Goal: Feedback & Contribution: Contribute content

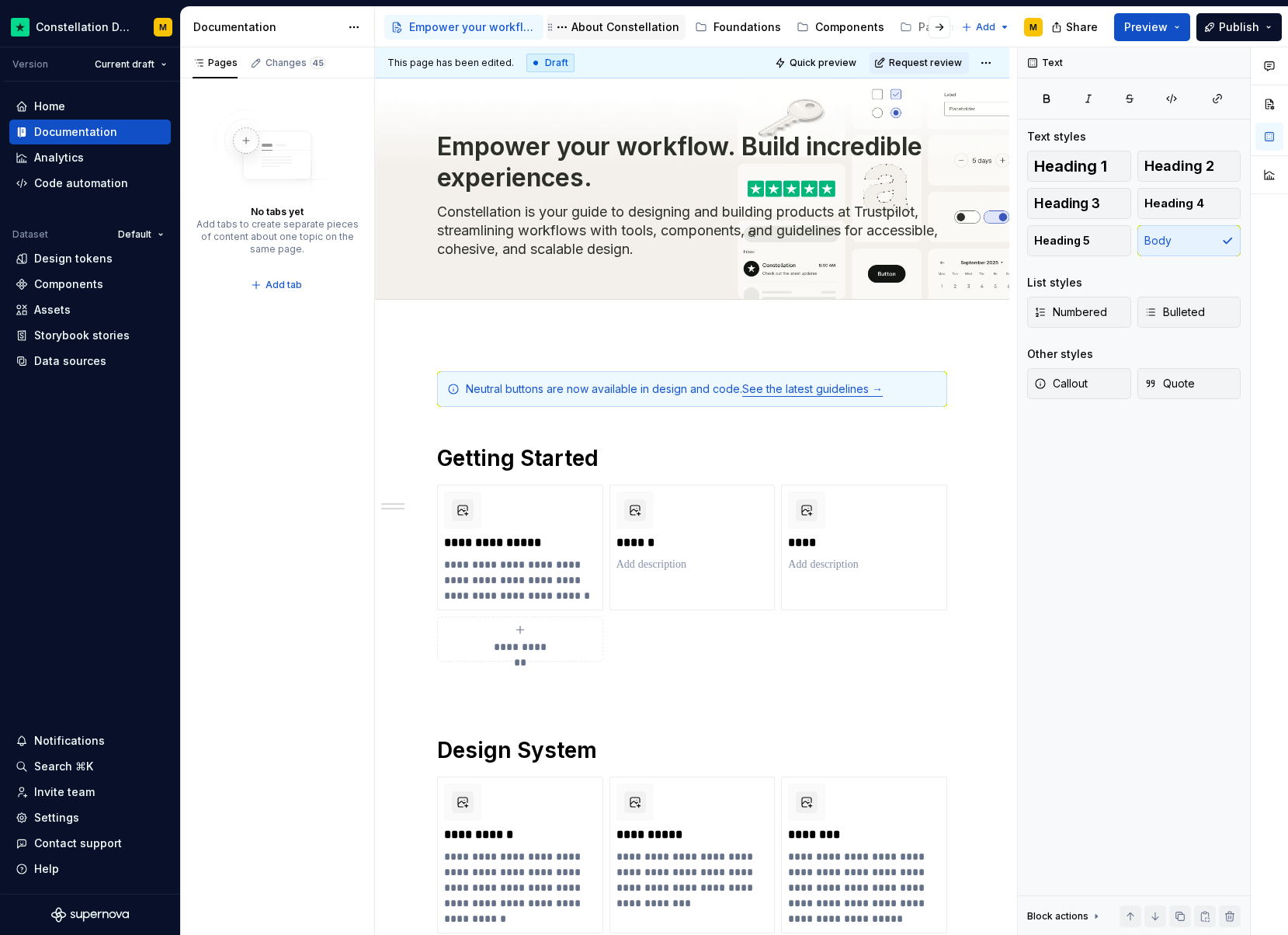
click at [608, 34] on div "About Constellation" at bounding box center [625, 27] width 108 height 15
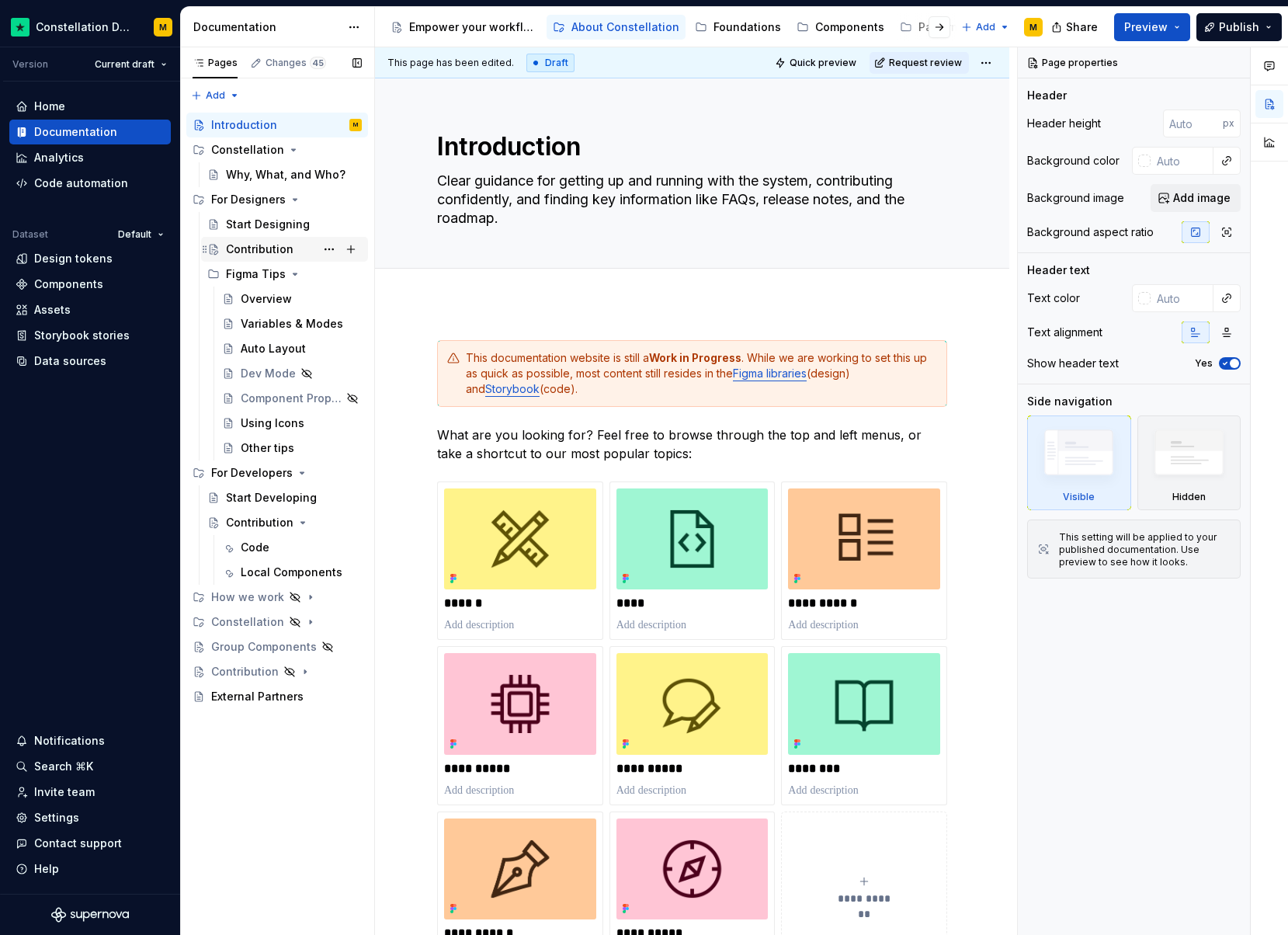
click at [258, 247] on div "Contribution" at bounding box center [260, 249] width 68 height 15
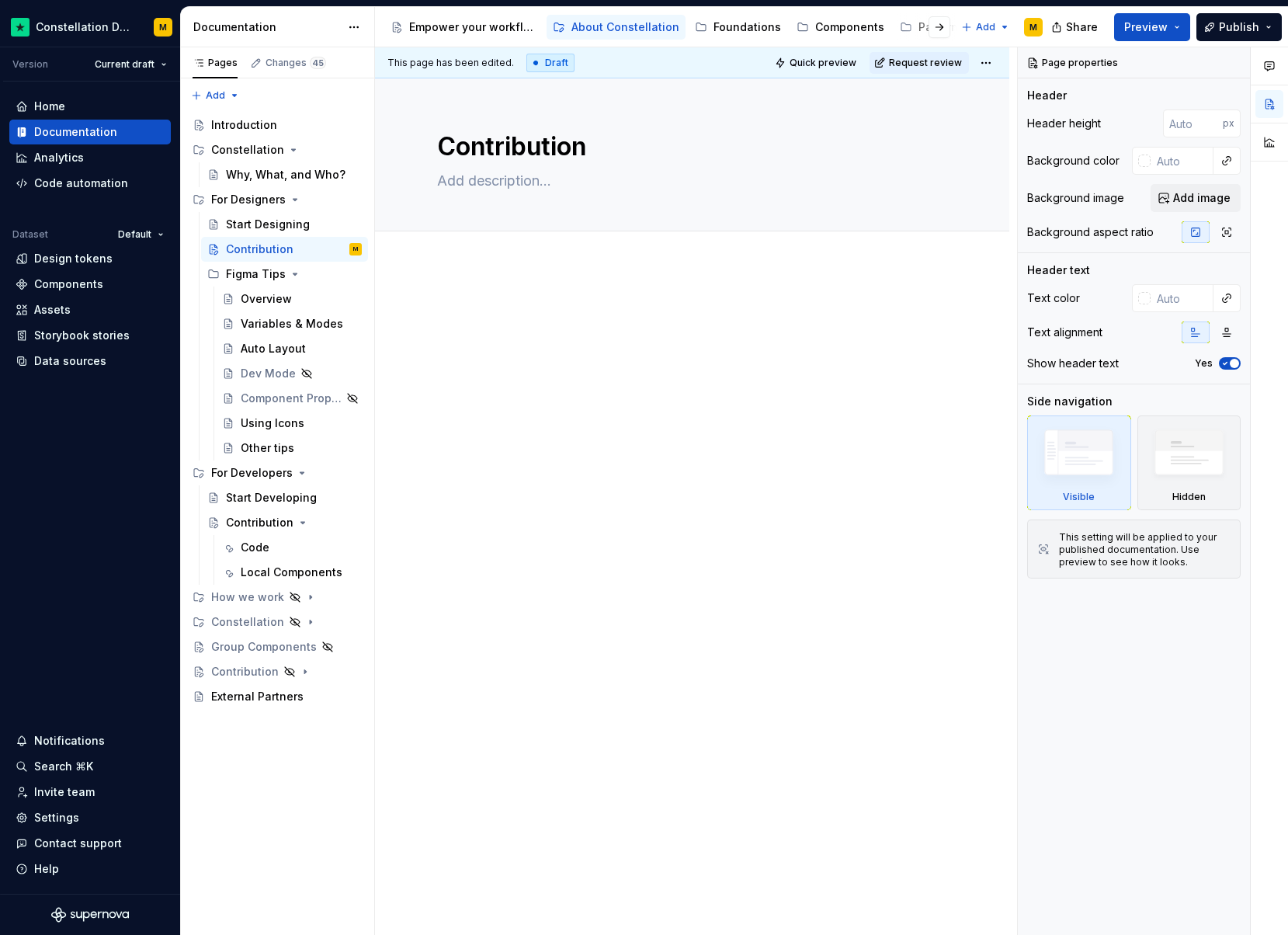
click at [476, 311] on p at bounding box center [692, 312] width 510 height 19
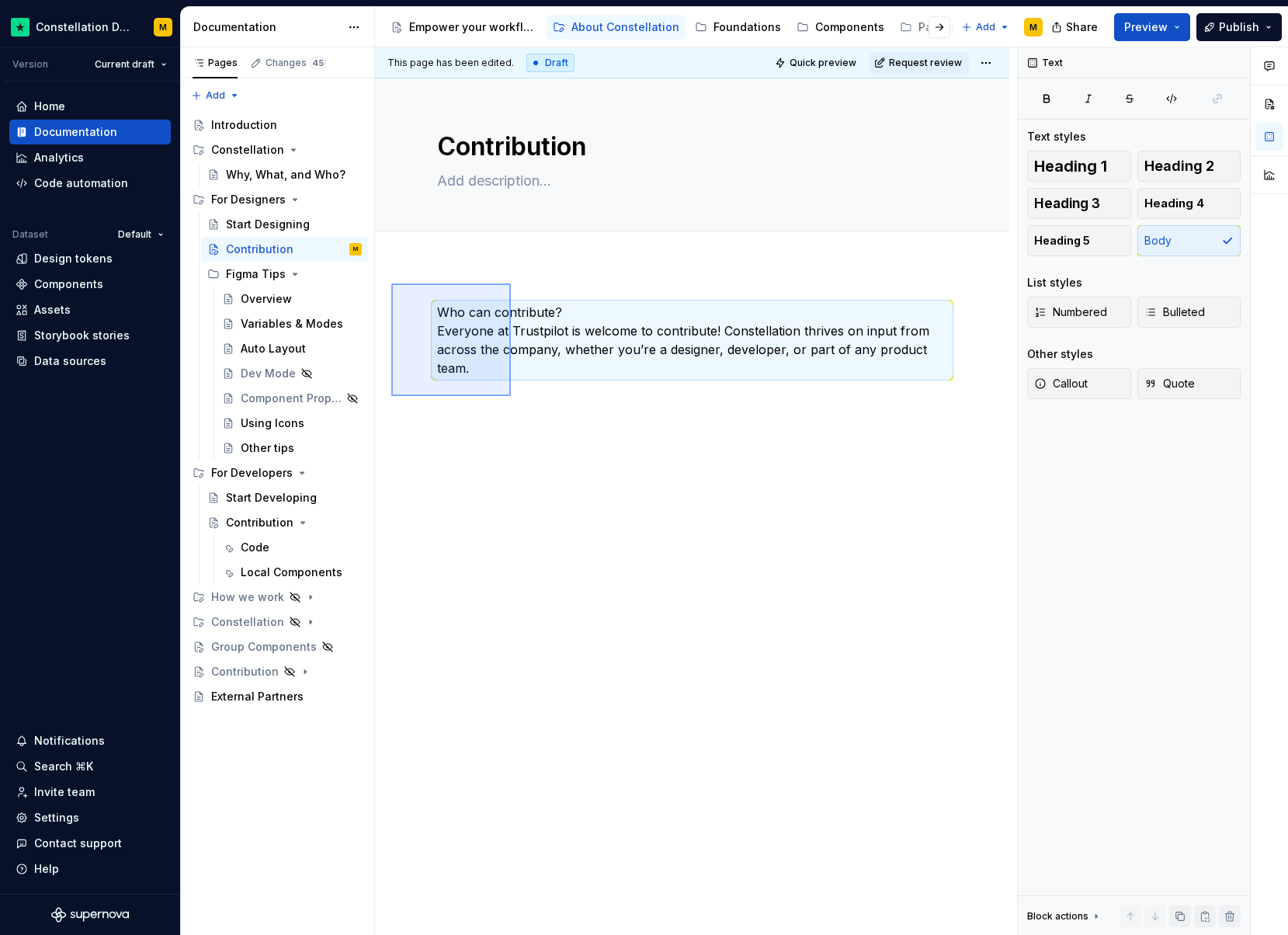
drag, startPoint x: 478, startPoint y: 364, endPoint x: 391, endPoint y: 284, distance: 118.2
click at [391, 284] on div "This page has been edited. Draft Quick preview Request review Contribution Edit…" at bounding box center [695, 491] width 642 height 889
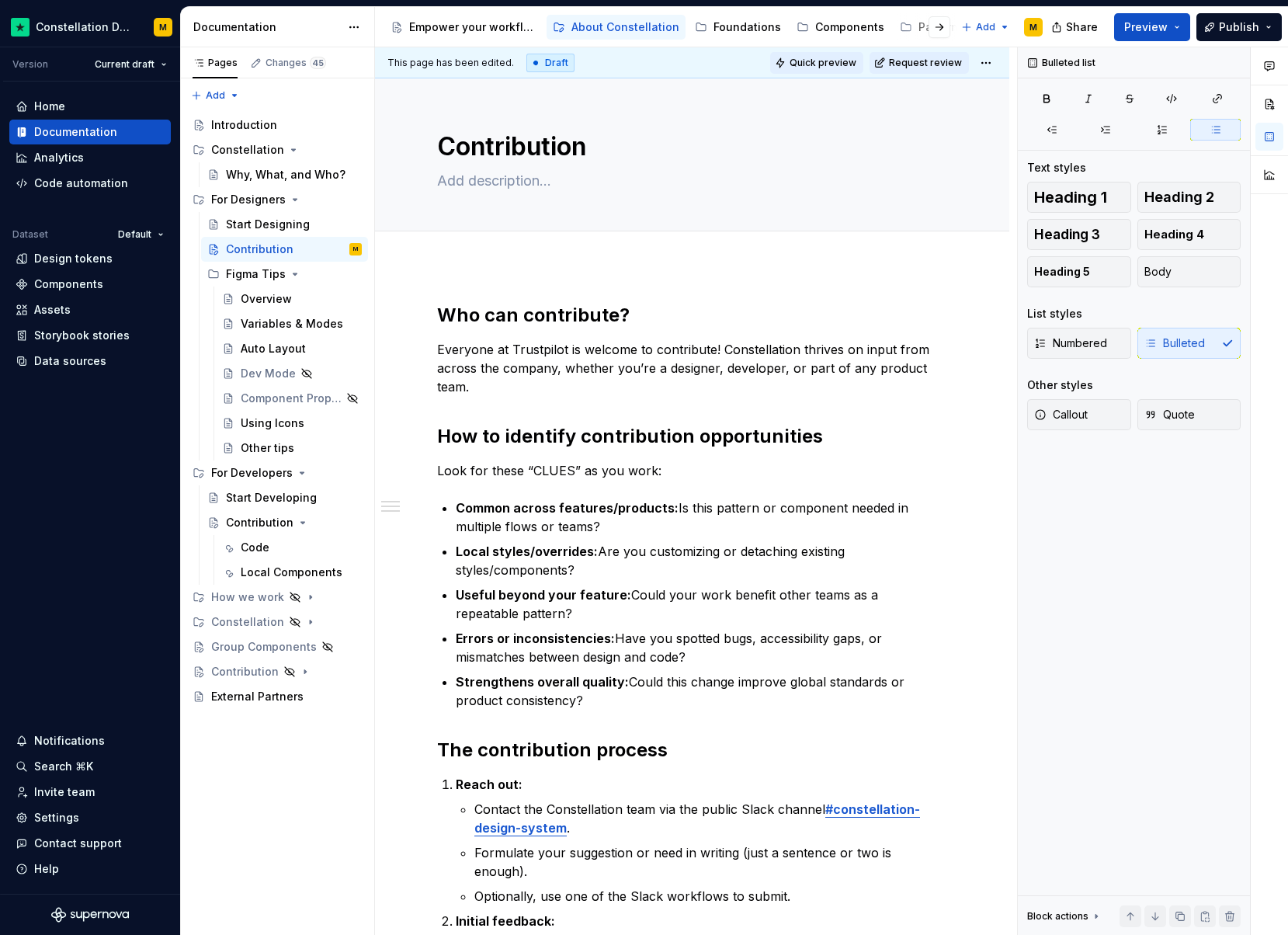
click at [852, 53] on button "Quick preview" at bounding box center [816, 62] width 93 height 22
click at [541, 322] on strong "Who can contribute?" at bounding box center [533, 315] width 192 height 23
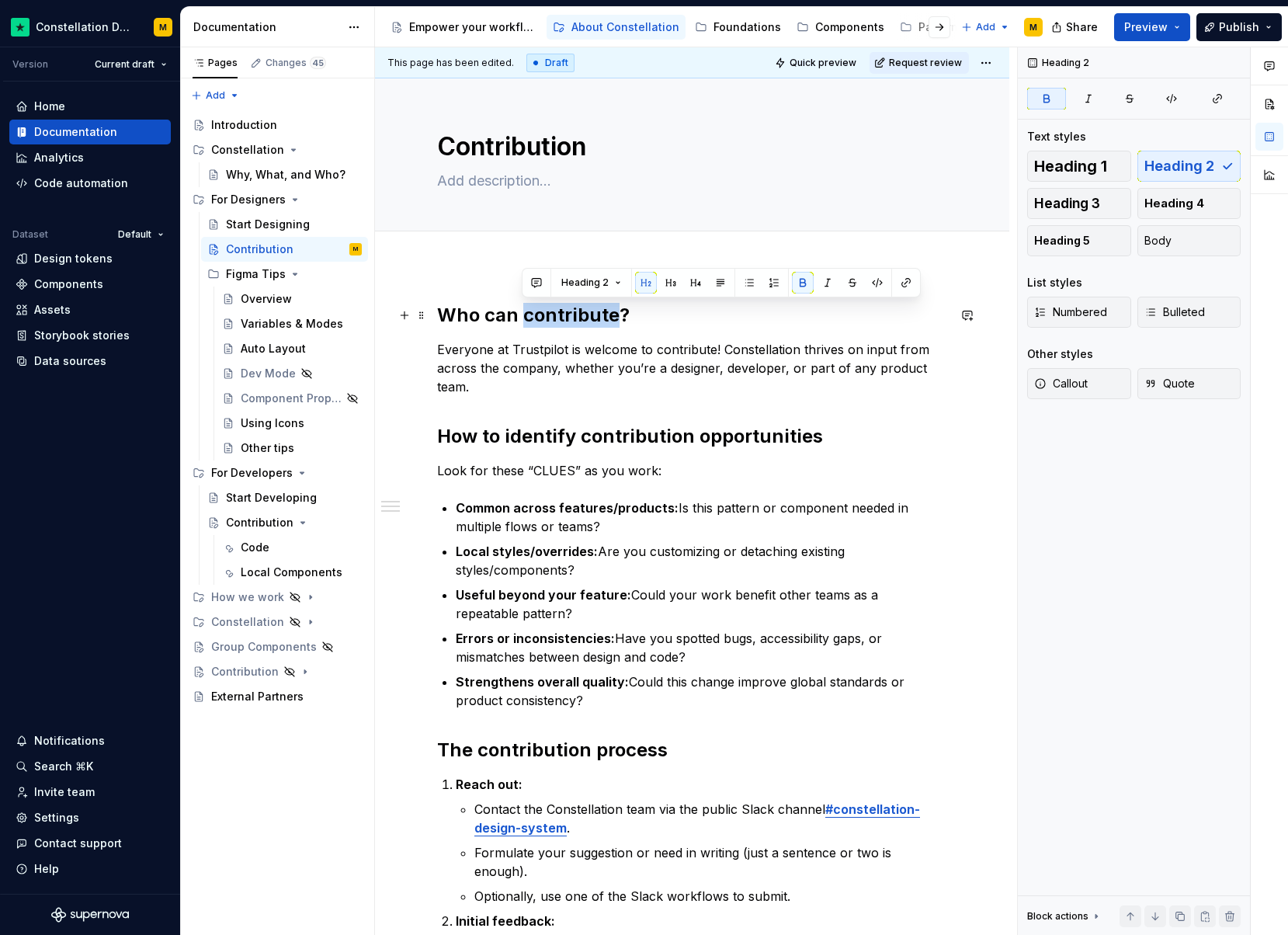
click at [541, 322] on strong "Who can contribute?" at bounding box center [533, 315] width 192 height 23
click at [1070, 183] on div "Heading 1 Heading 2 Heading 3 Heading 4 Heading 5 Body" at bounding box center [1133, 204] width 214 height 106
click at [1075, 172] on span "Heading 1" at bounding box center [1070, 166] width 73 height 15
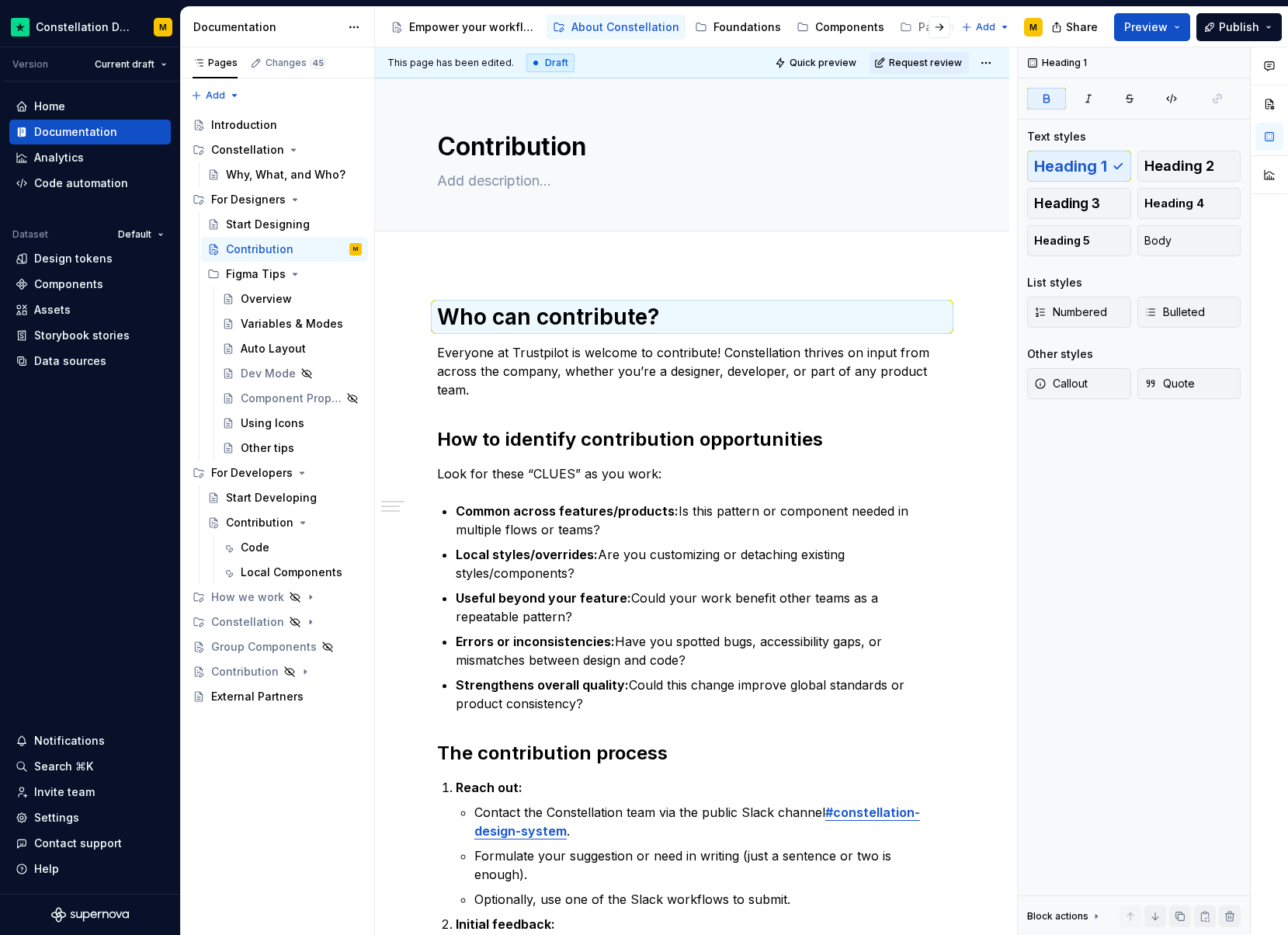
type textarea "*"
click at [712, 314] on h1 "Who can contribute?" at bounding box center [692, 317] width 510 height 28
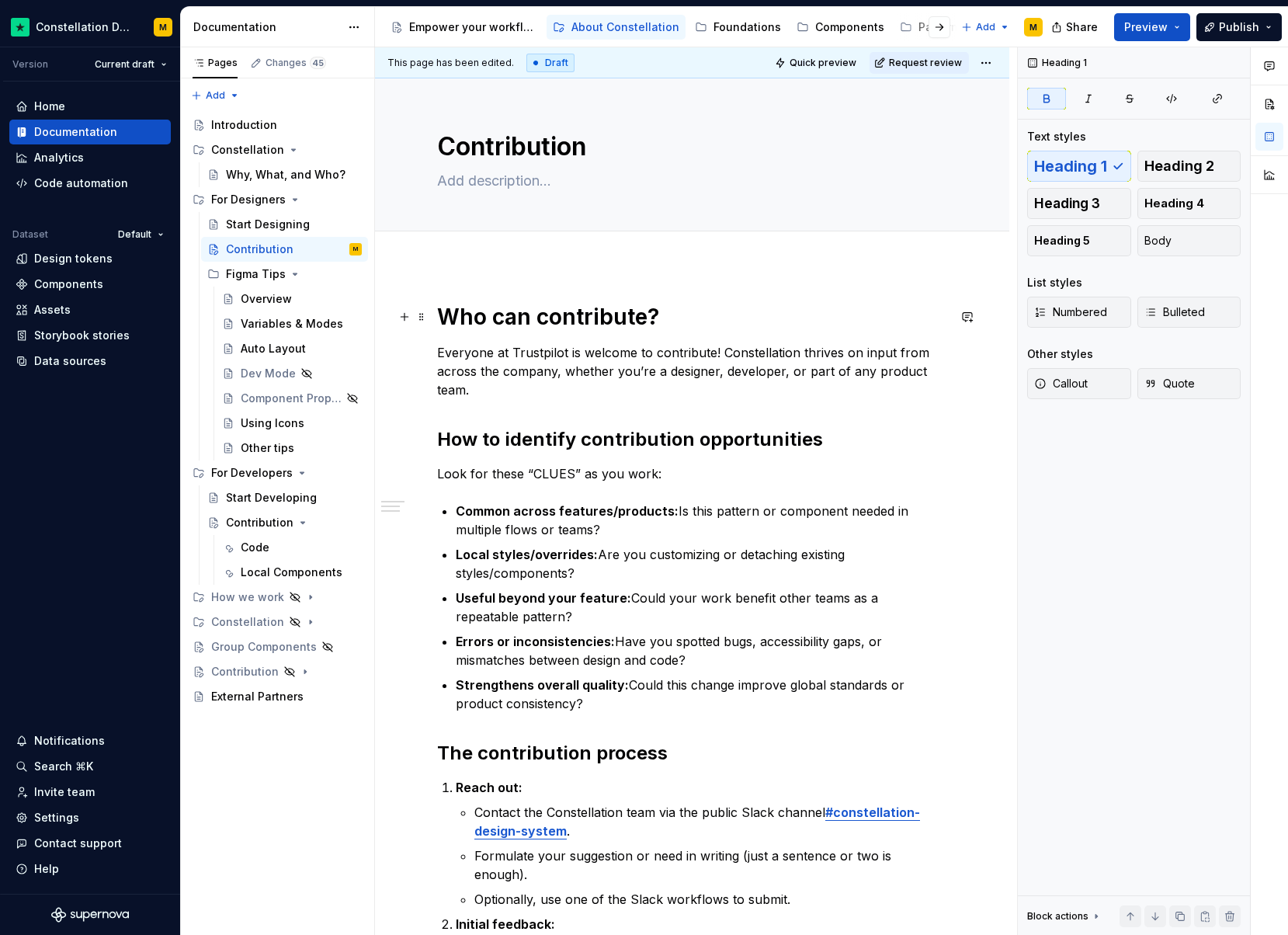
click at [712, 314] on h1 "Who can contribute?" at bounding box center [692, 317] width 510 height 28
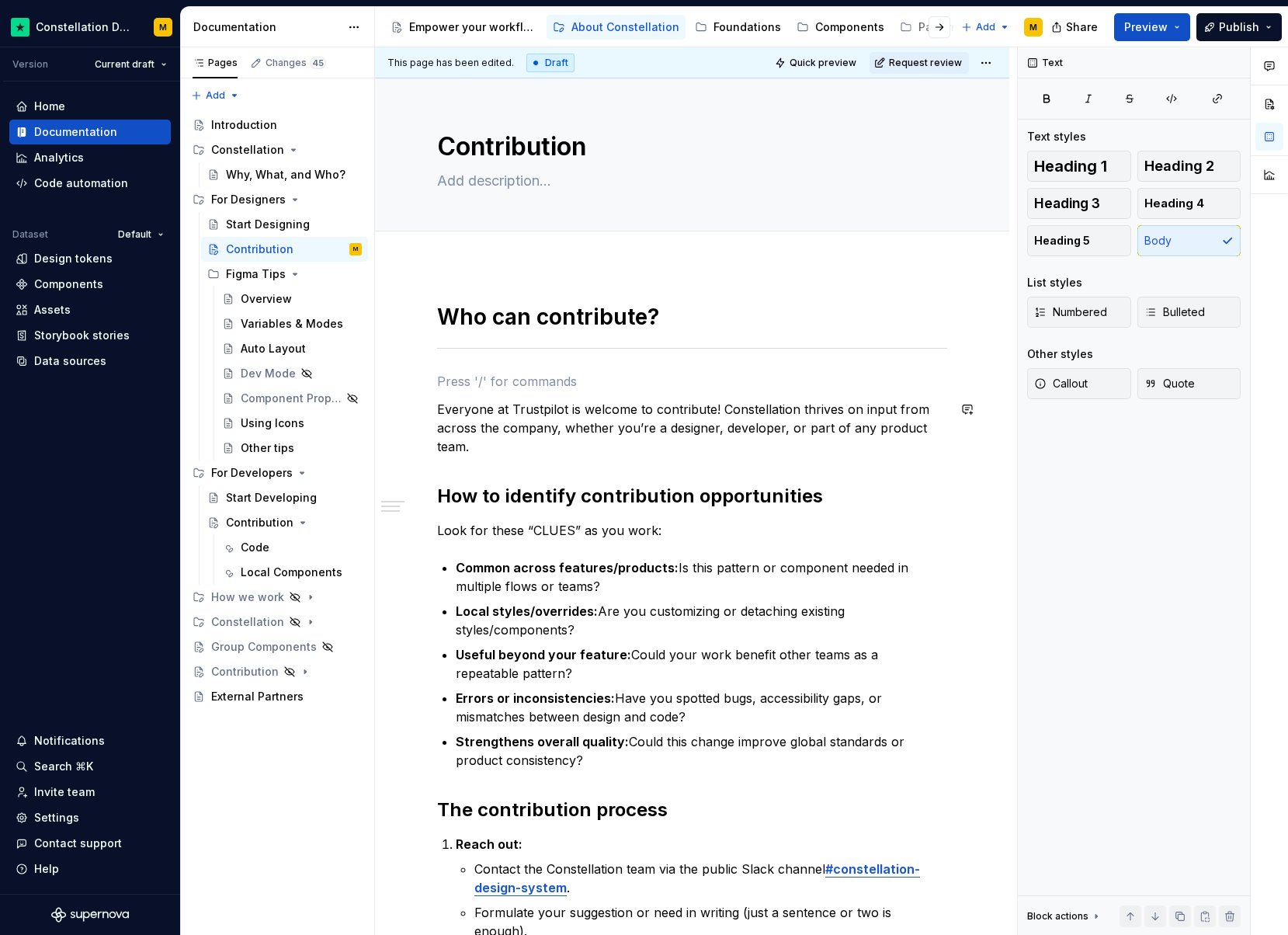
click at [479, 474] on div "Who can contribute? Everyone at Trustpilot is welcome to contribute! Constellat…" at bounding box center [692, 786] width 510 height 967
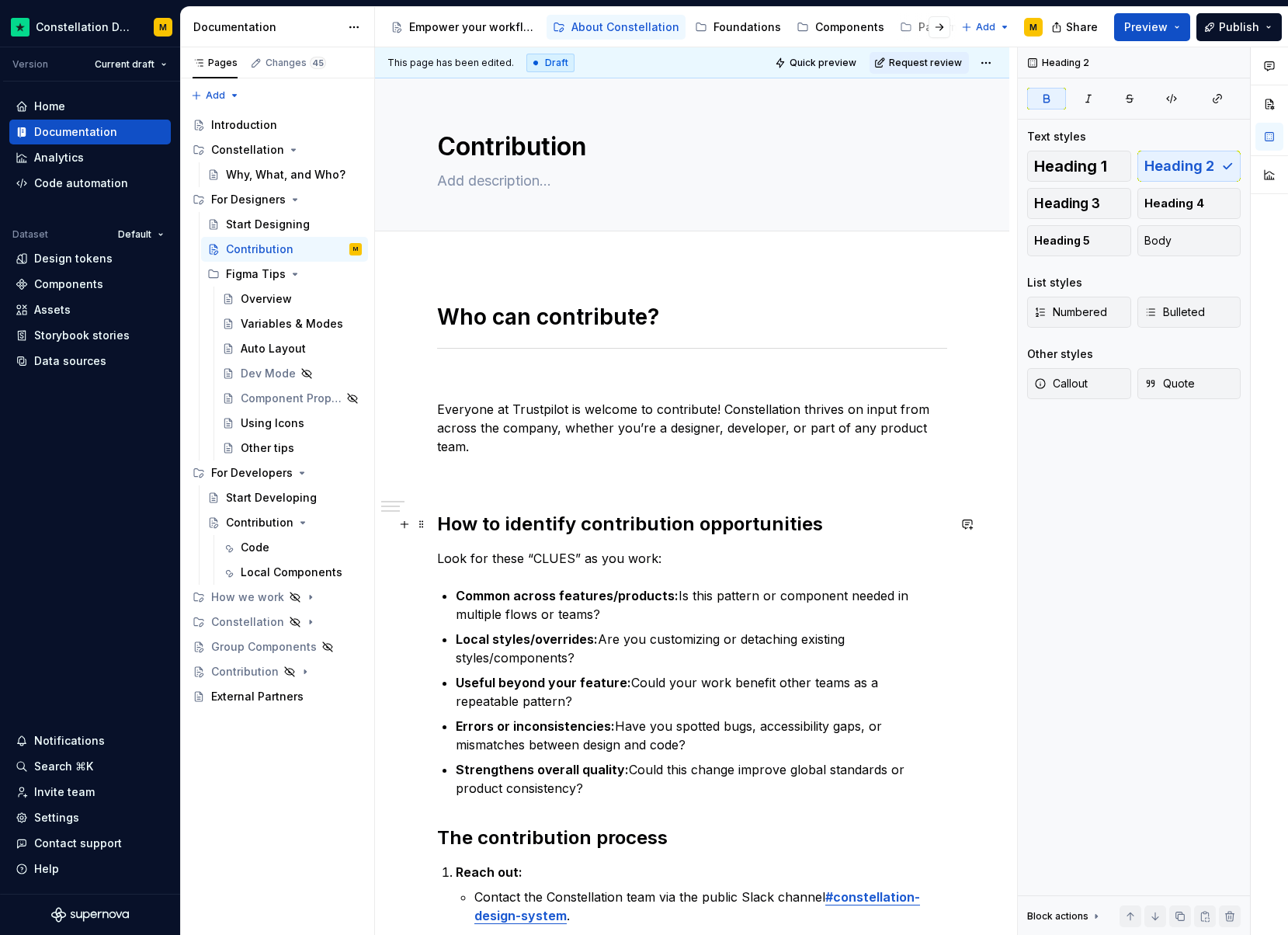
click at [819, 529] on h2 "How to identify contribution opportunities" at bounding box center [692, 524] width 510 height 25
click at [741, 524] on strong "How to identify contribution opportunities" at bounding box center [630, 524] width 386 height 23
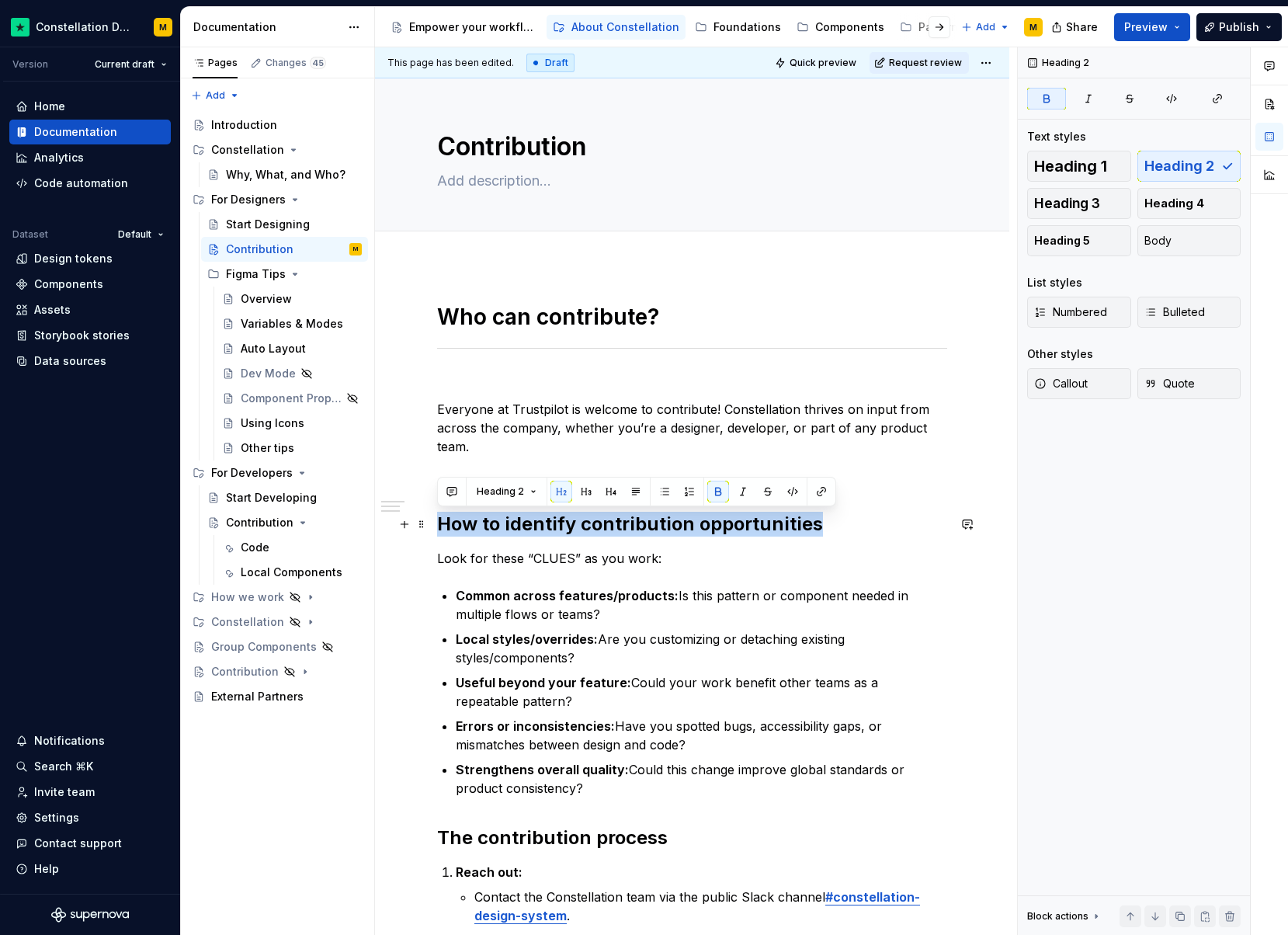
click at [741, 524] on strong "How to identify contribution opportunities" at bounding box center [630, 524] width 386 height 23
click at [1088, 173] on span "Heading 1" at bounding box center [1070, 166] width 73 height 15
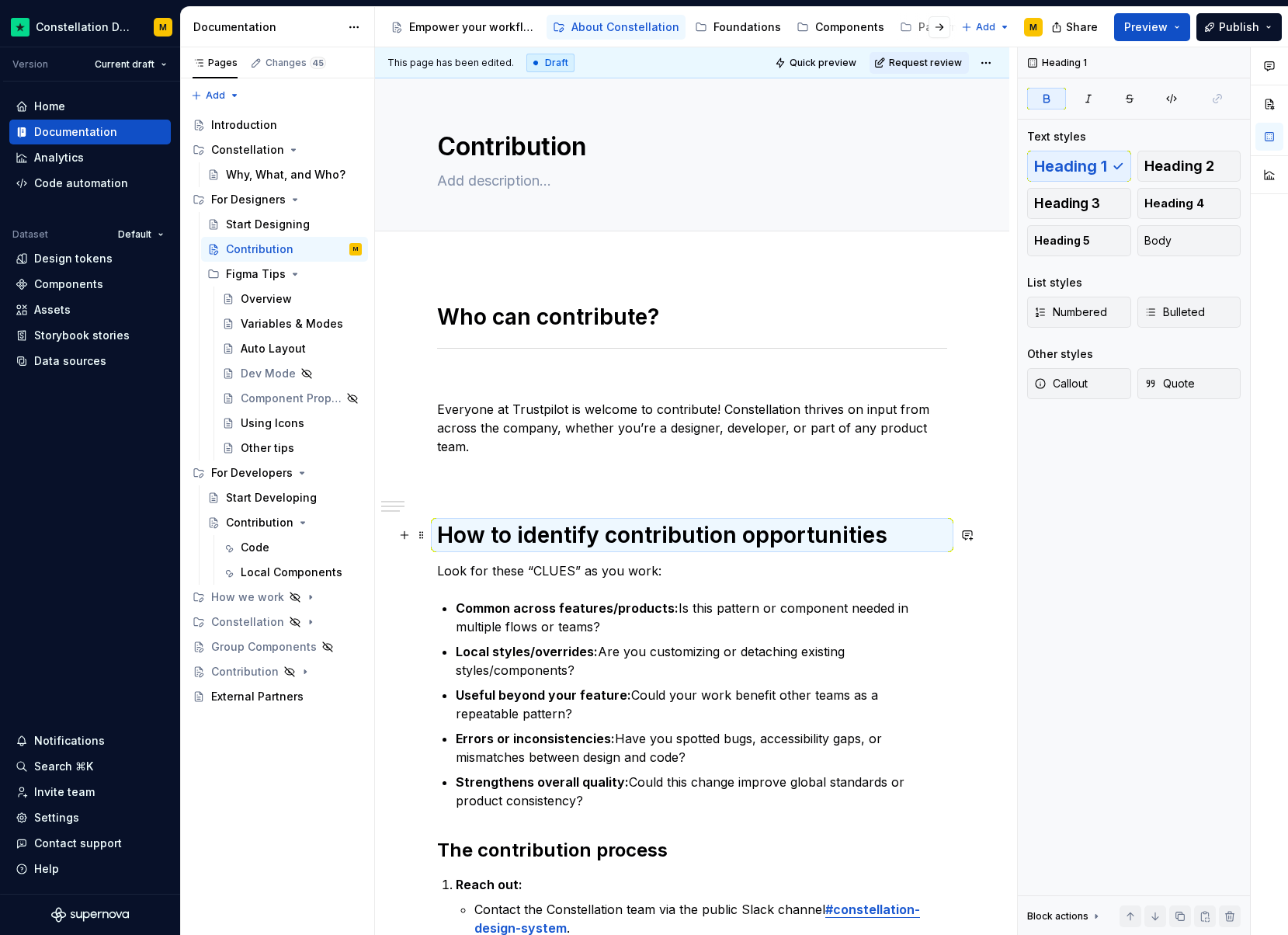
click at [900, 548] on h1 "How to identify contribution opportunities" at bounding box center [692, 535] width 510 height 28
click at [897, 539] on h1 "How to identify contribution opportunities" at bounding box center [692, 535] width 510 height 28
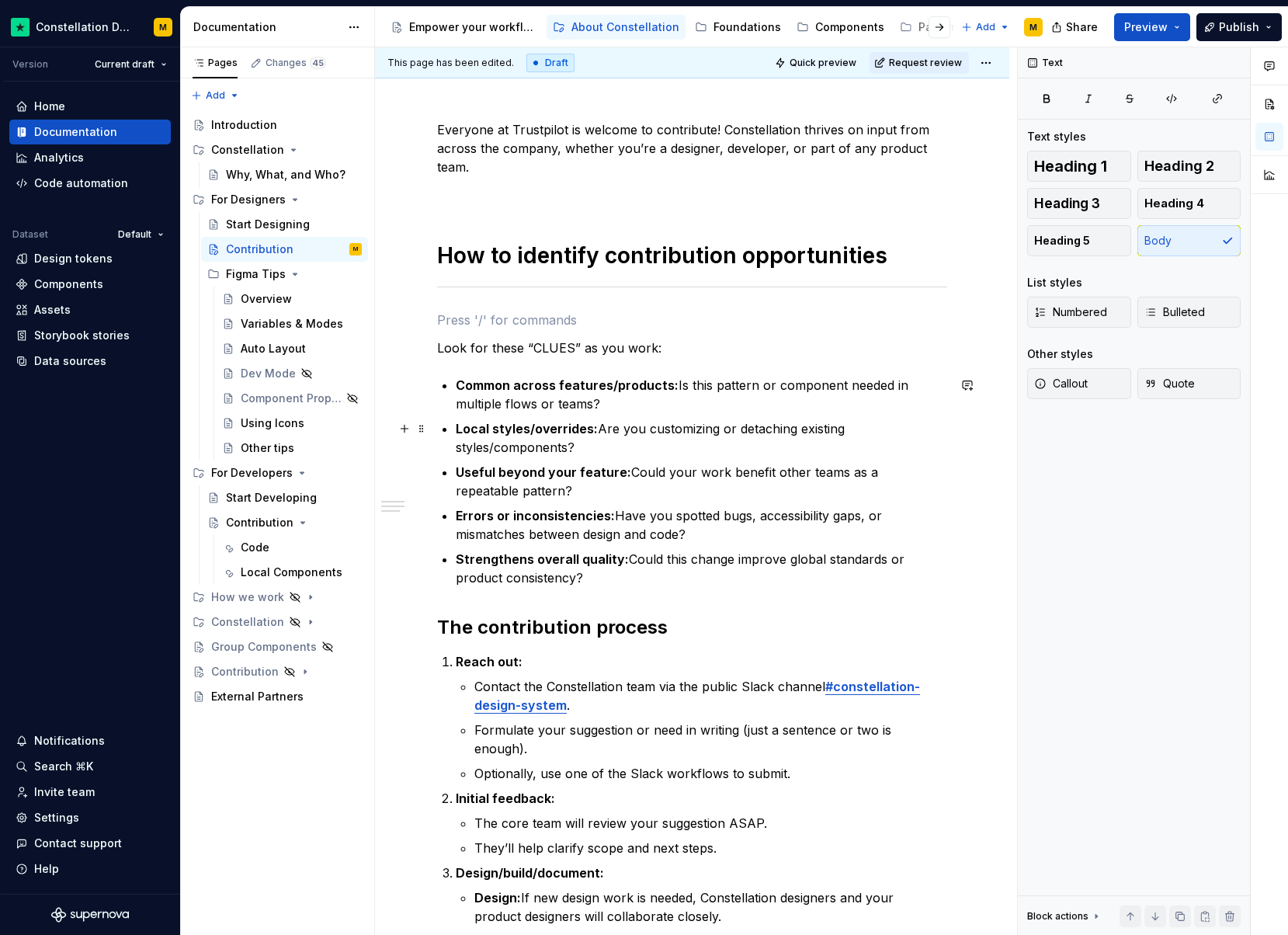
scroll to position [553, 0]
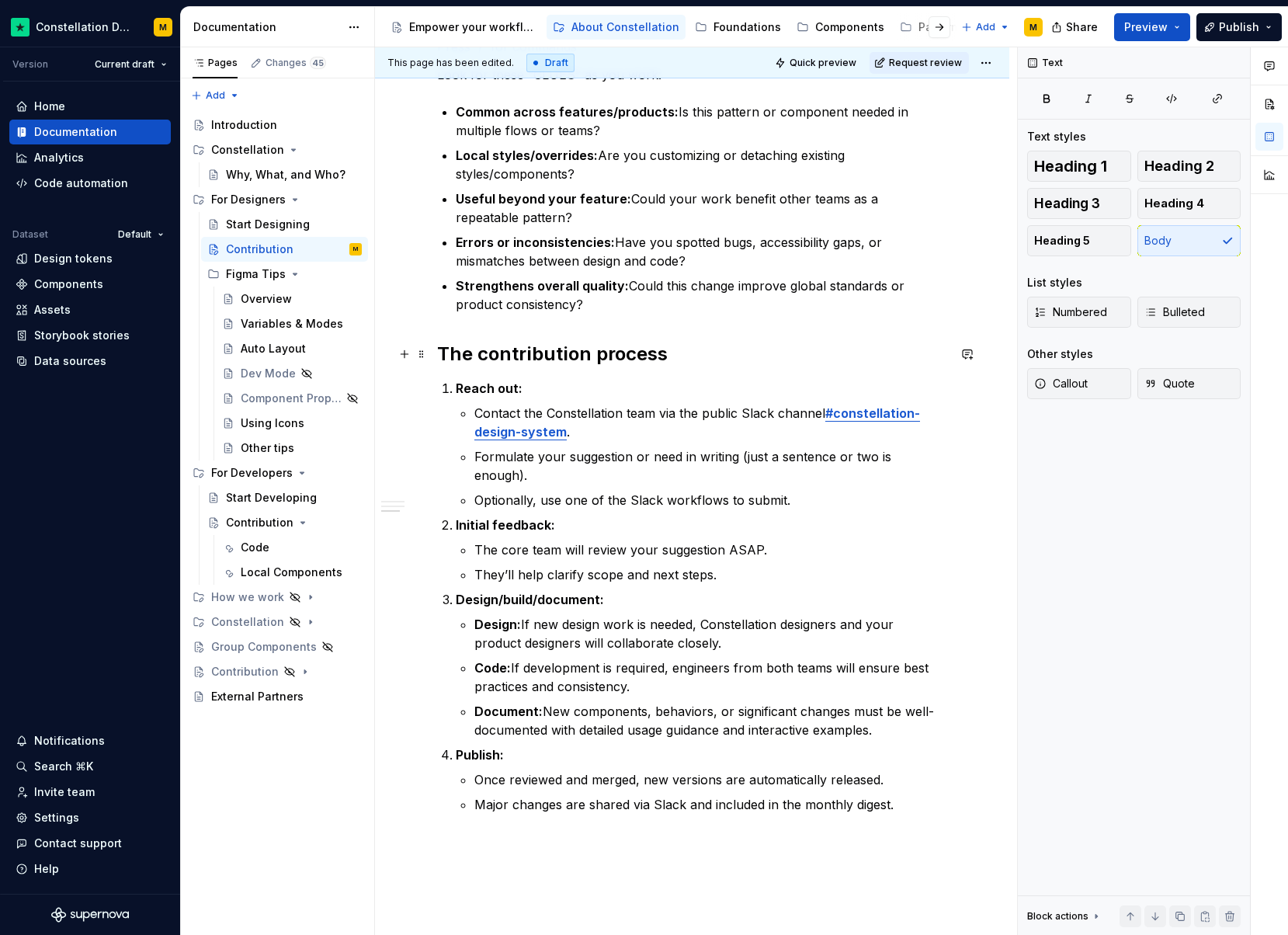
click at [434, 350] on div "Who can contribute? Everyone at Trustpilot is welcome to contribute! Constellat…" at bounding box center [692, 413] width 634 height 1401
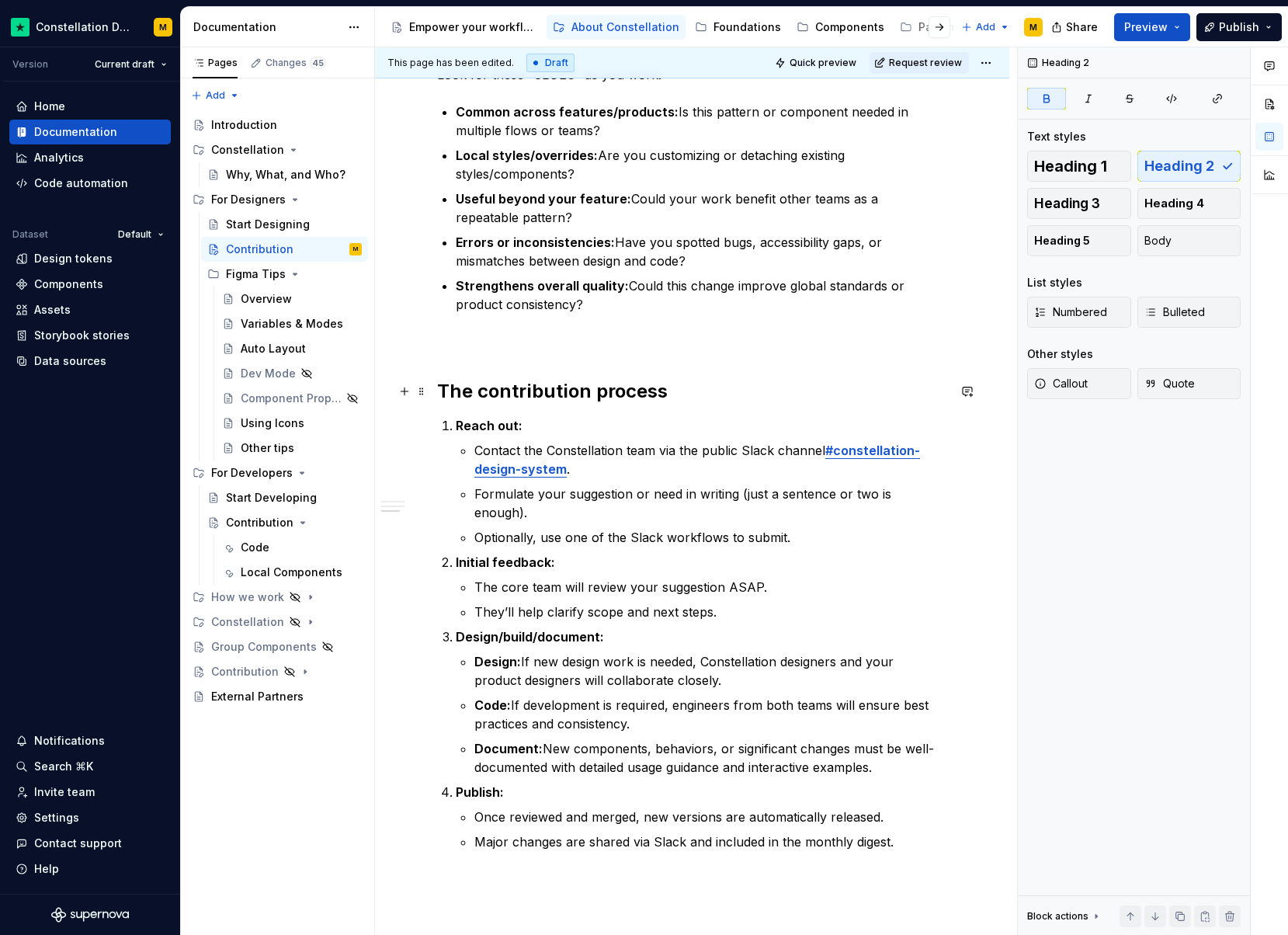
click at [731, 385] on h2 "The contribution process" at bounding box center [692, 391] width 510 height 25
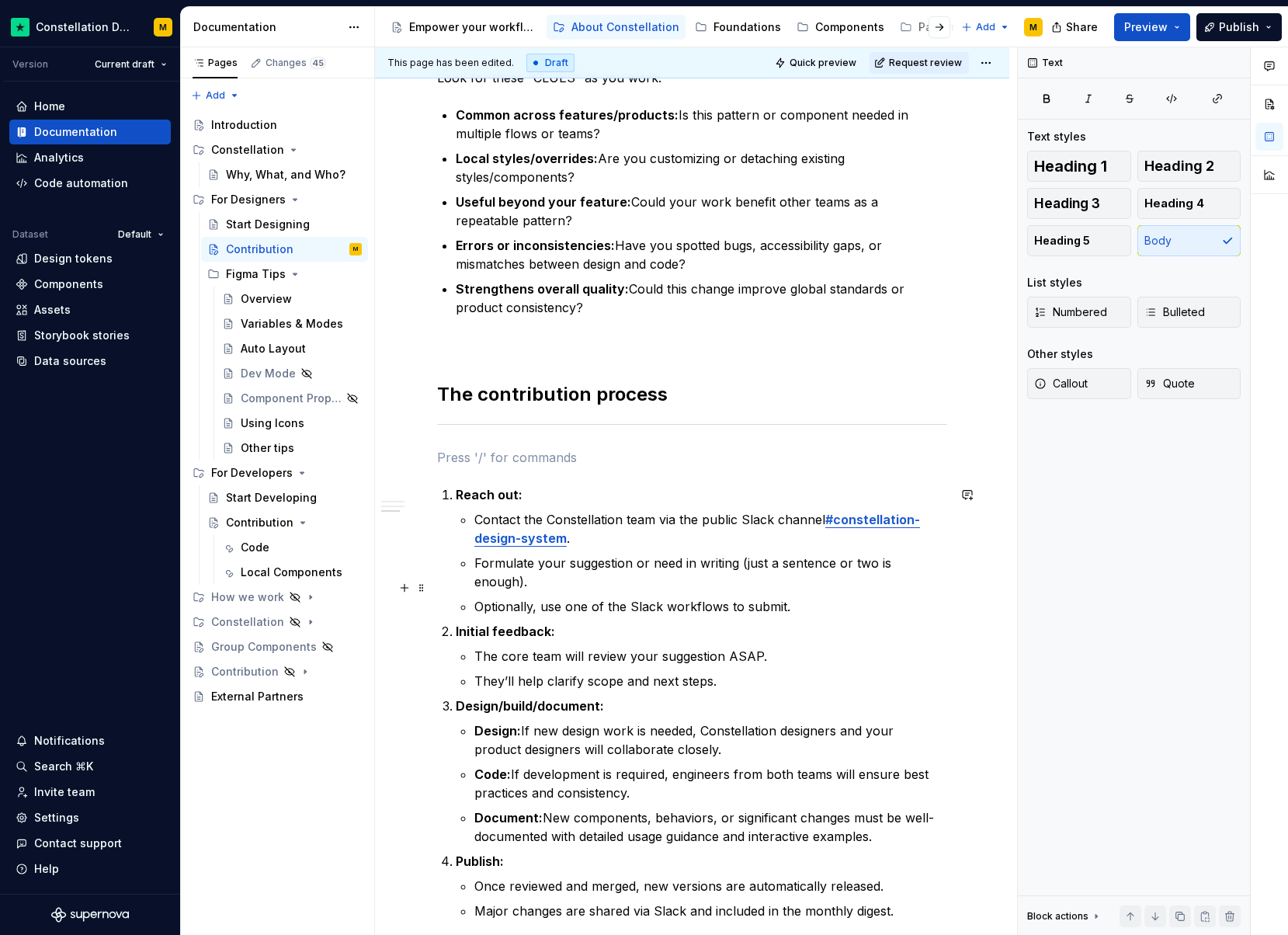
scroll to position [550, 0]
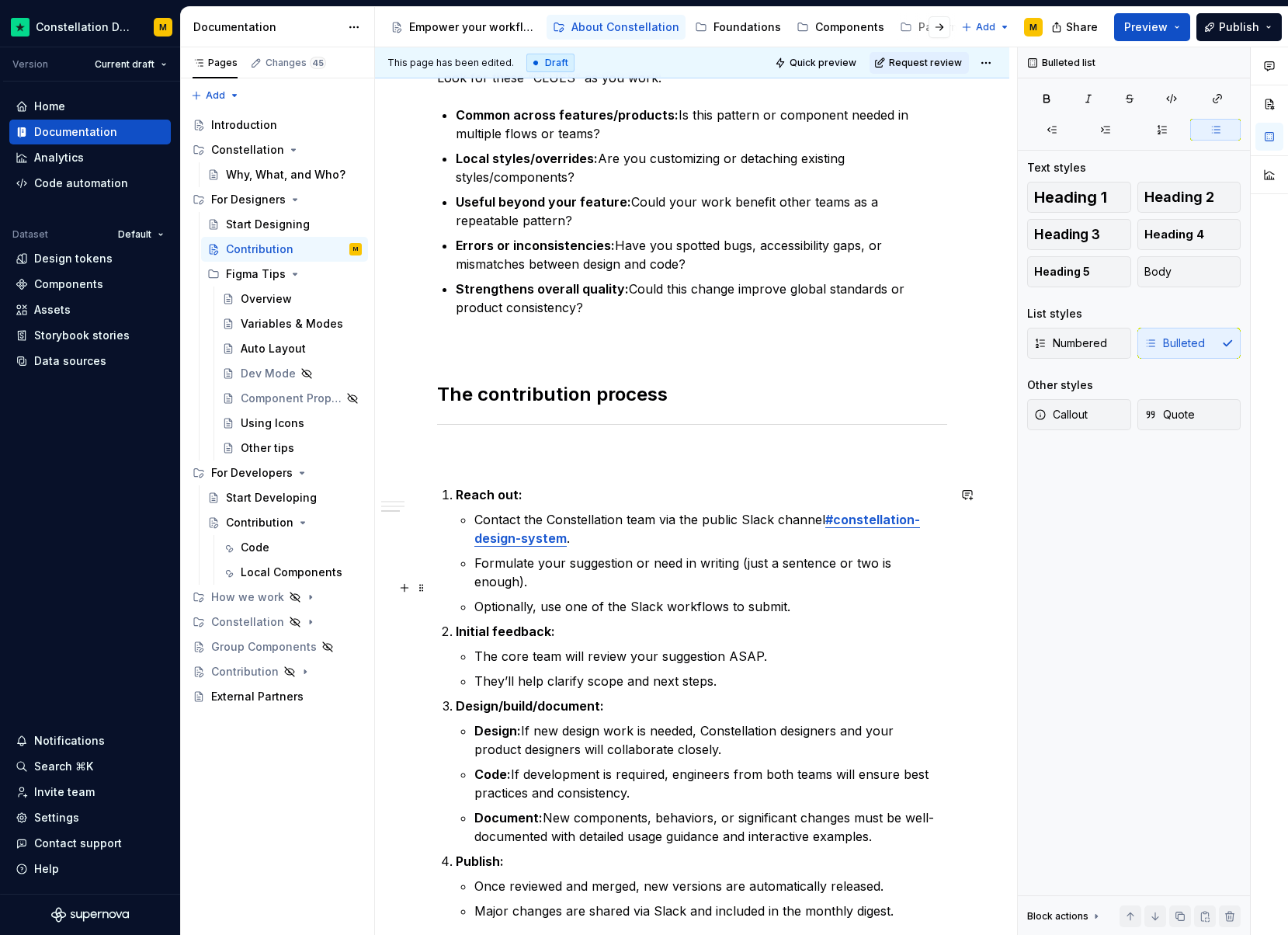
click at [782, 598] on p "Optionally, use one of the Slack workflows to submit." at bounding box center [710, 607] width 473 height 19
click at [748, 622] on p "Initial feedback:" at bounding box center [702, 632] width 492 height 19
click at [693, 598] on p "Optionally, use one of the Slack workflows to submit." at bounding box center [710, 607] width 473 height 19
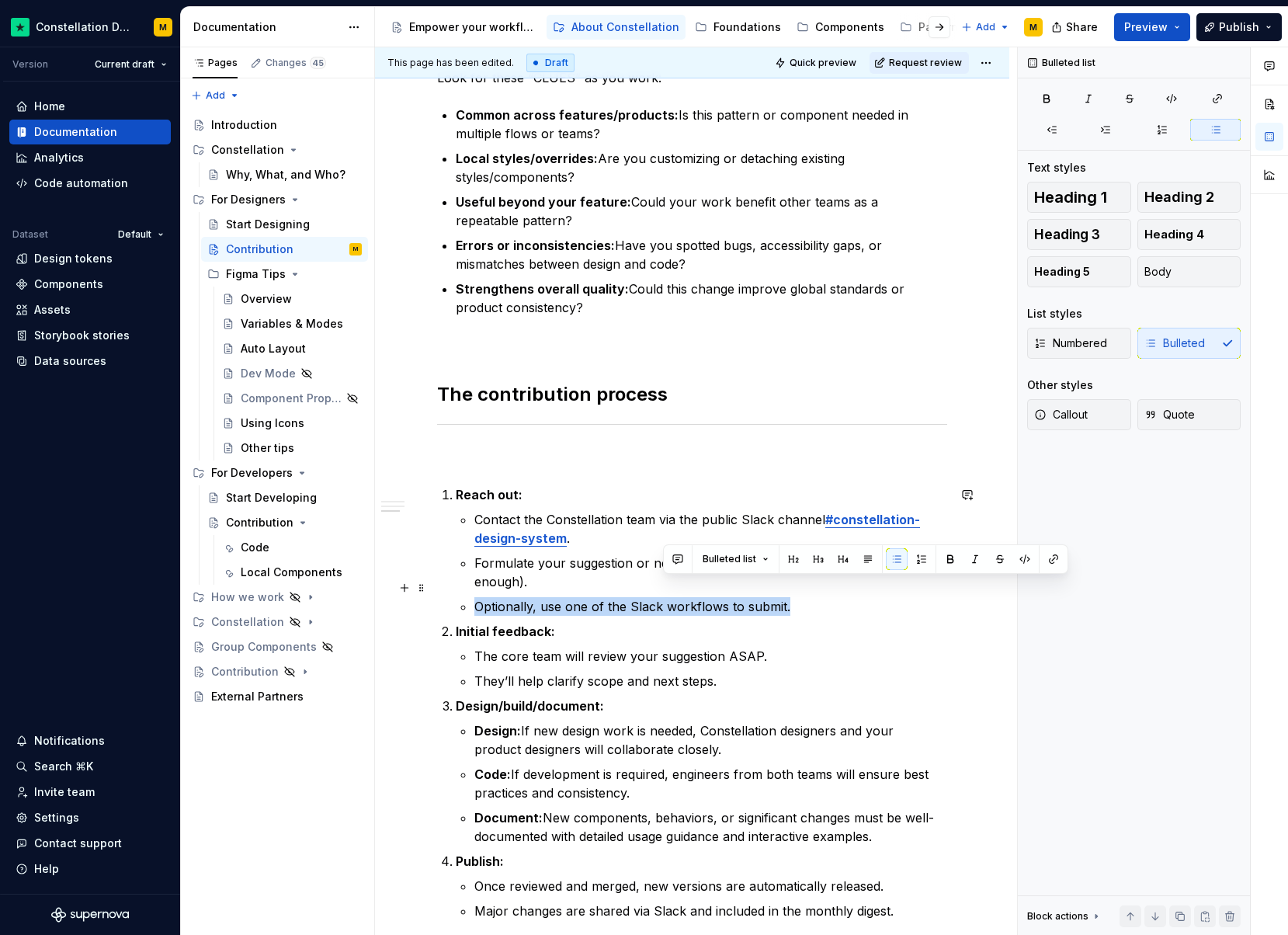
click at [693, 598] on p "Optionally, use one of the Slack workflows to submit." at bounding box center [710, 607] width 473 height 19
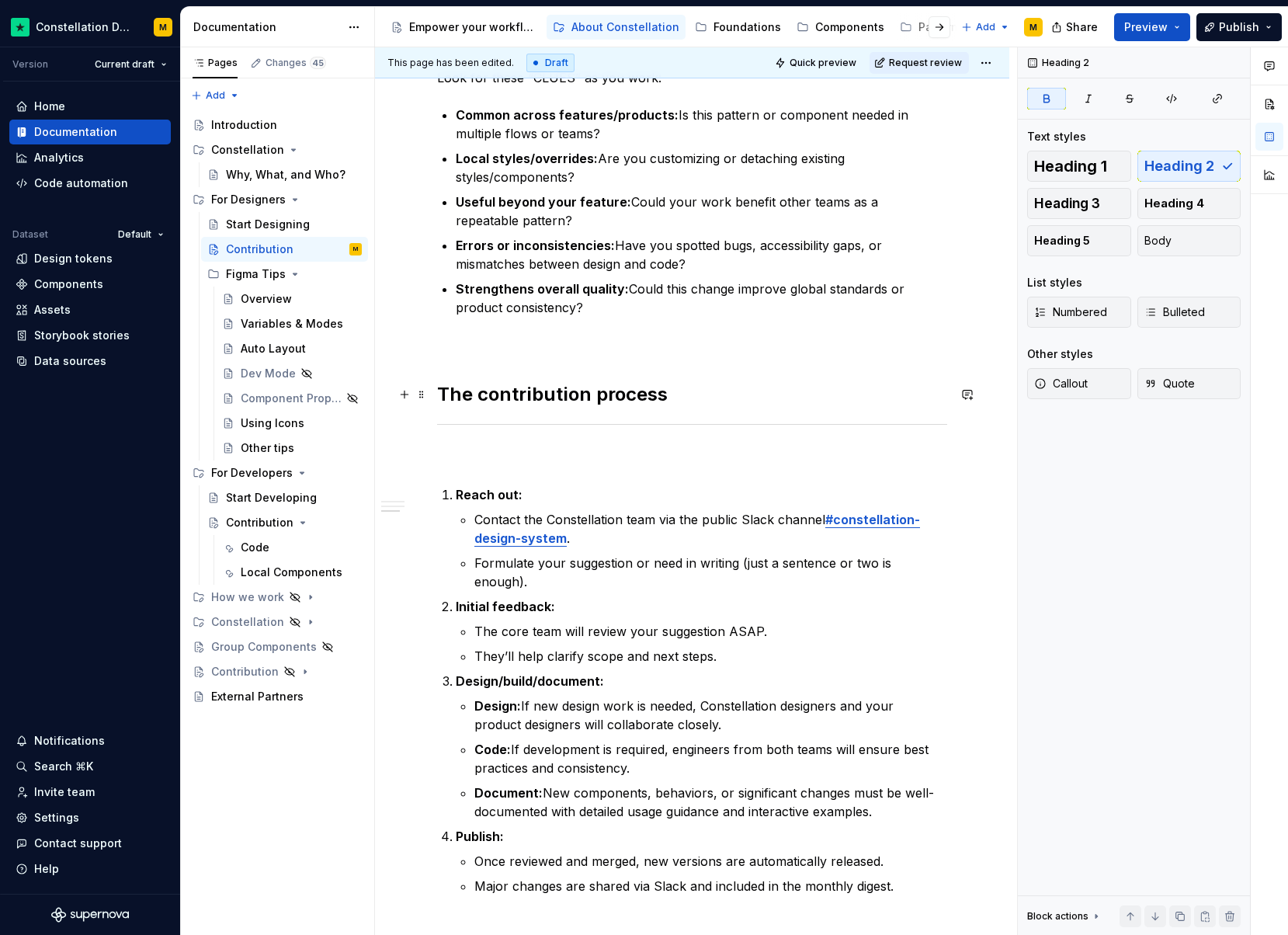
click at [542, 393] on strong "The contribution process" at bounding box center [552, 394] width 231 height 23
click at [1083, 182] on div "Heading 1 Heading 2 Heading 3 Heading 4 Heading 5 Body" at bounding box center [1133, 204] width 214 height 106
click at [1084, 170] on span "Heading 1" at bounding box center [1070, 166] width 73 height 15
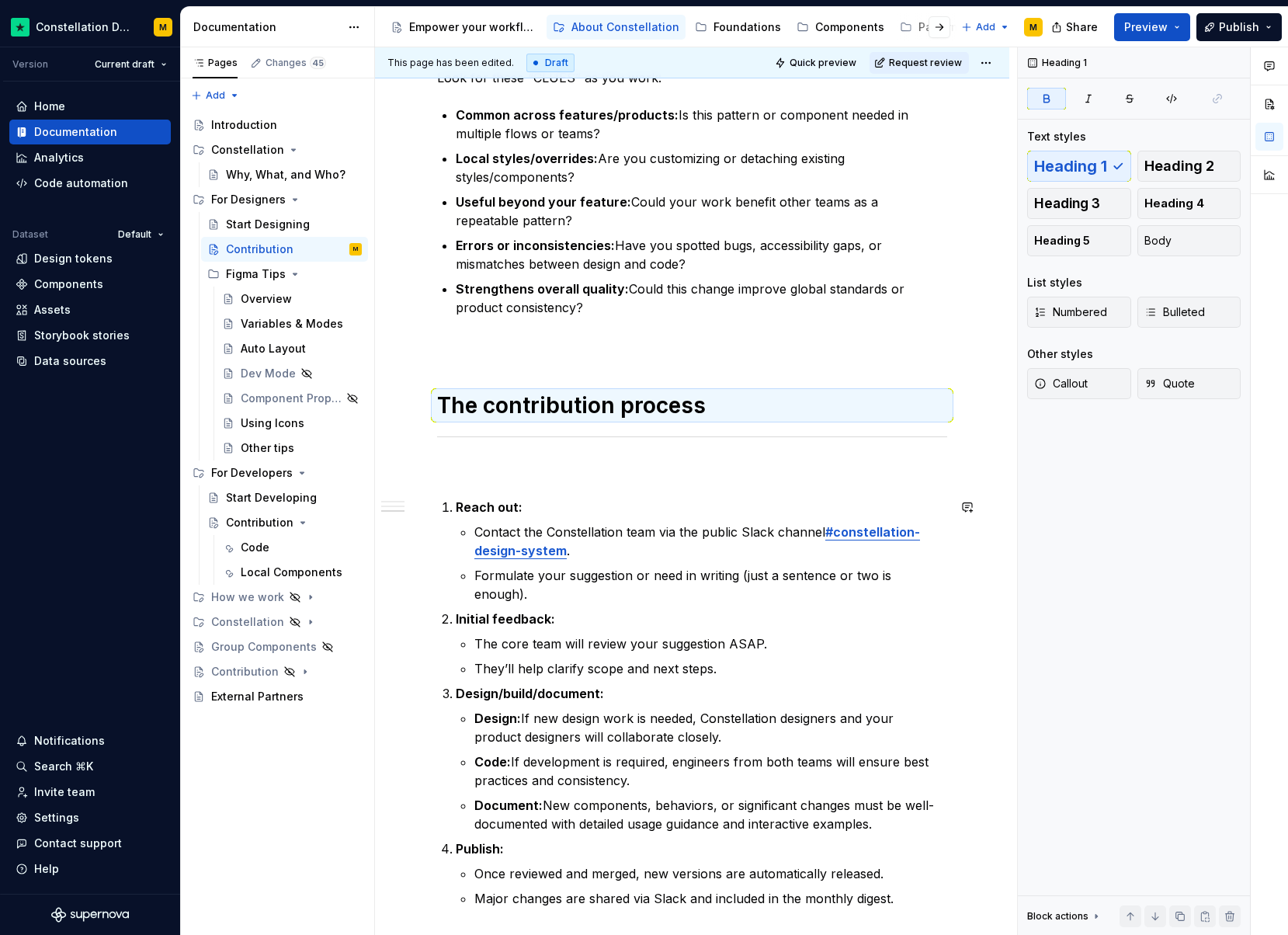
click at [545, 486] on div "Who can contribute? Everyone at Trustpilot is welcome to contribute! Constellat…" at bounding box center [692, 330] width 510 height 1155
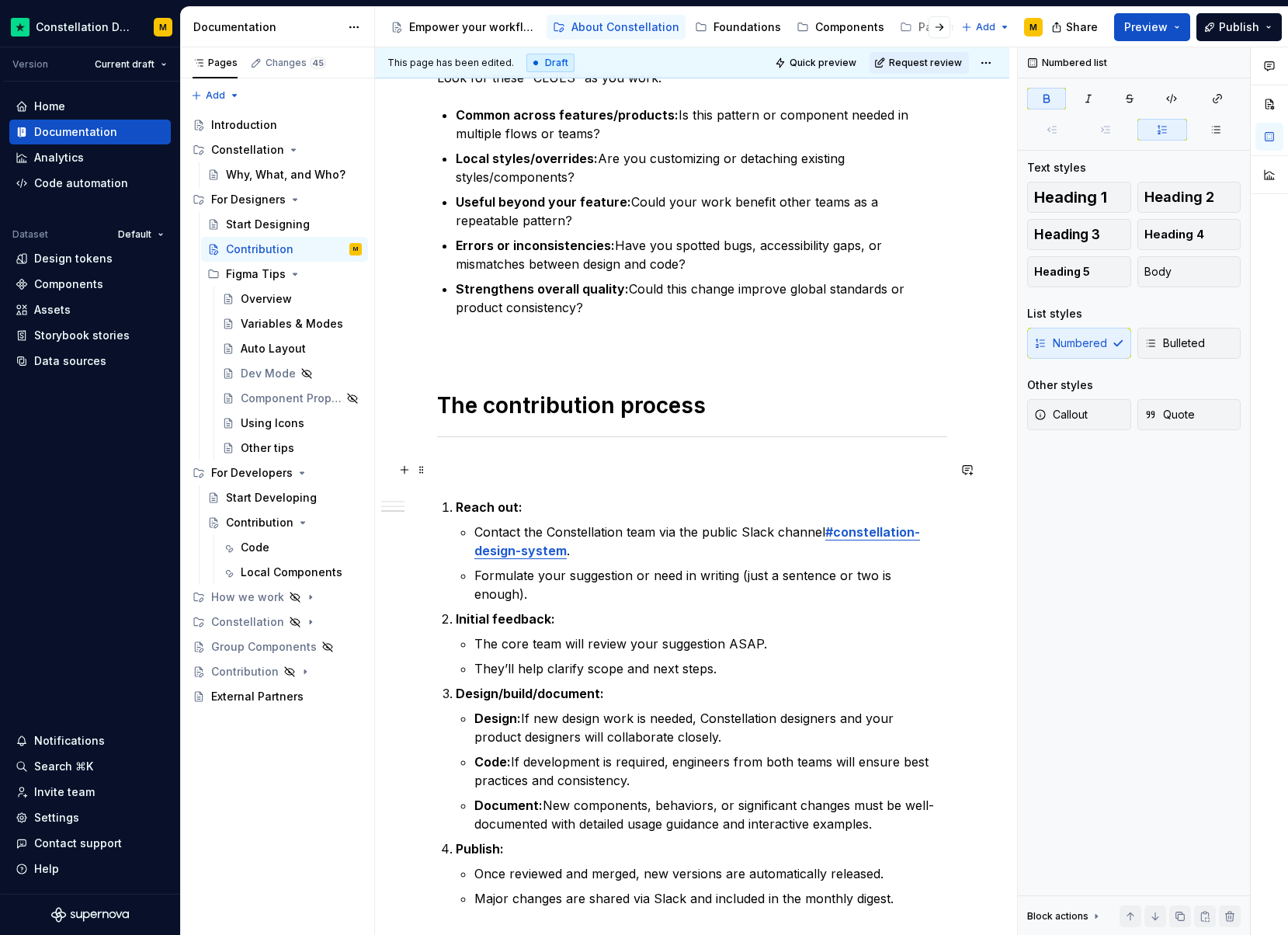
click at [531, 462] on p at bounding box center [692, 470] width 510 height 19
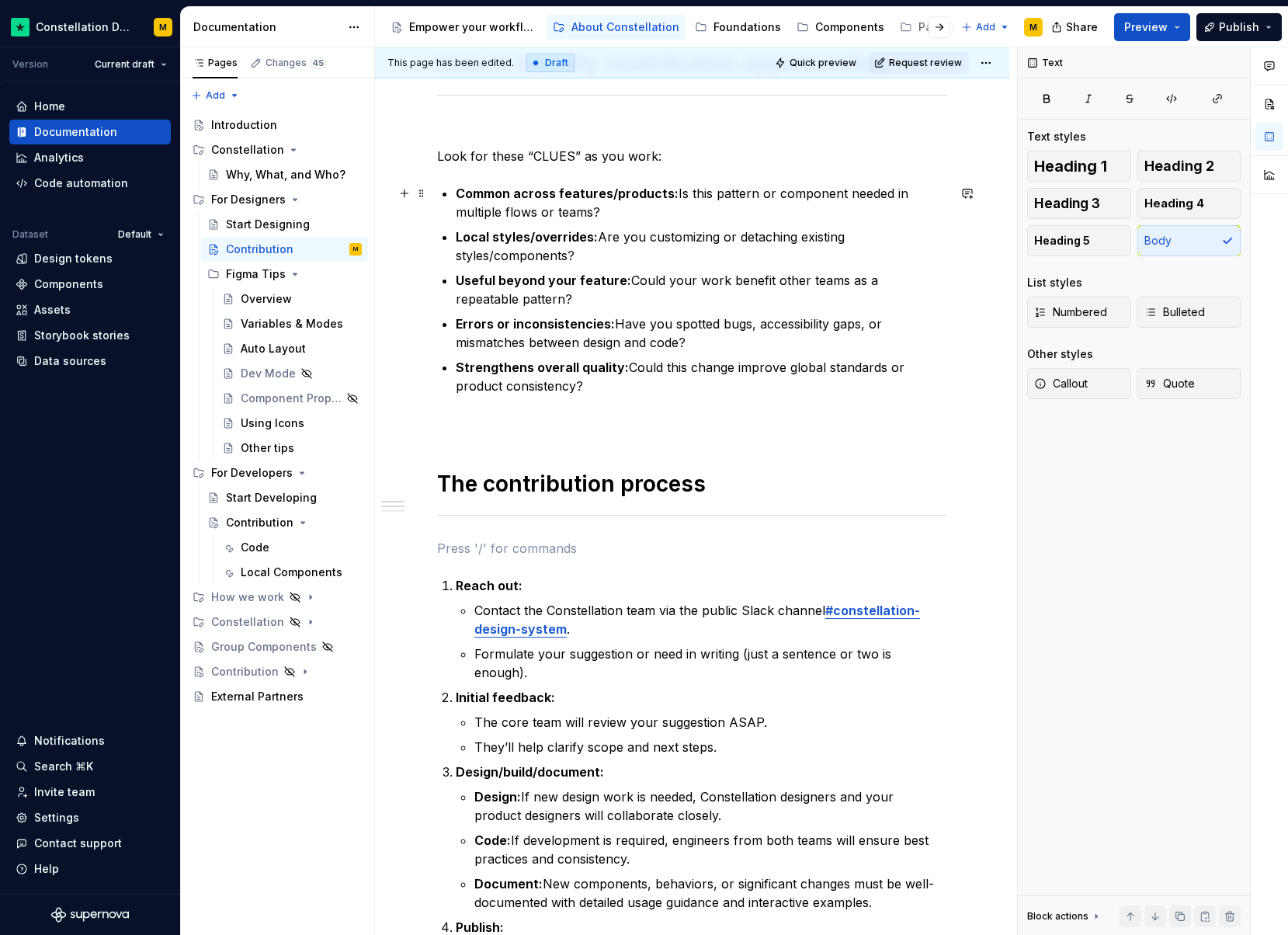
scroll to position [0, 0]
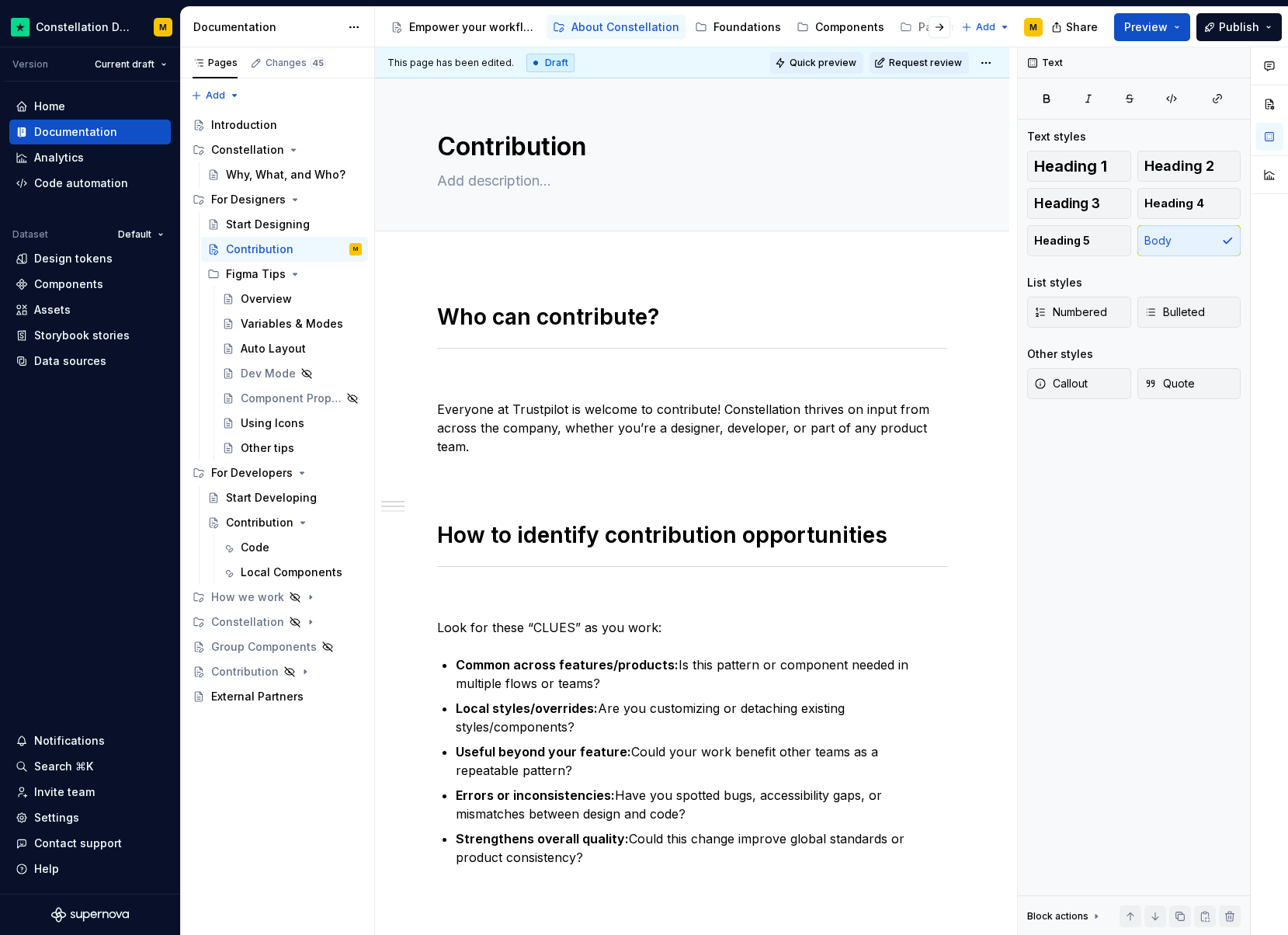
click at [807, 61] on span "Quick preview" at bounding box center [823, 62] width 67 height 12
click at [461, 31] on div "Empower your workflow. Build incredible experiences." at bounding box center [473, 27] width 128 height 15
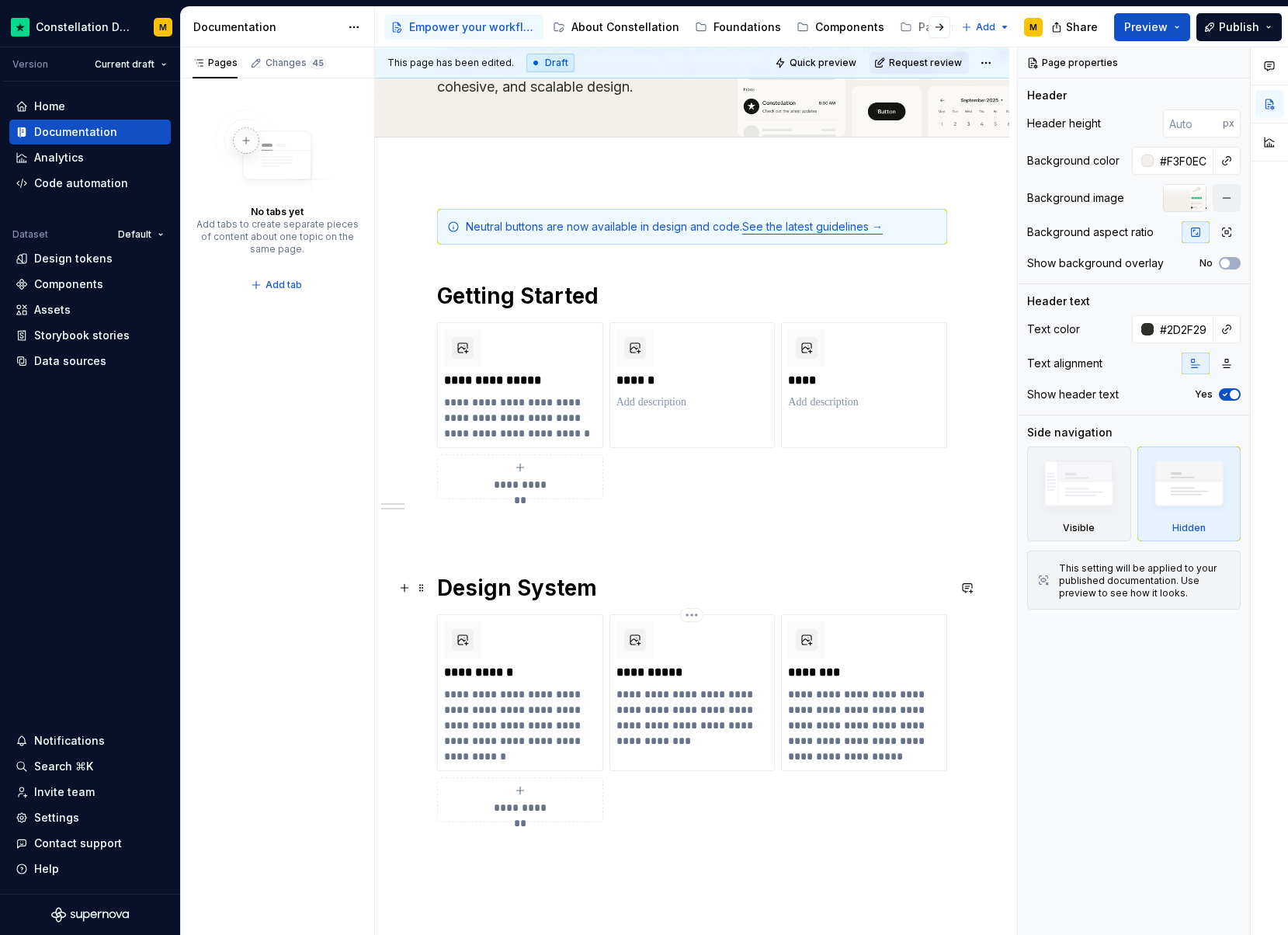
scroll to position [413, 0]
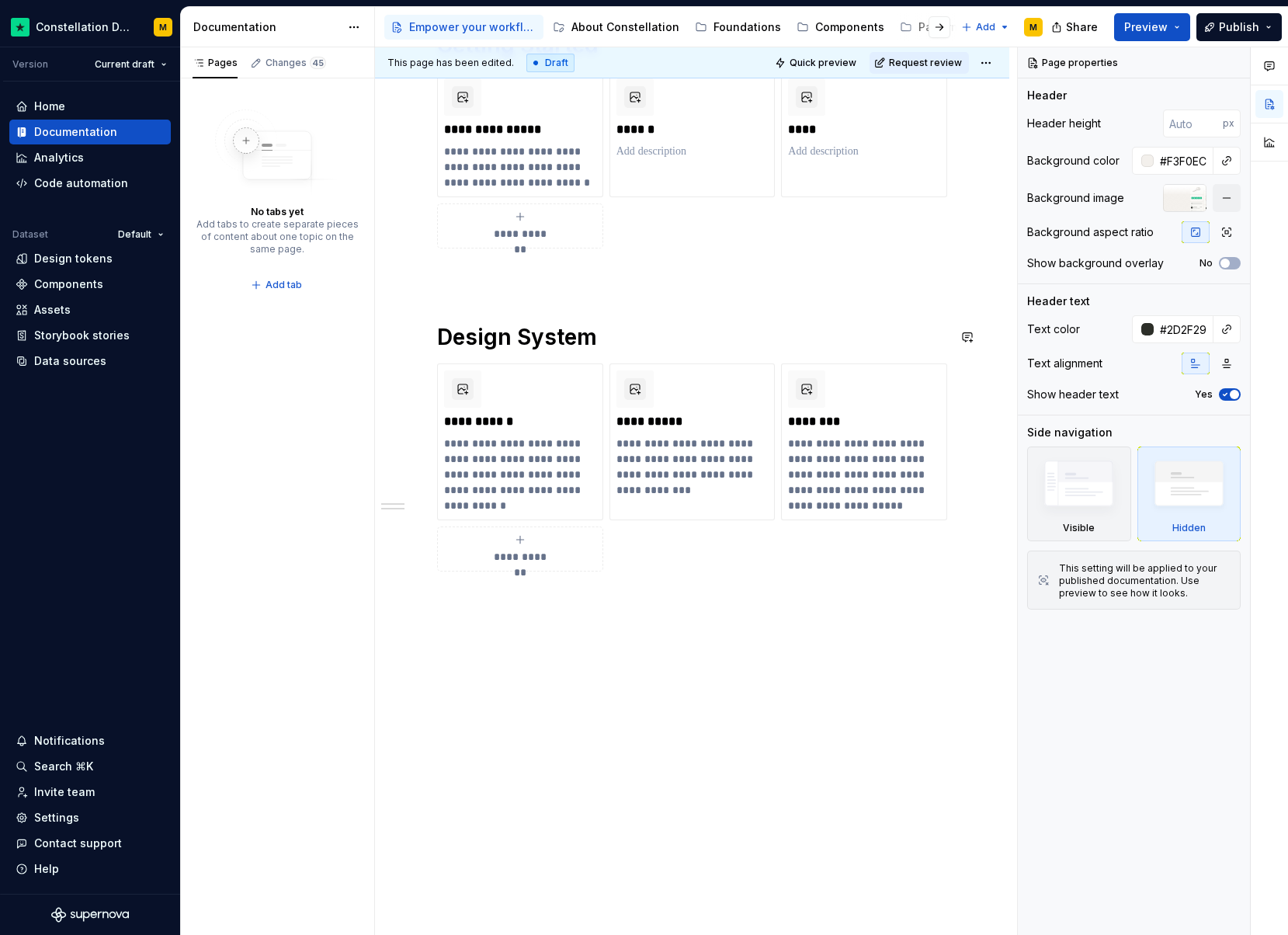
type textarea "*"
click at [549, 669] on div "**********" at bounding box center [692, 428] width 634 height 1015
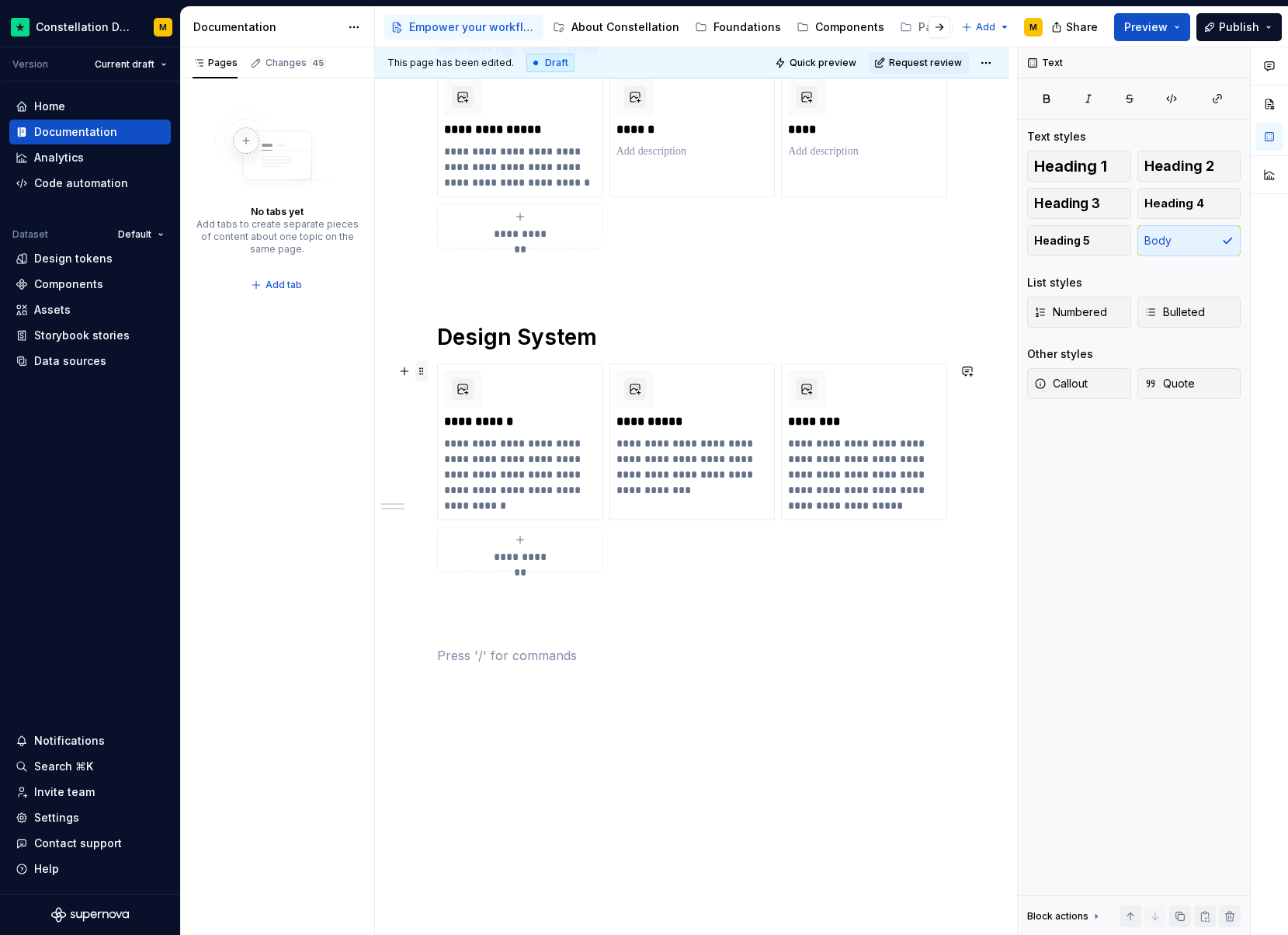
click at [423, 369] on span at bounding box center [421, 370] width 12 height 22
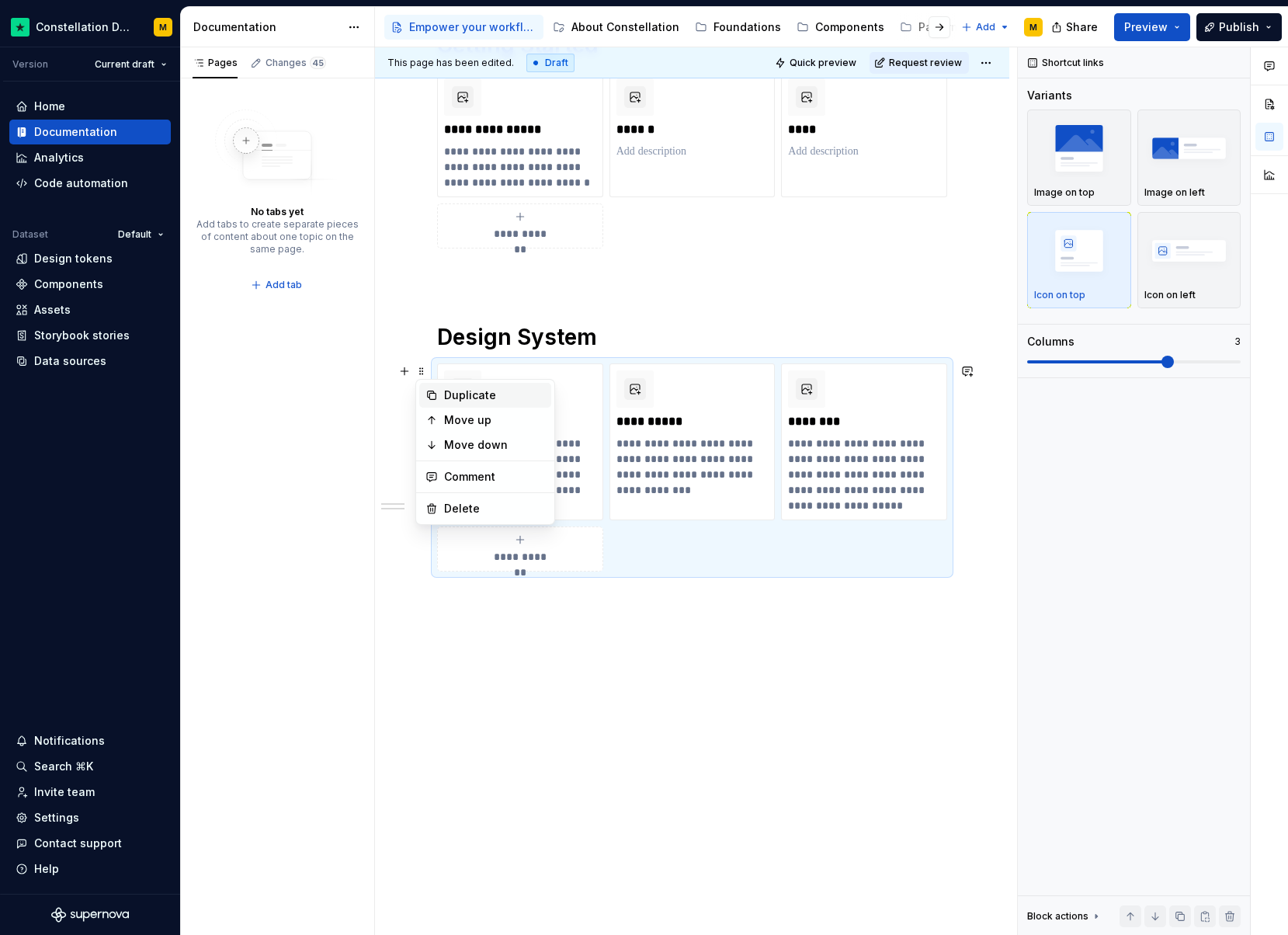
click at [443, 395] on div "Duplicate" at bounding box center [485, 395] width 132 height 25
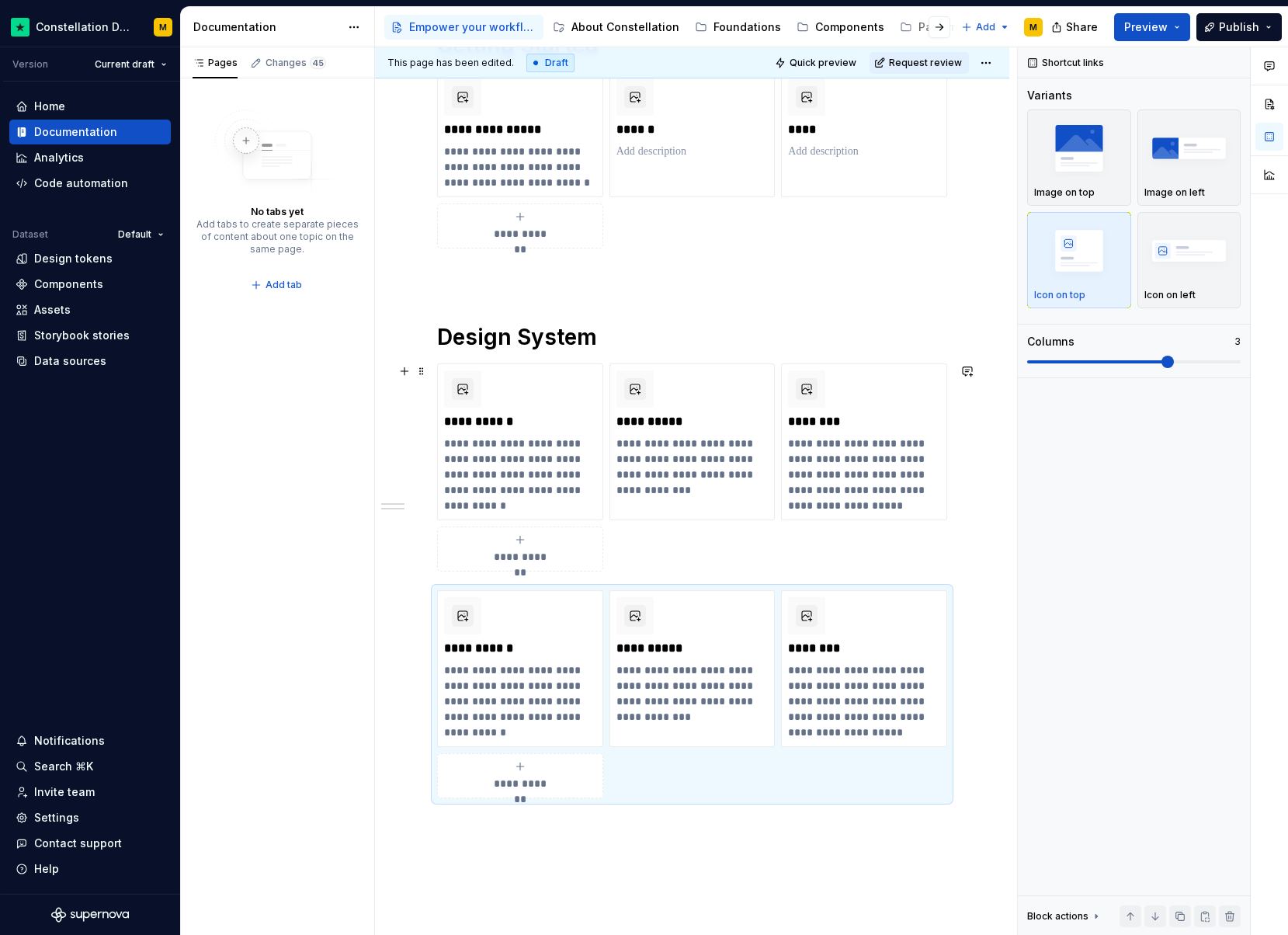
click at [678, 566] on div "**********" at bounding box center [692, 468] width 510 height 208
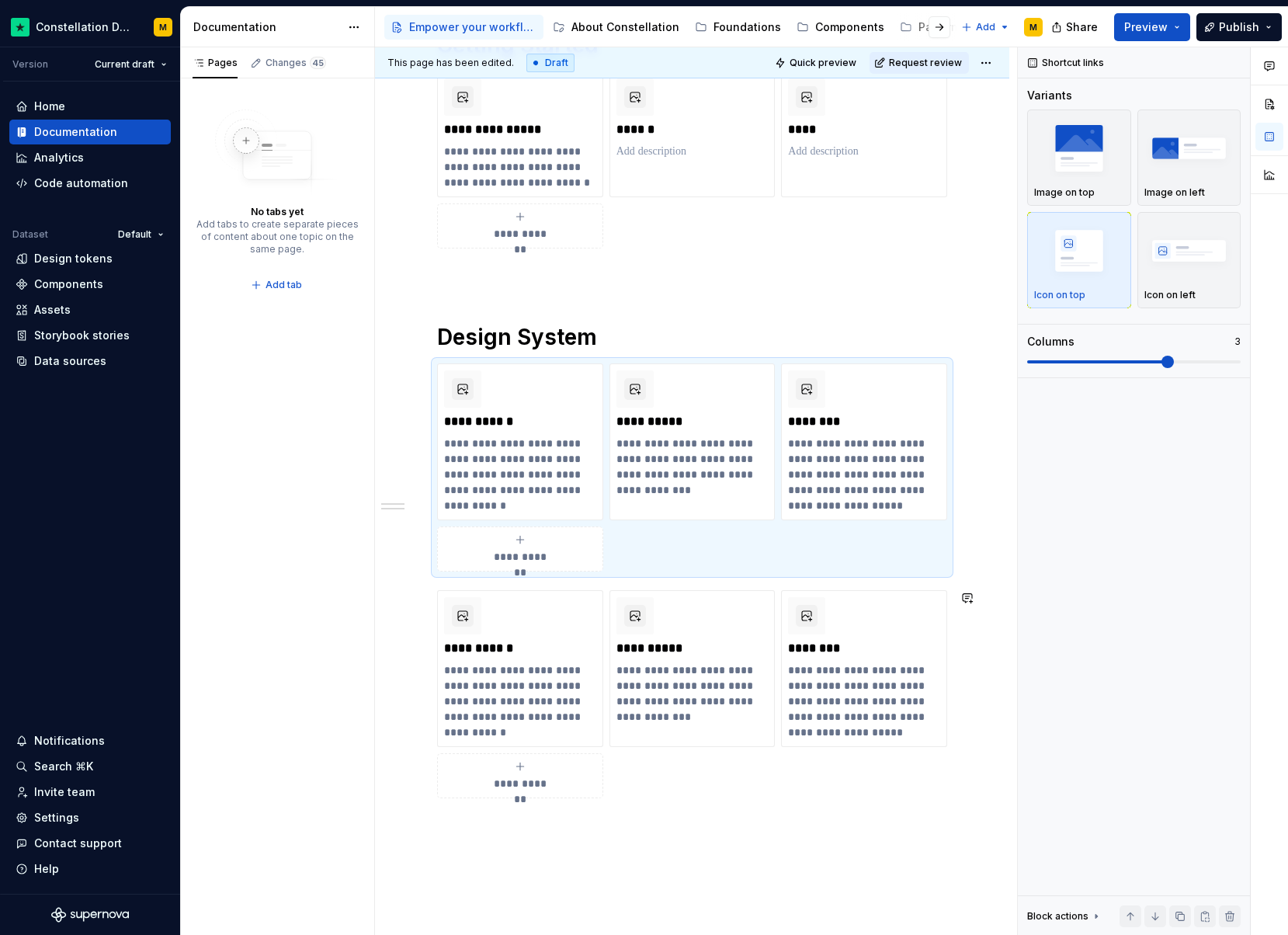
click at [520, 815] on div "**********" at bounding box center [692, 425] width 510 height 933
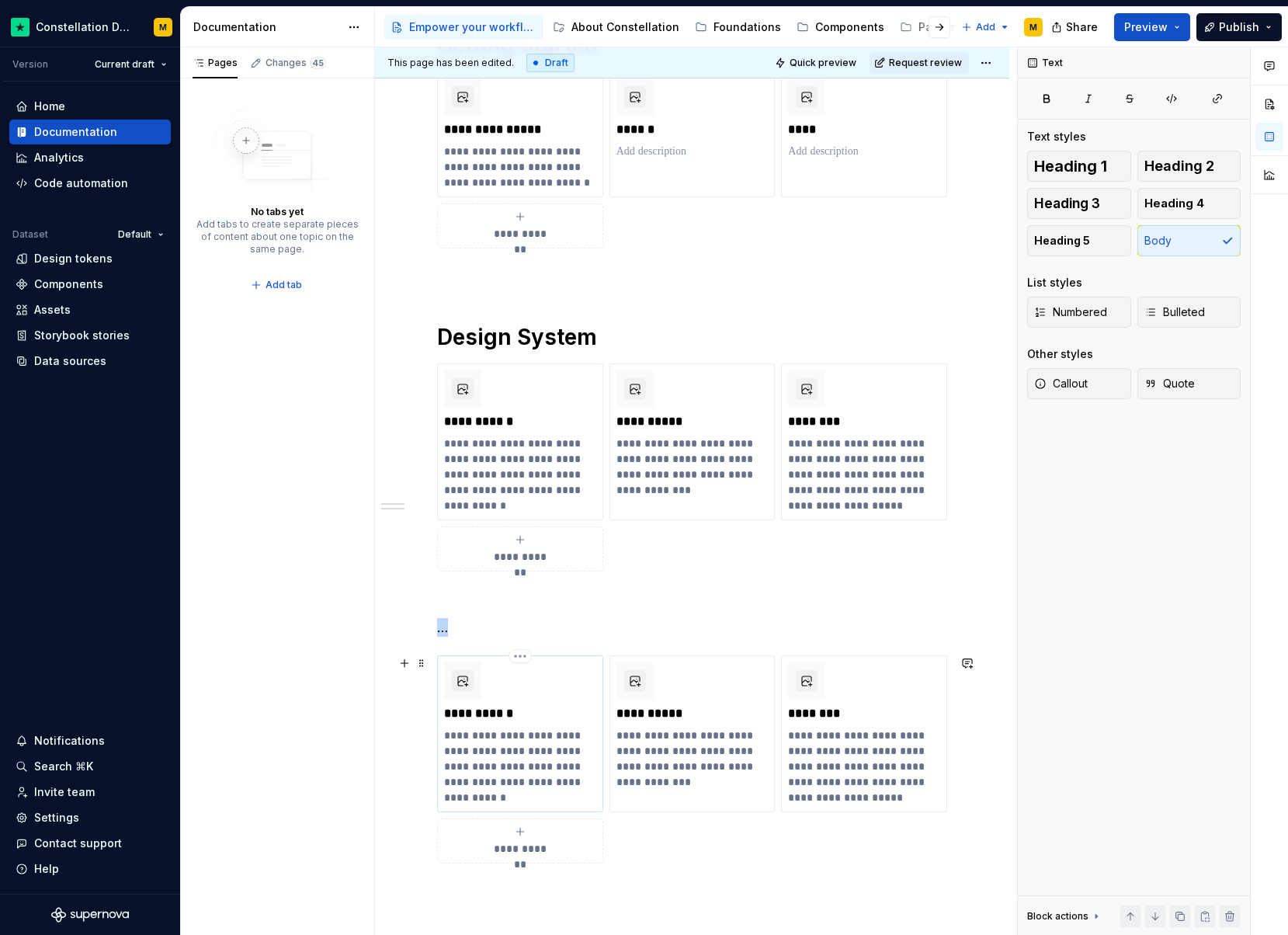
click at [511, 725] on div "**********" at bounding box center [520, 734] width 153 height 143
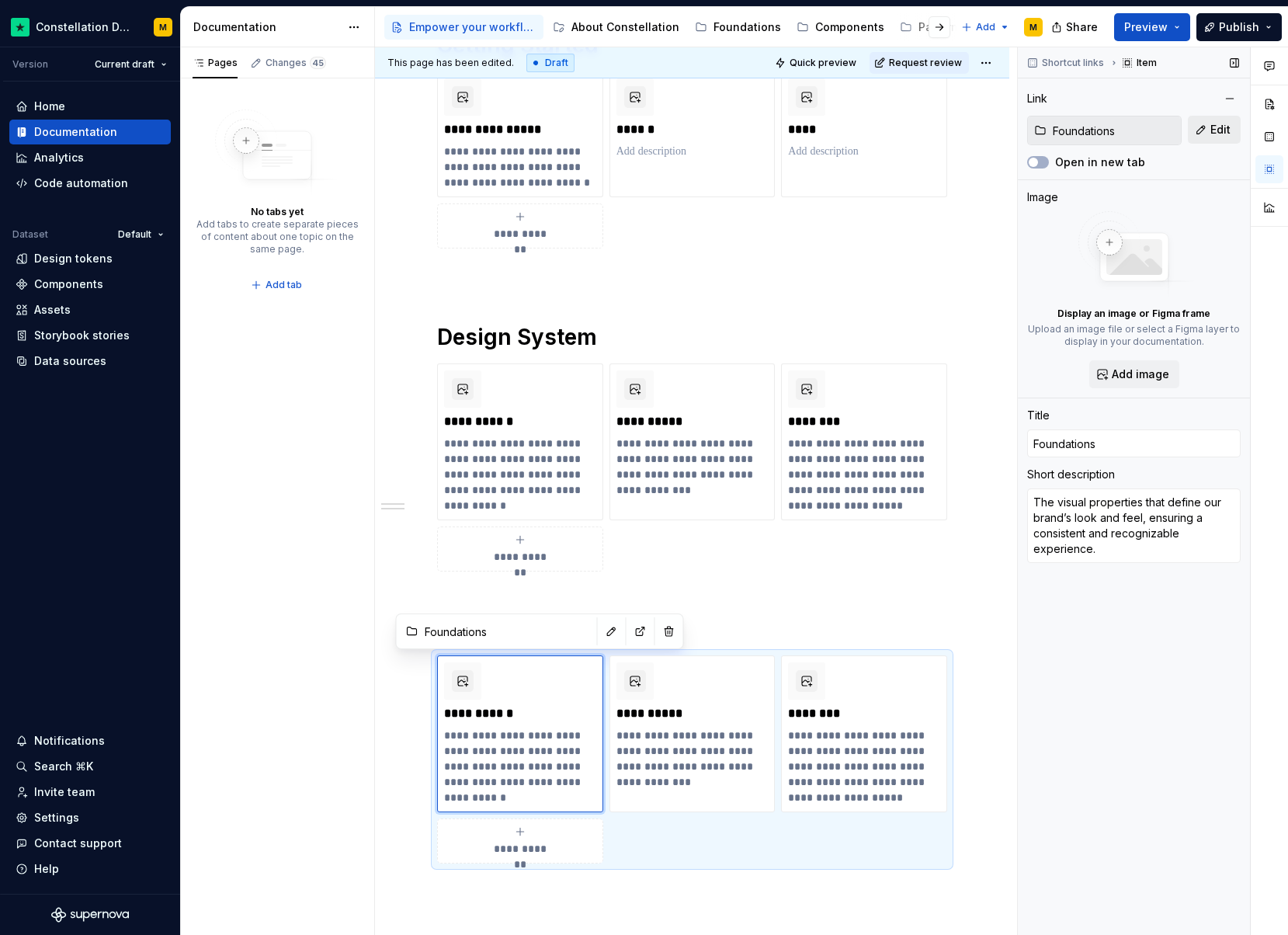
click at [1228, 125] on span "Edit" at bounding box center [1220, 129] width 20 height 15
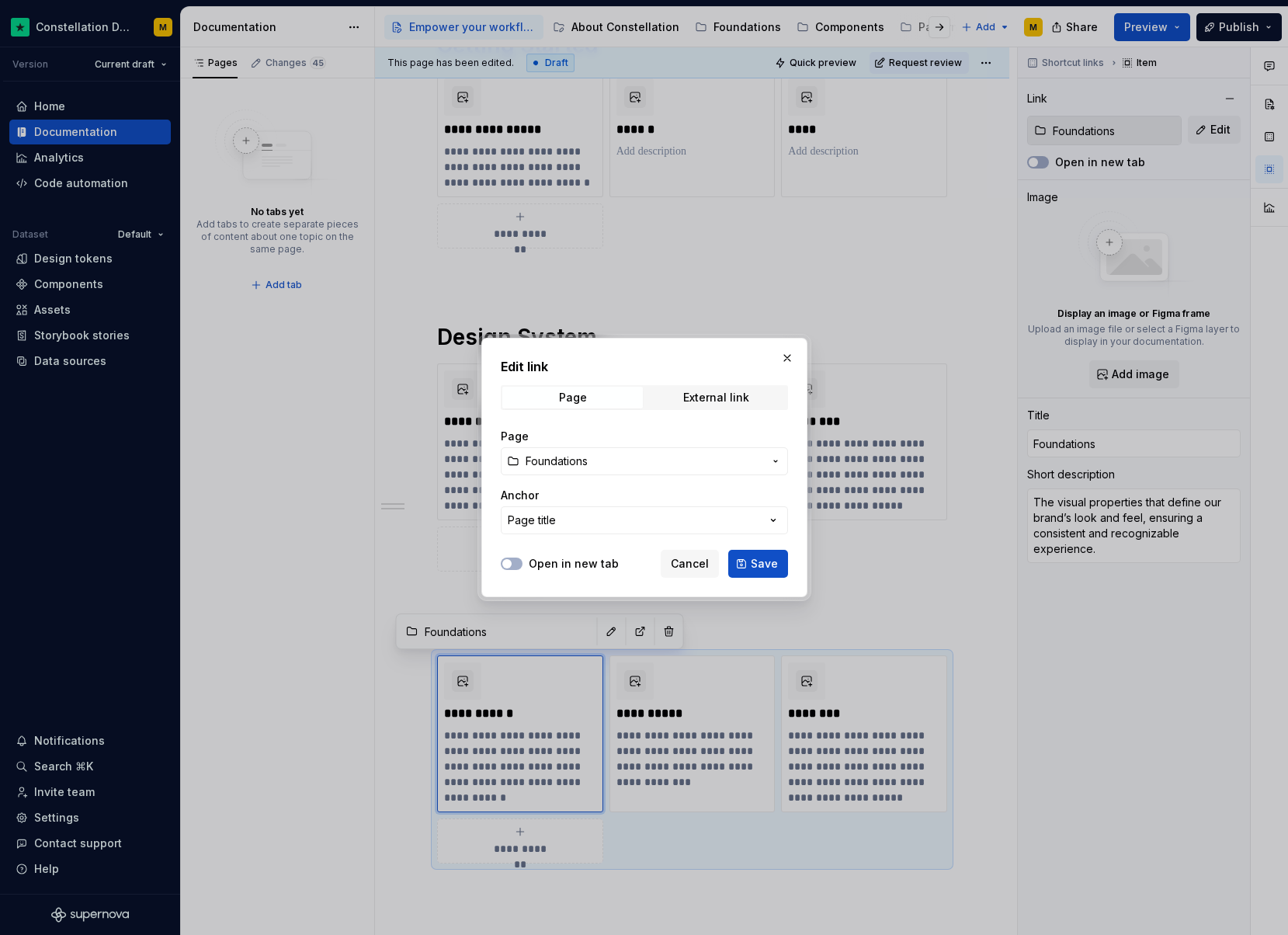
click at [611, 459] on span "Foundations" at bounding box center [644, 461] width 237 height 15
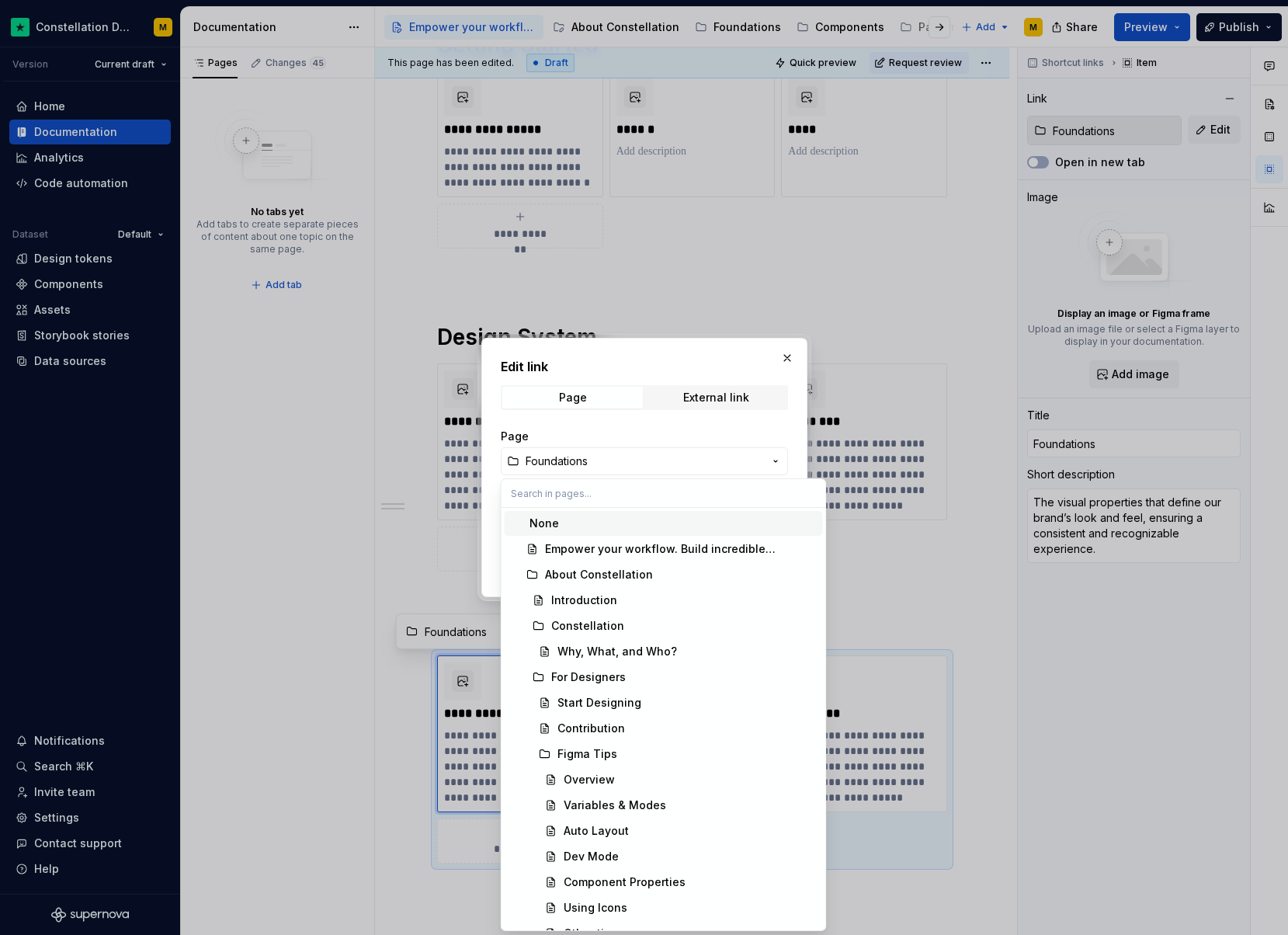
click at [611, 459] on div "Edit link Page External link Page Foundations Anchor Page title Open in new tab…" at bounding box center [644, 468] width 1288 height 935
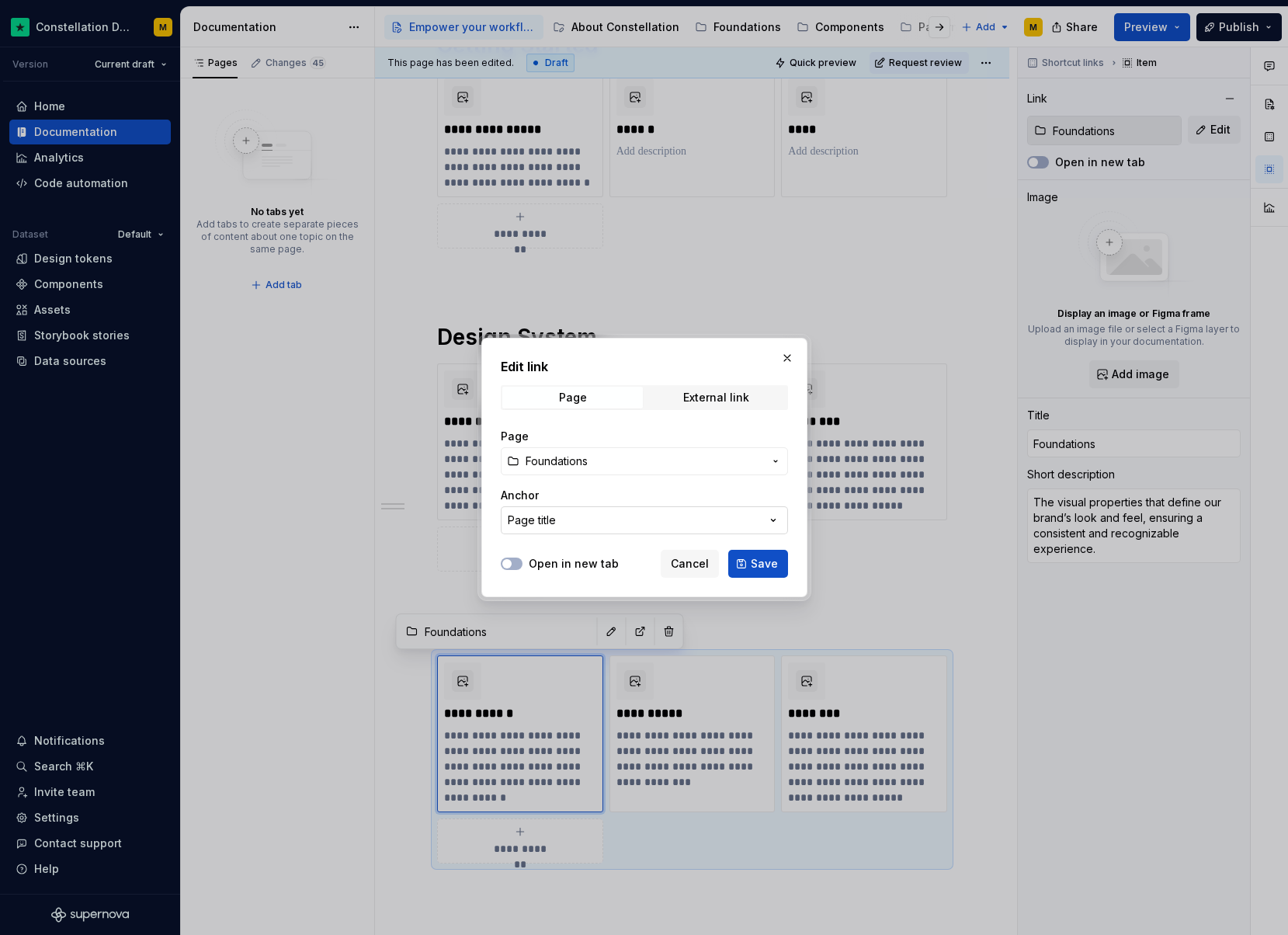
click at [580, 512] on button "Page title" at bounding box center [644, 520] width 287 height 28
click at [580, 510] on div "Edit link Page External link Page Foundations Anchor Page title Open in new tab…" at bounding box center [644, 468] width 1288 height 935
click at [582, 464] on span "Foundations" at bounding box center [557, 461] width 62 height 15
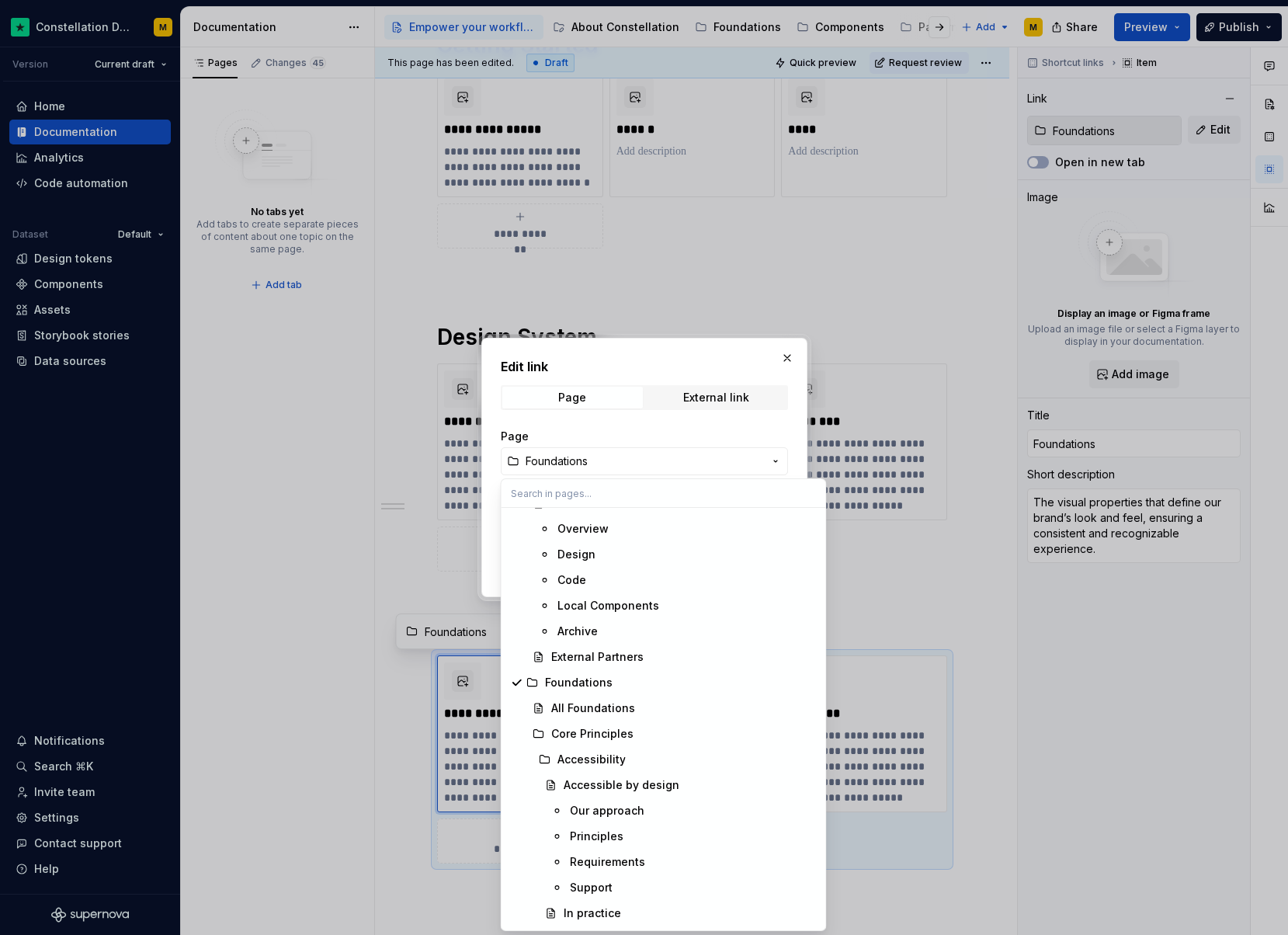
scroll to position [844, 0]
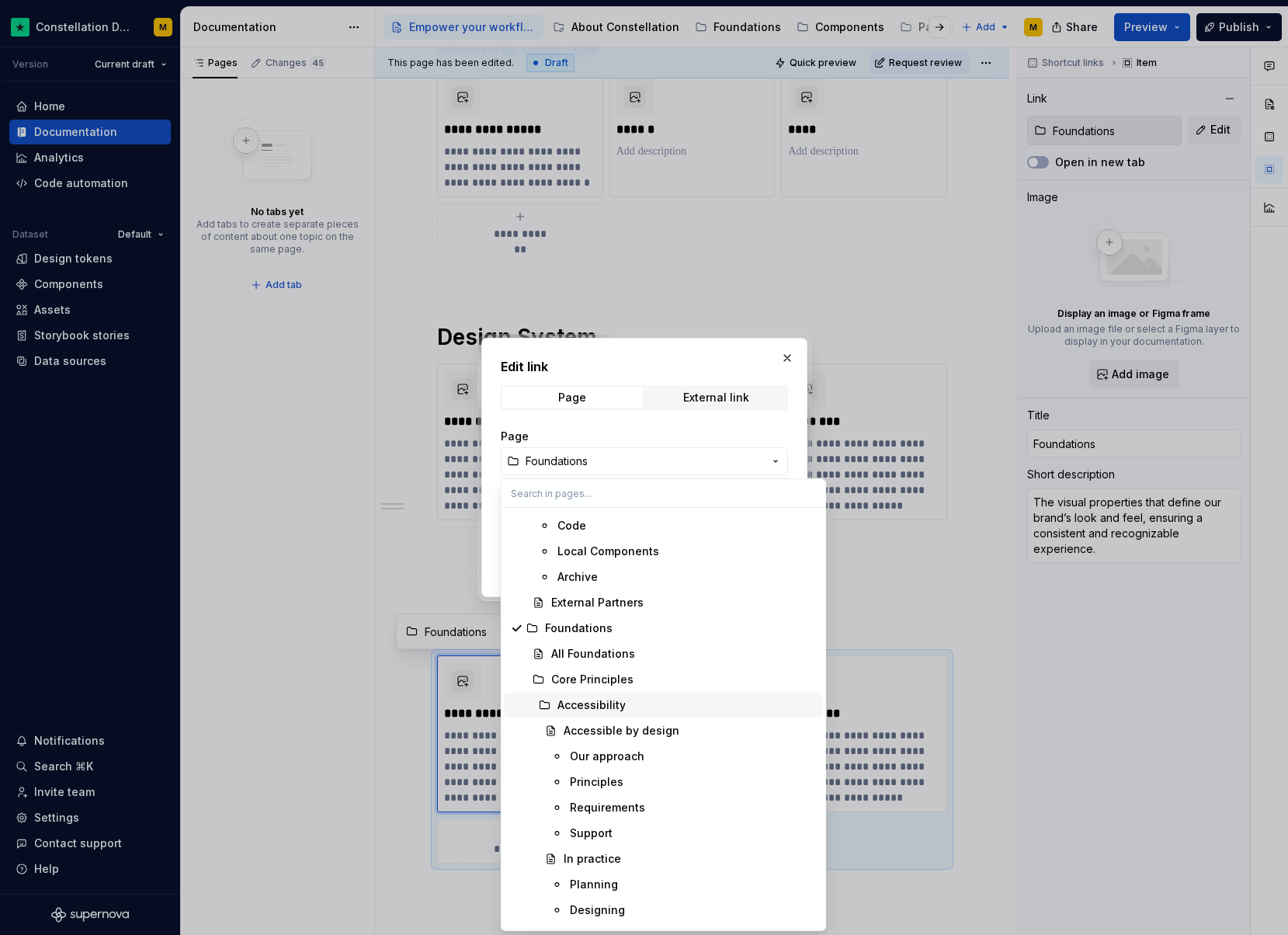
click at [611, 709] on div "Accessibility" at bounding box center [592, 705] width 69 height 15
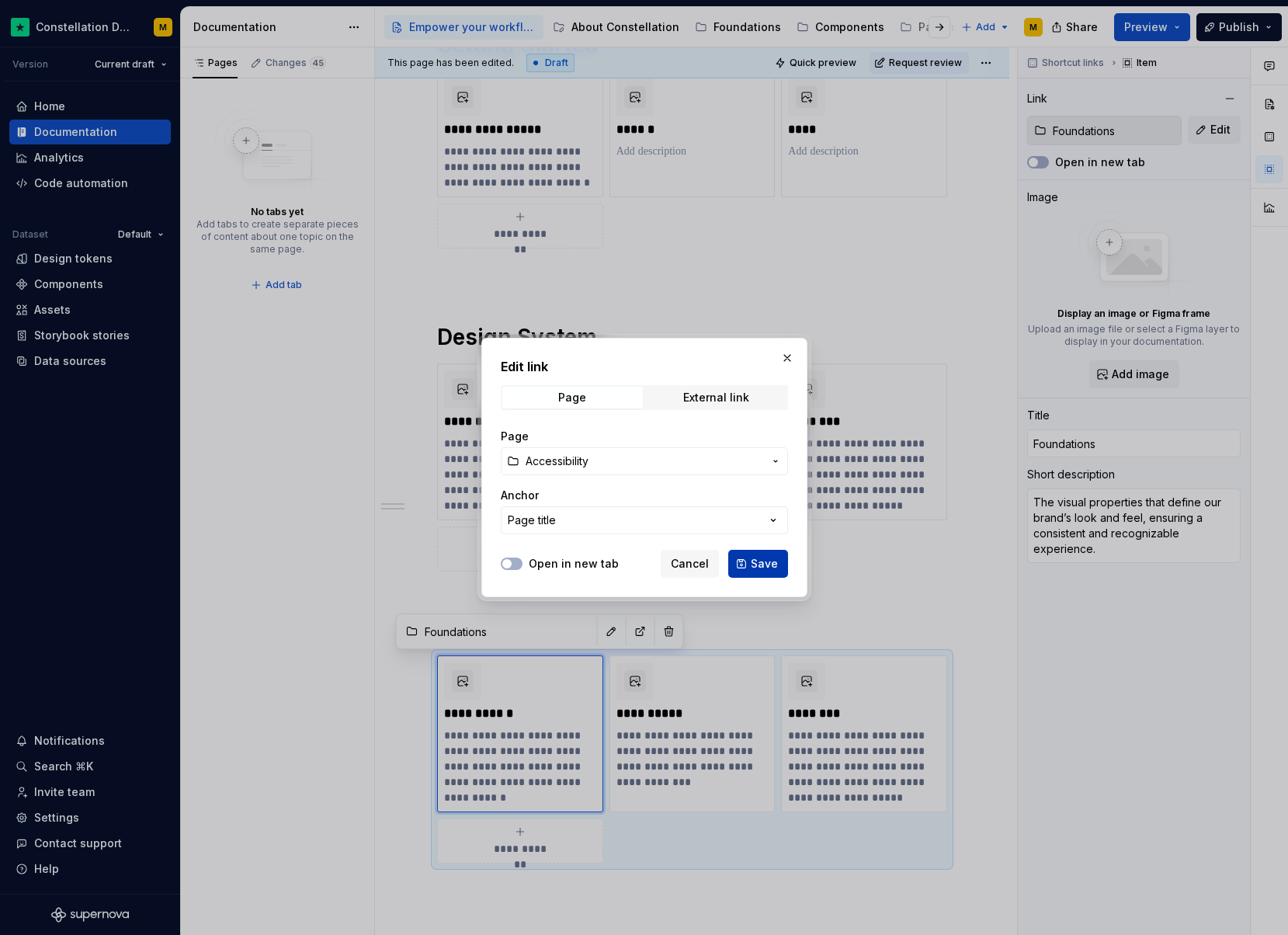
click at [759, 569] on span "Save" at bounding box center [764, 564] width 27 height 15
type textarea "*"
type input "Accessibility"
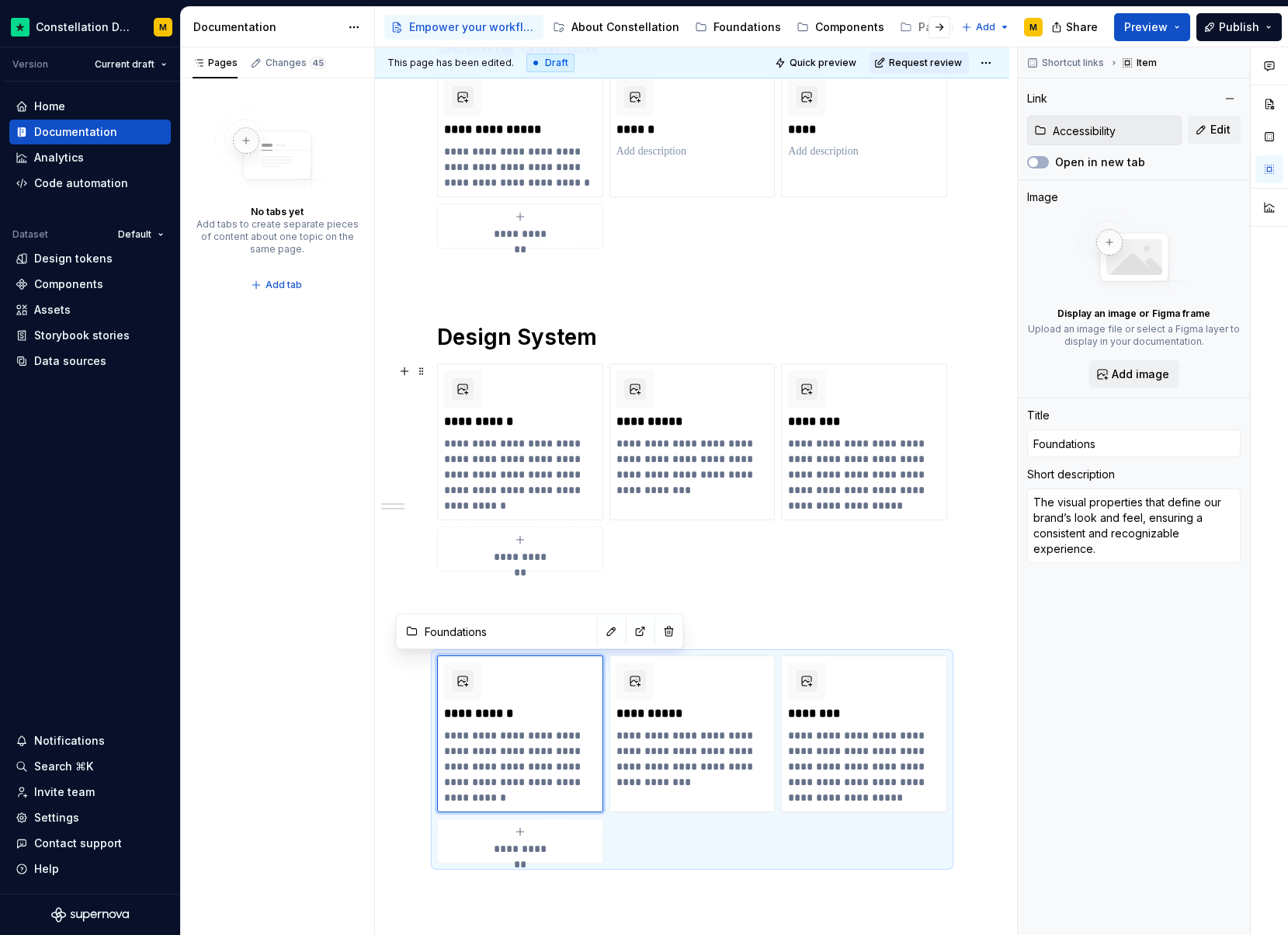
type input "Accessibility"
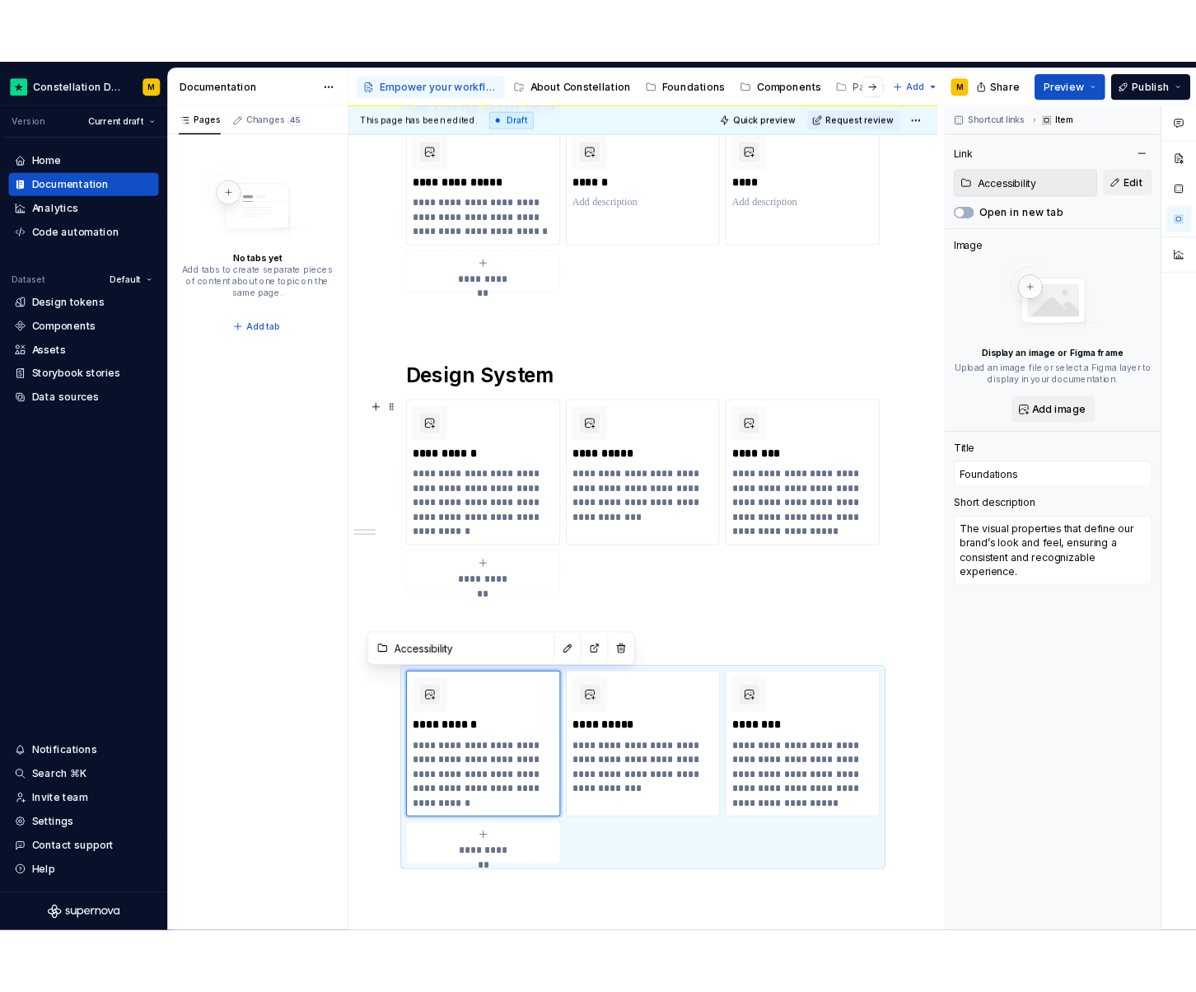
scroll to position [559, 0]
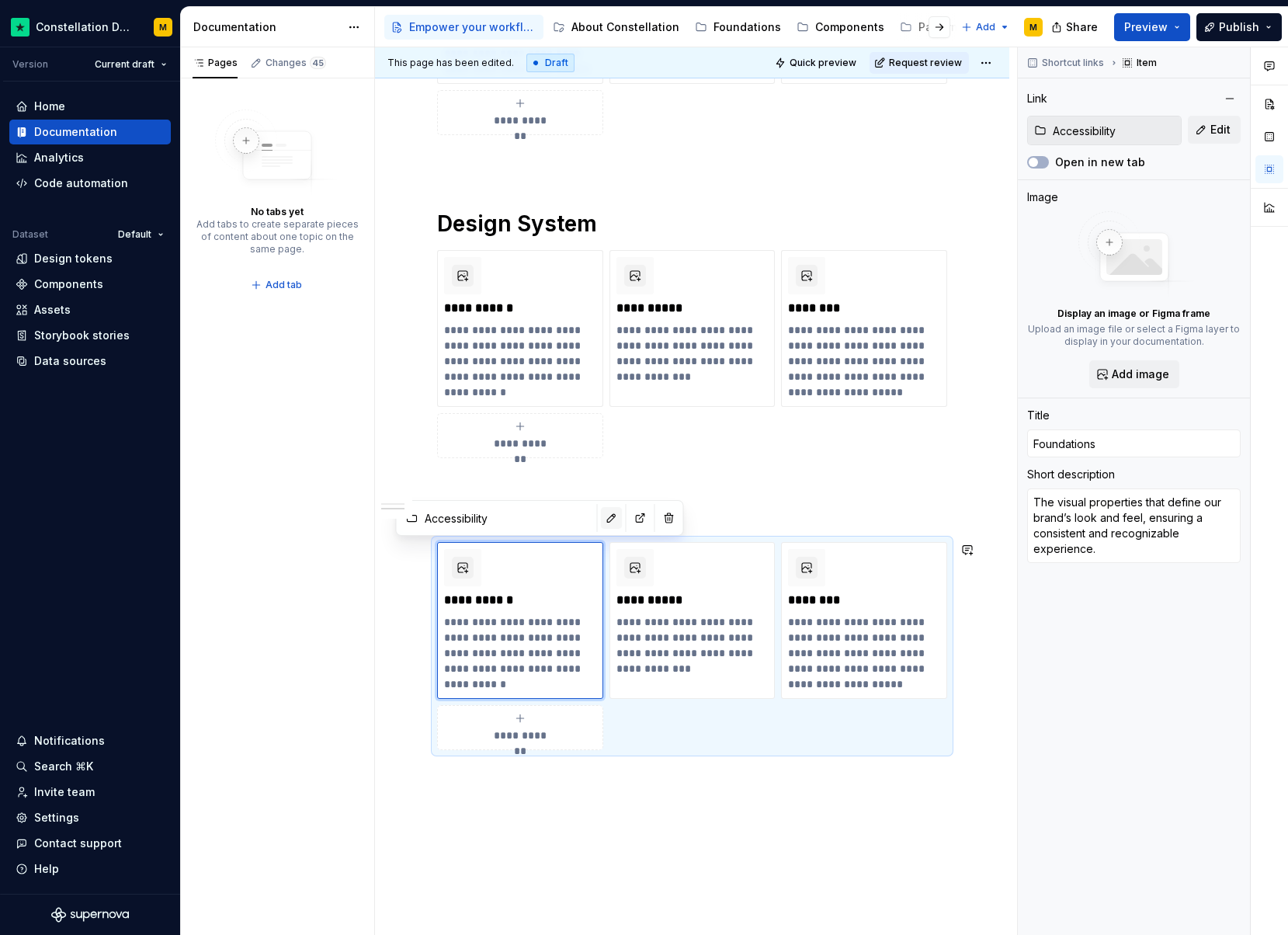
click at [601, 526] on button "button" at bounding box center [611, 517] width 22 height 22
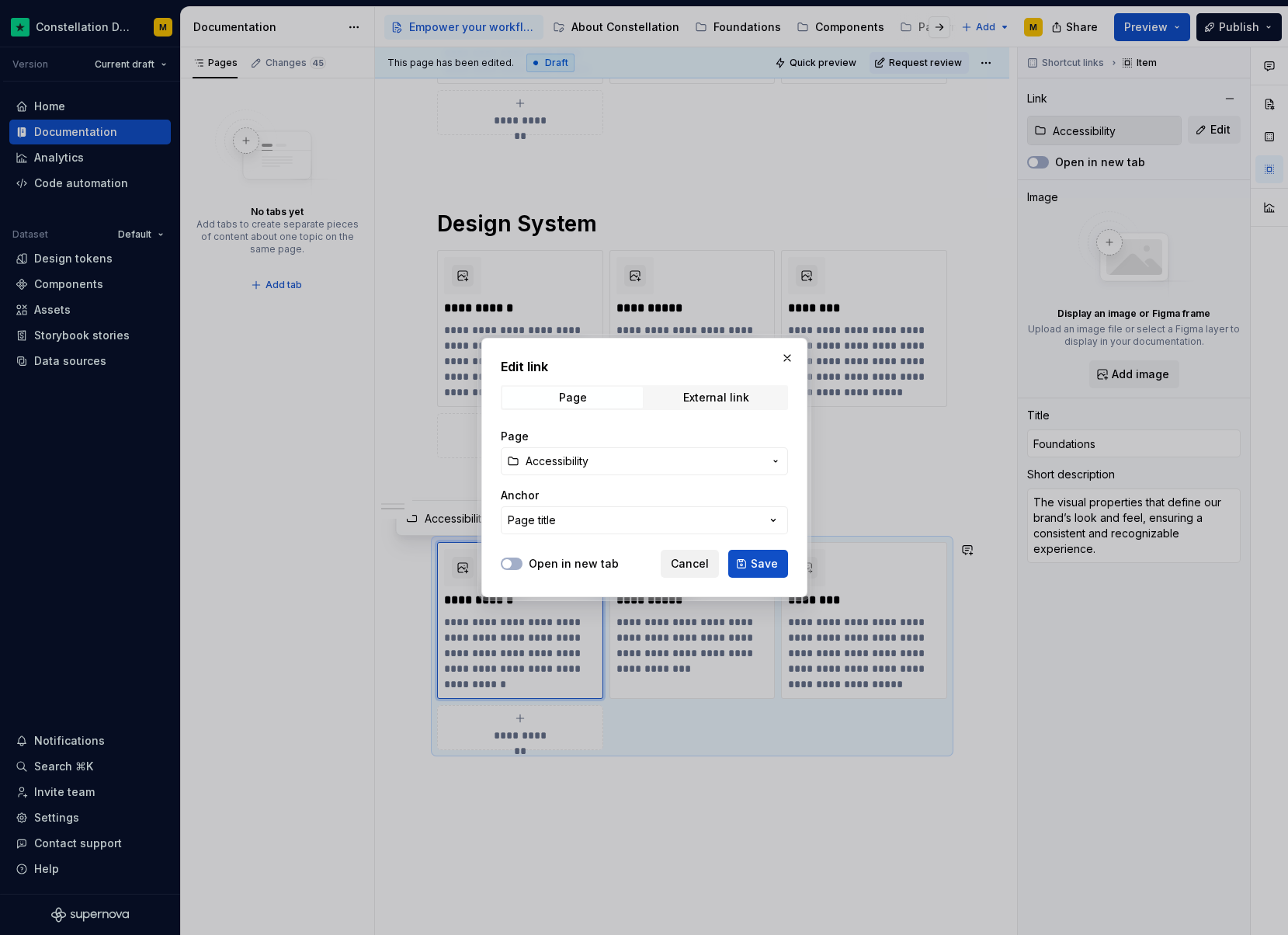
click at [695, 566] on span "Cancel" at bounding box center [690, 564] width 38 height 15
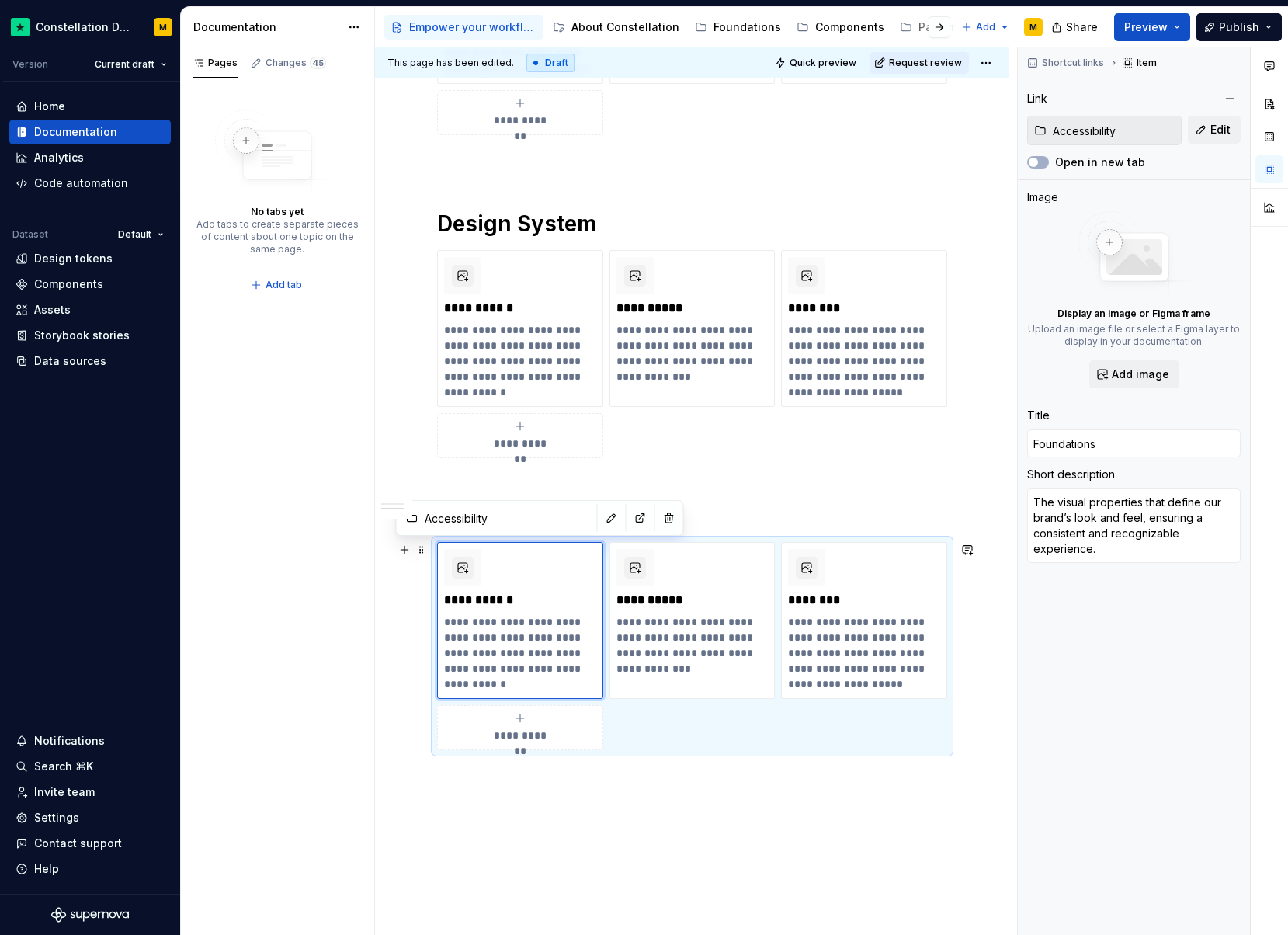
click at [485, 747] on button "**********" at bounding box center [520, 728] width 166 height 45
type textarea "*"
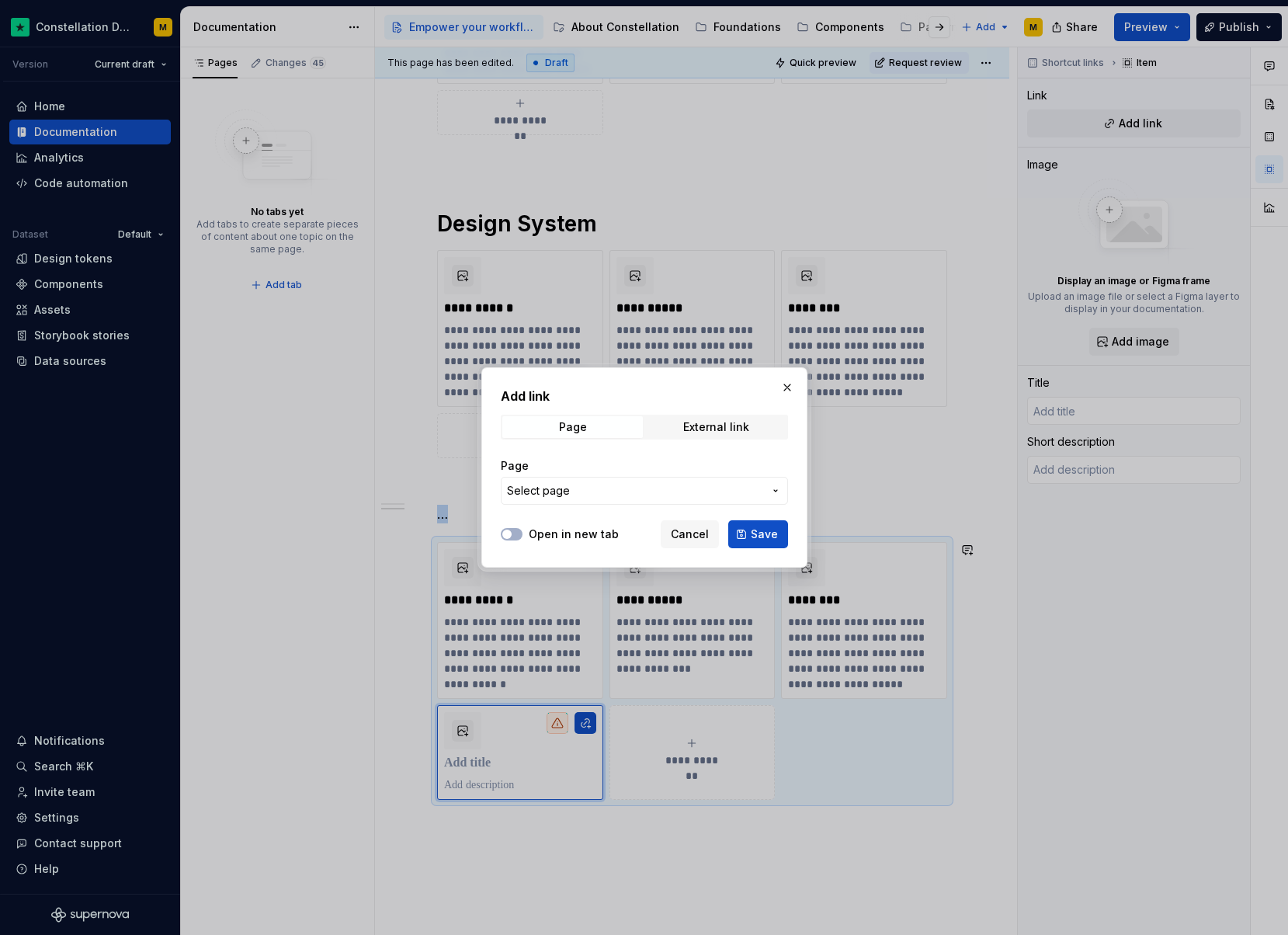
click at [576, 495] on span "Select page" at bounding box center [635, 491] width 256 height 15
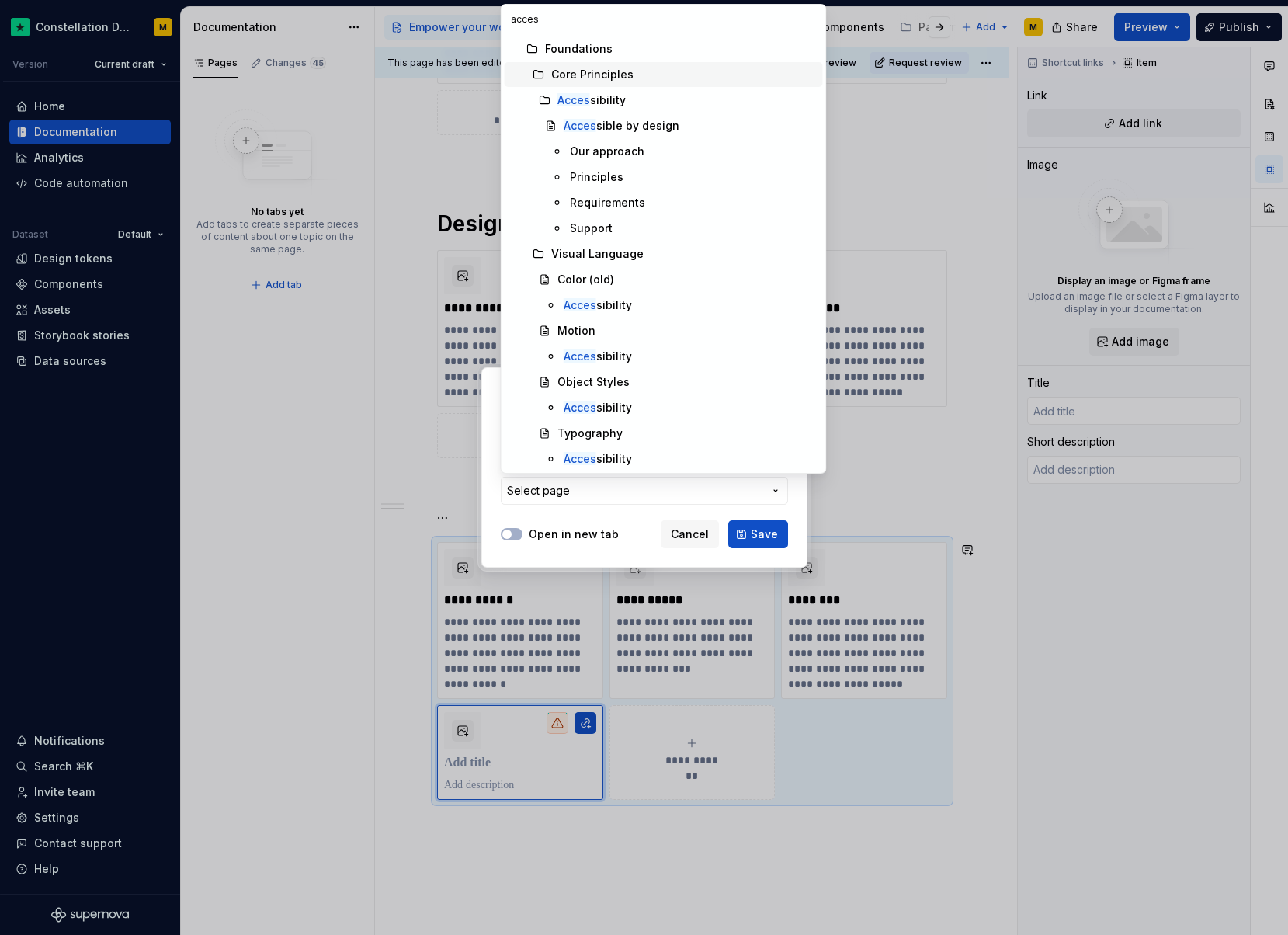
type input "acces"
click at [651, 98] on div "Acces sibility" at bounding box center [687, 100] width 259 height 15
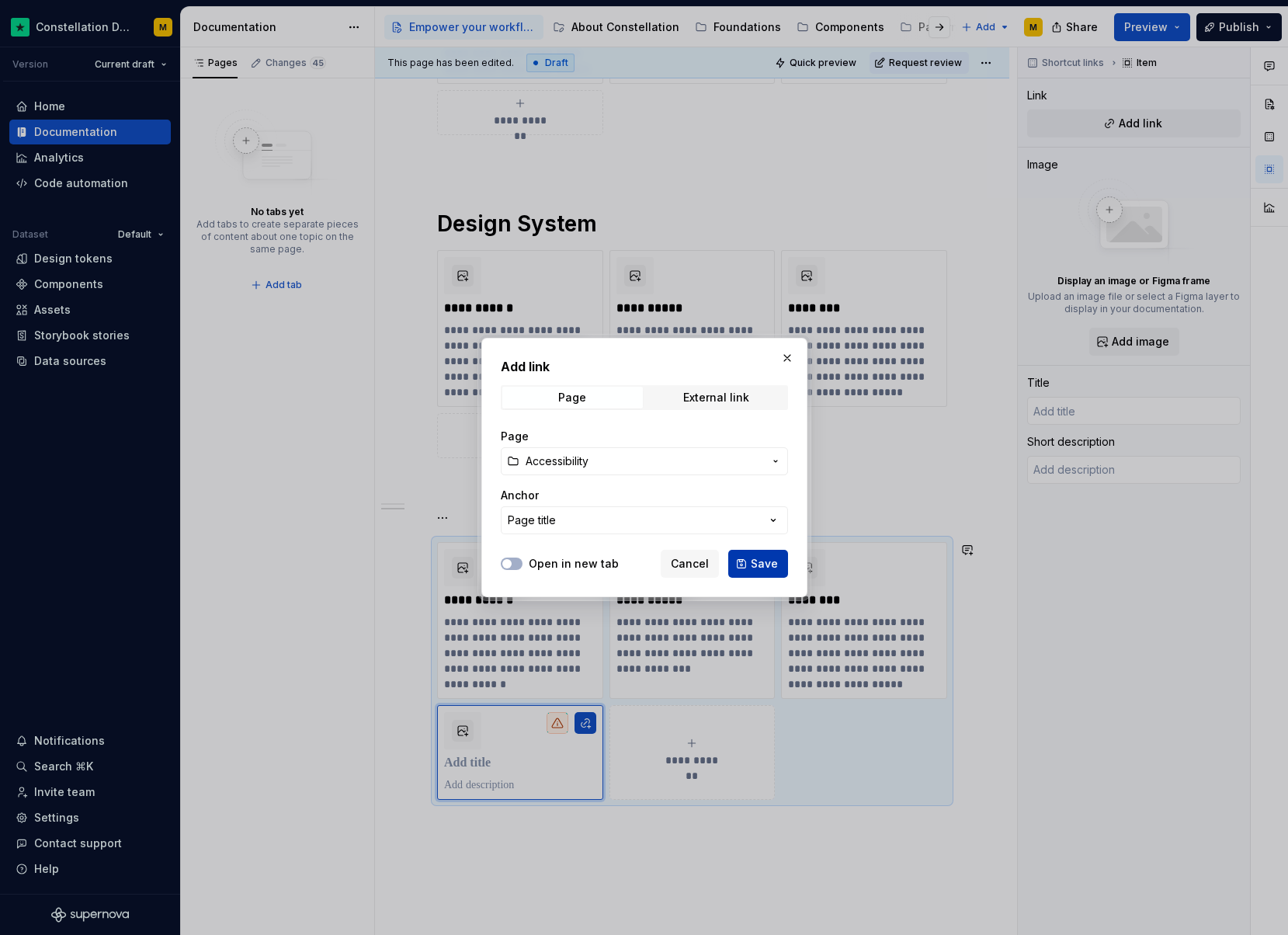
click at [776, 571] on span "Save" at bounding box center [764, 564] width 27 height 15
type textarea "*"
type input "Accessibility"
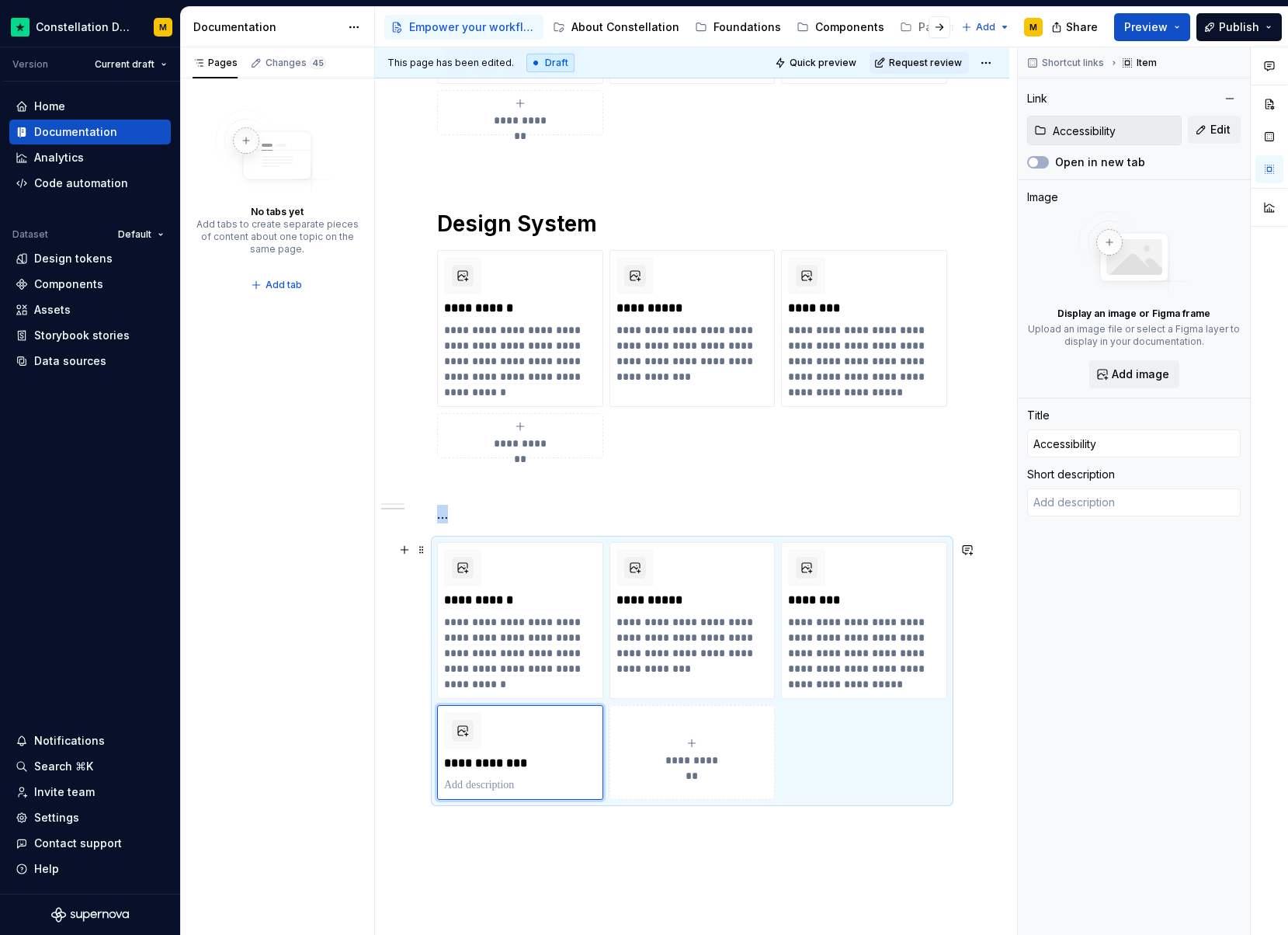
click at [695, 735] on button "**********" at bounding box center [693, 752] width 166 height 95
type textarea "*"
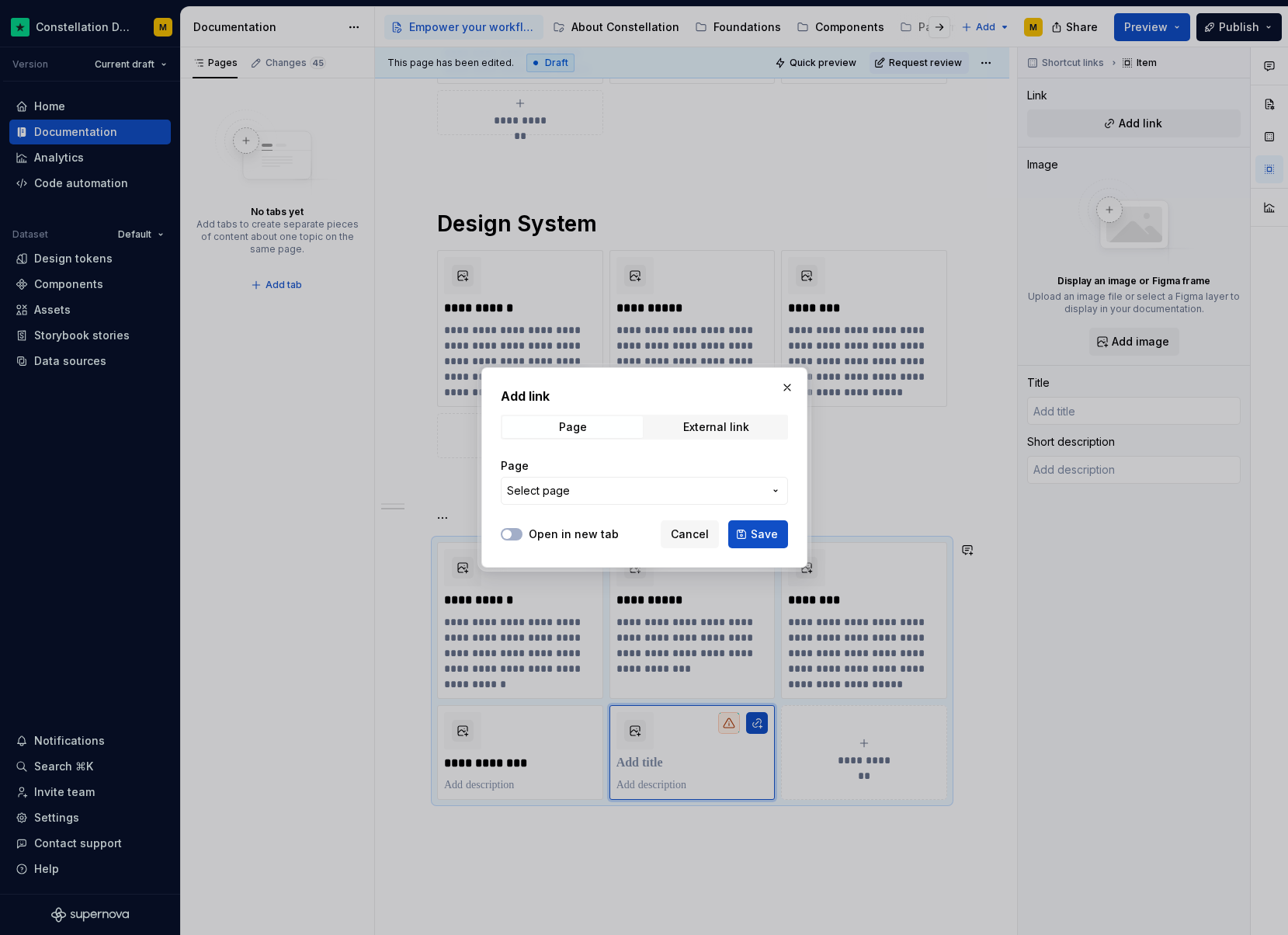
click at [591, 511] on div "Page Select page" at bounding box center [644, 481] width 287 height 65
click at [585, 503] on button "Select page" at bounding box center [644, 491] width 287 height 28
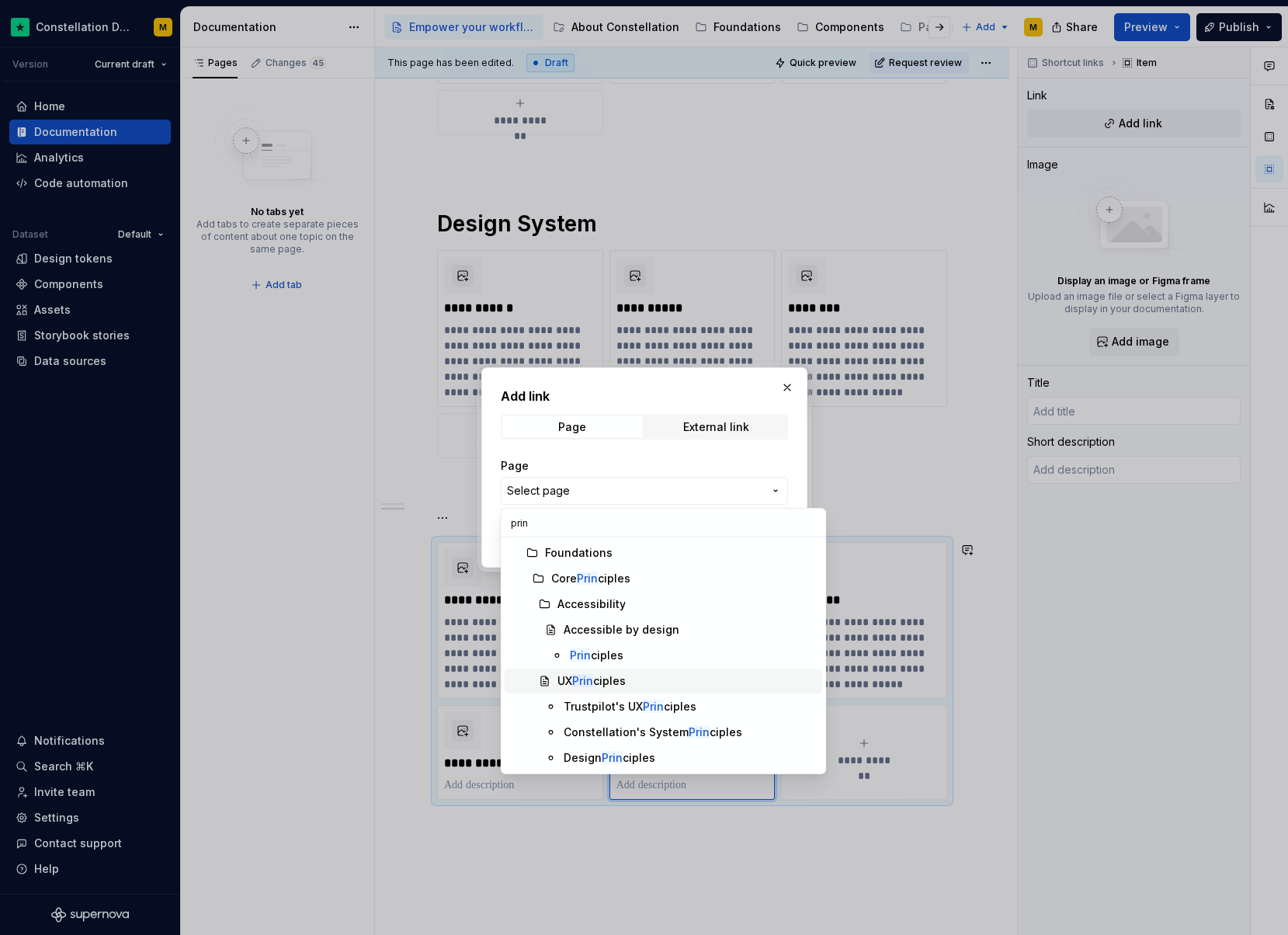
type input "prin"
click at [657, 682] on div "UX Prin ciples" at bounding box center [687, 681] width 259 height 15
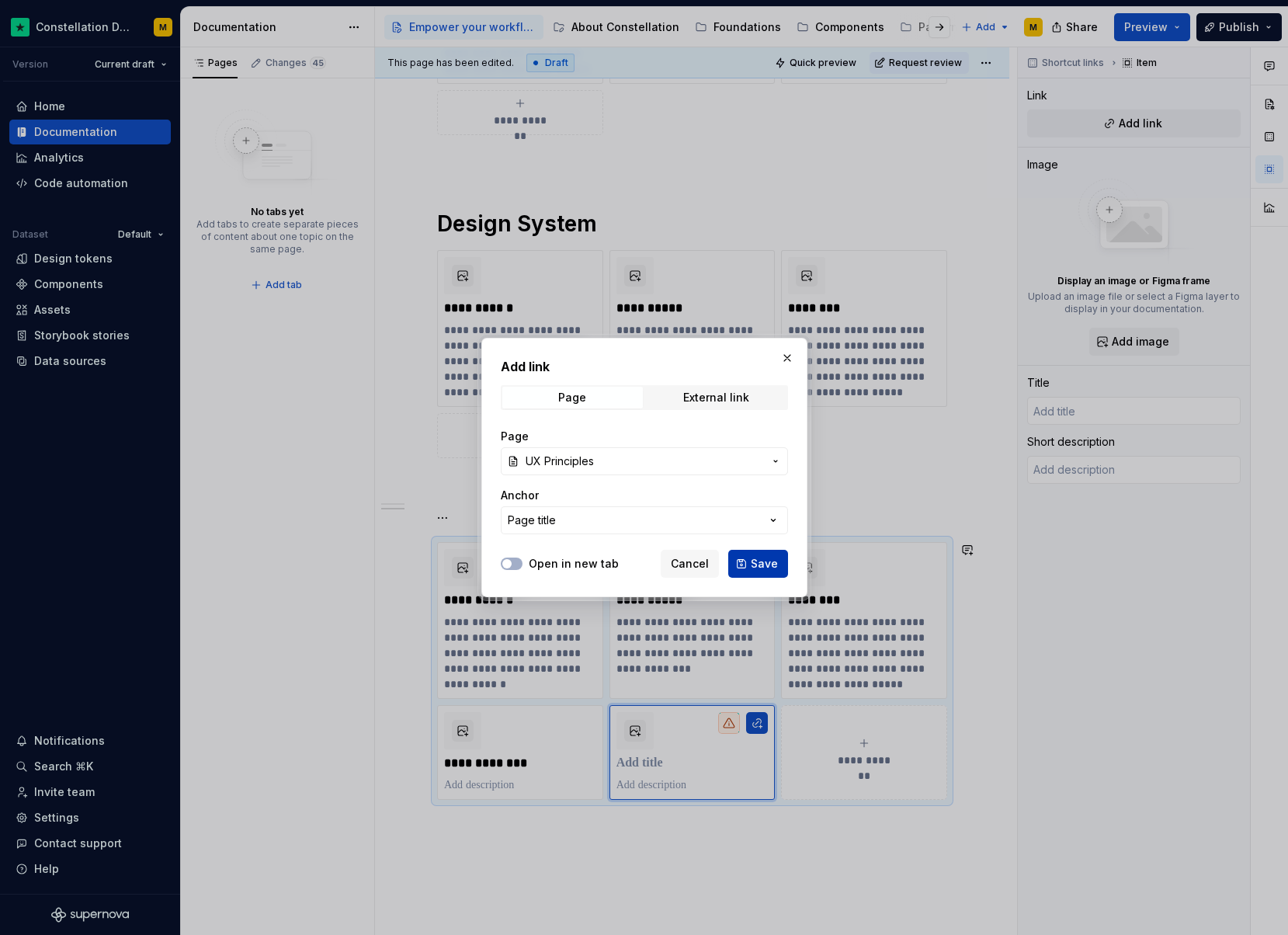
click at [774, 569] on span "Save" at bounding box center [764, 564] width 27 height 15
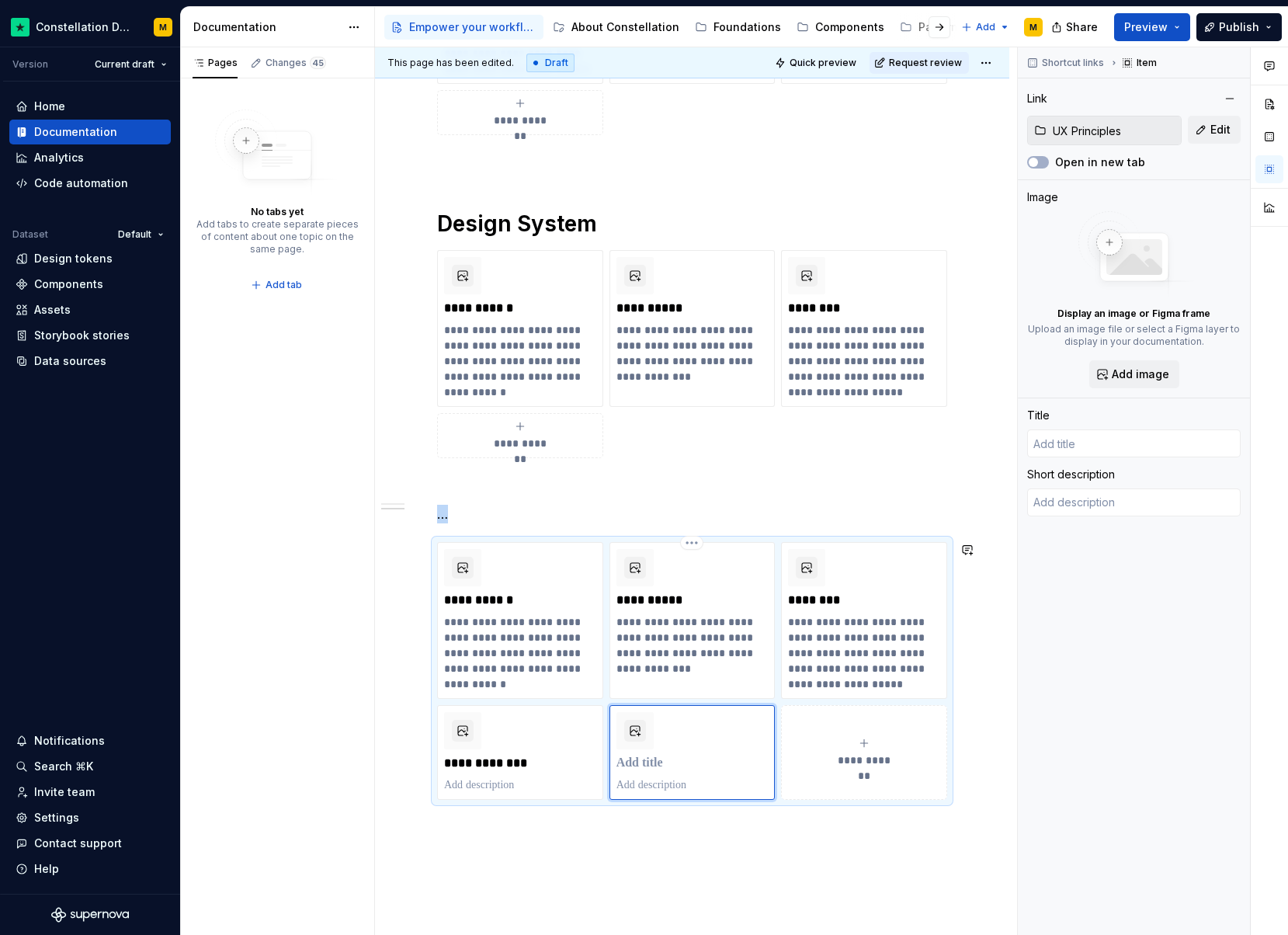
type textarea "*"
type input "UX Principles"
type textarea "The tenets that that guide us on the journey to become the global symbol of tru…"
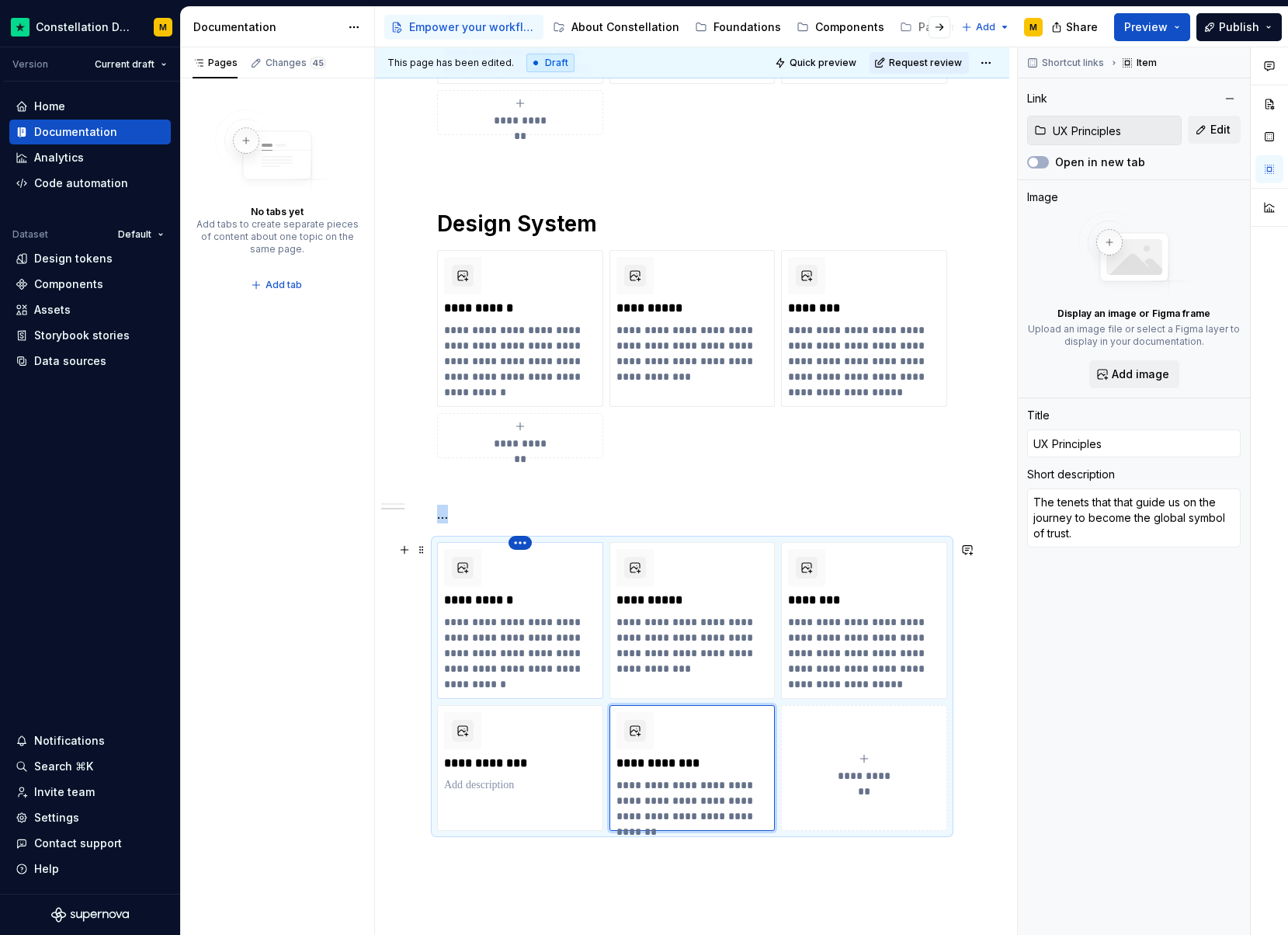
type textarea "*"
type input "Foundations"
type textarea "The visual properties that define our brand’s look and feel, ensuring a consist…"
type input "Accessibility"
click at [522, 545] on html "Constellation Design System M Version Current draft Home Documentation Analytic…" at bounding box center [644, 468] width 1288 height 935
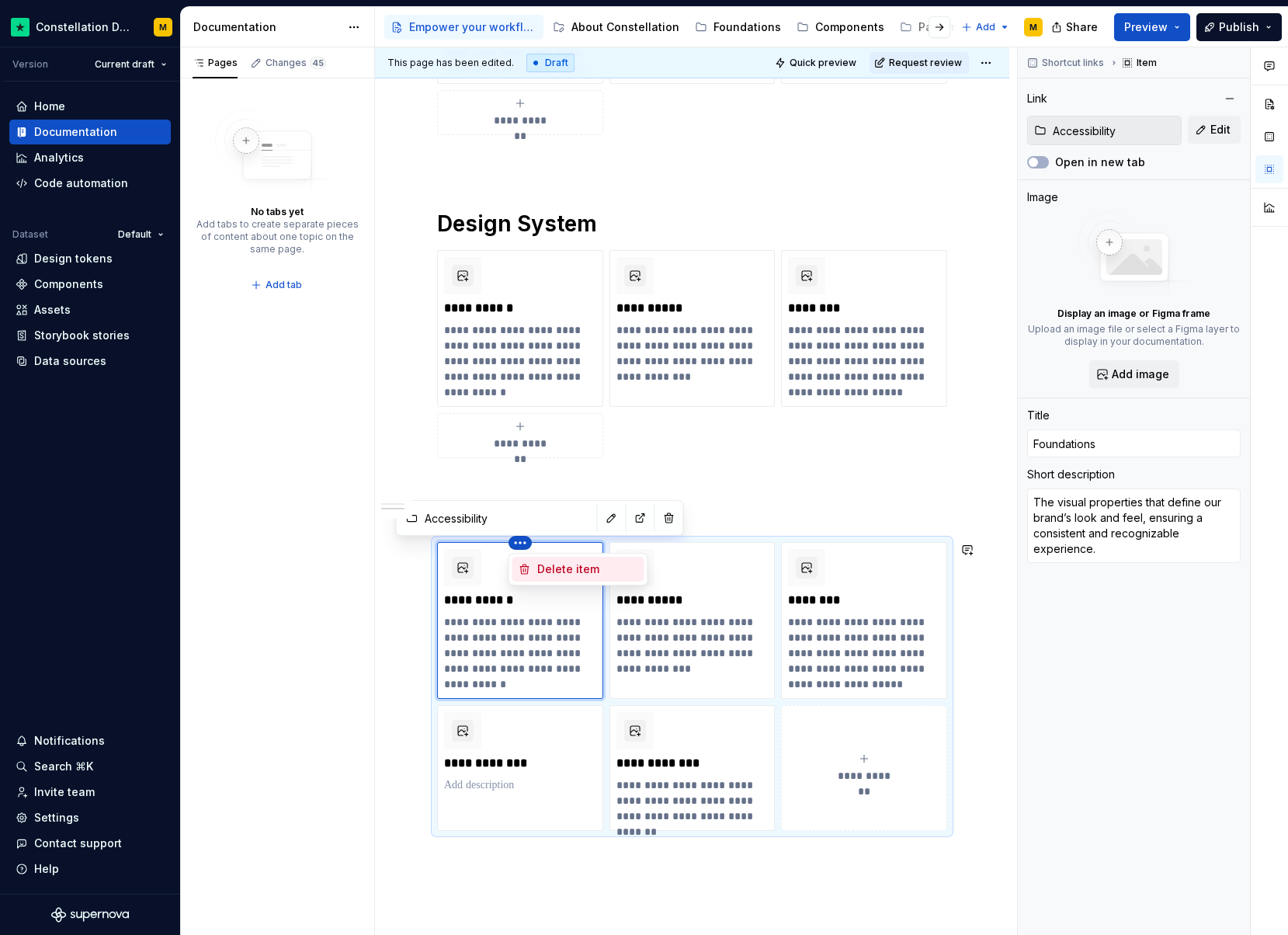
click at [528, 576] on div "Delete item" at bounding box center [579, 569] width 132 height 25
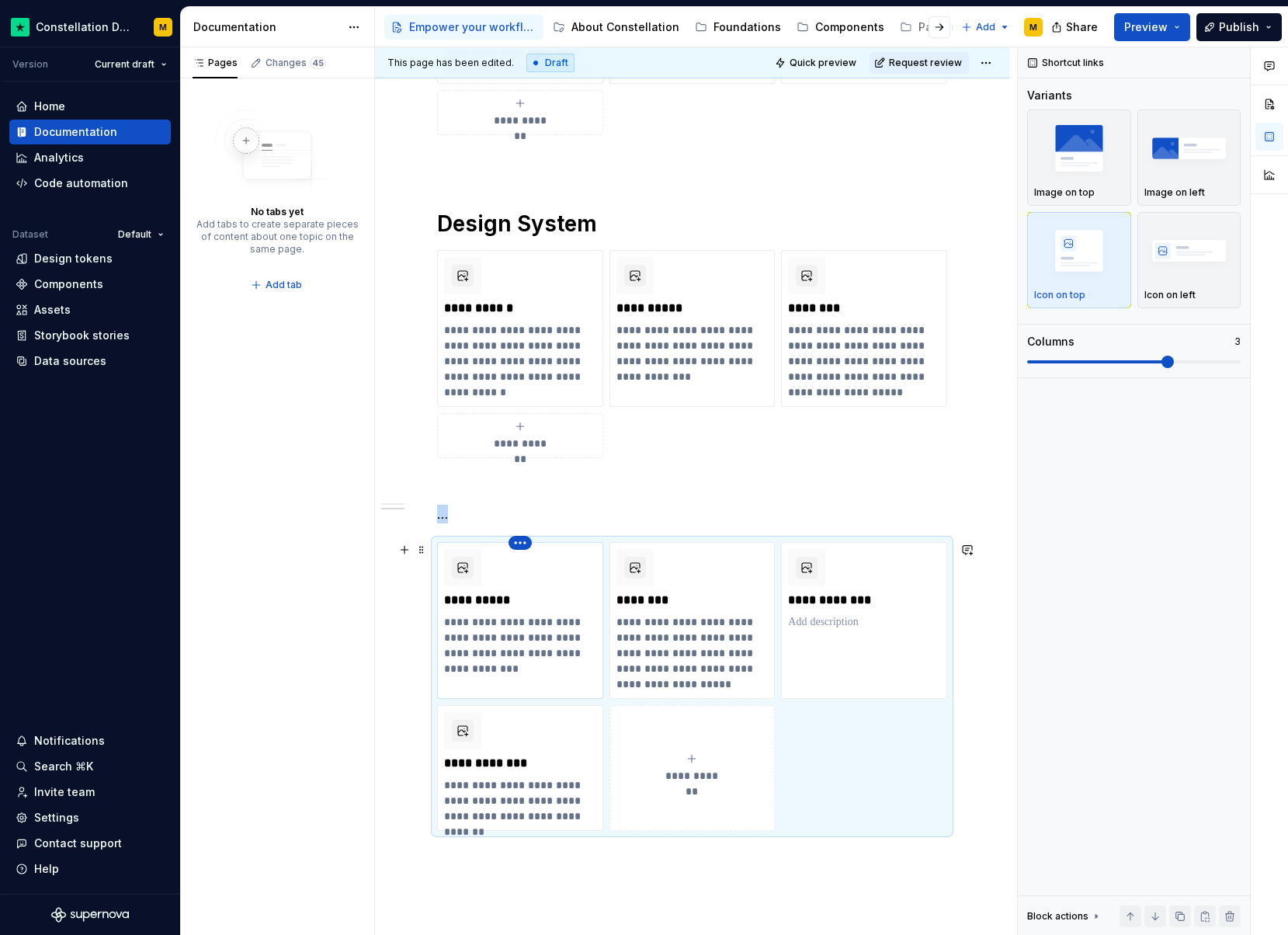
click at [521, 549] on html "Constellation Design System M Version Current draft Home Documentation Analytic…" at bounding box center [644, 468] width 1288 height 935
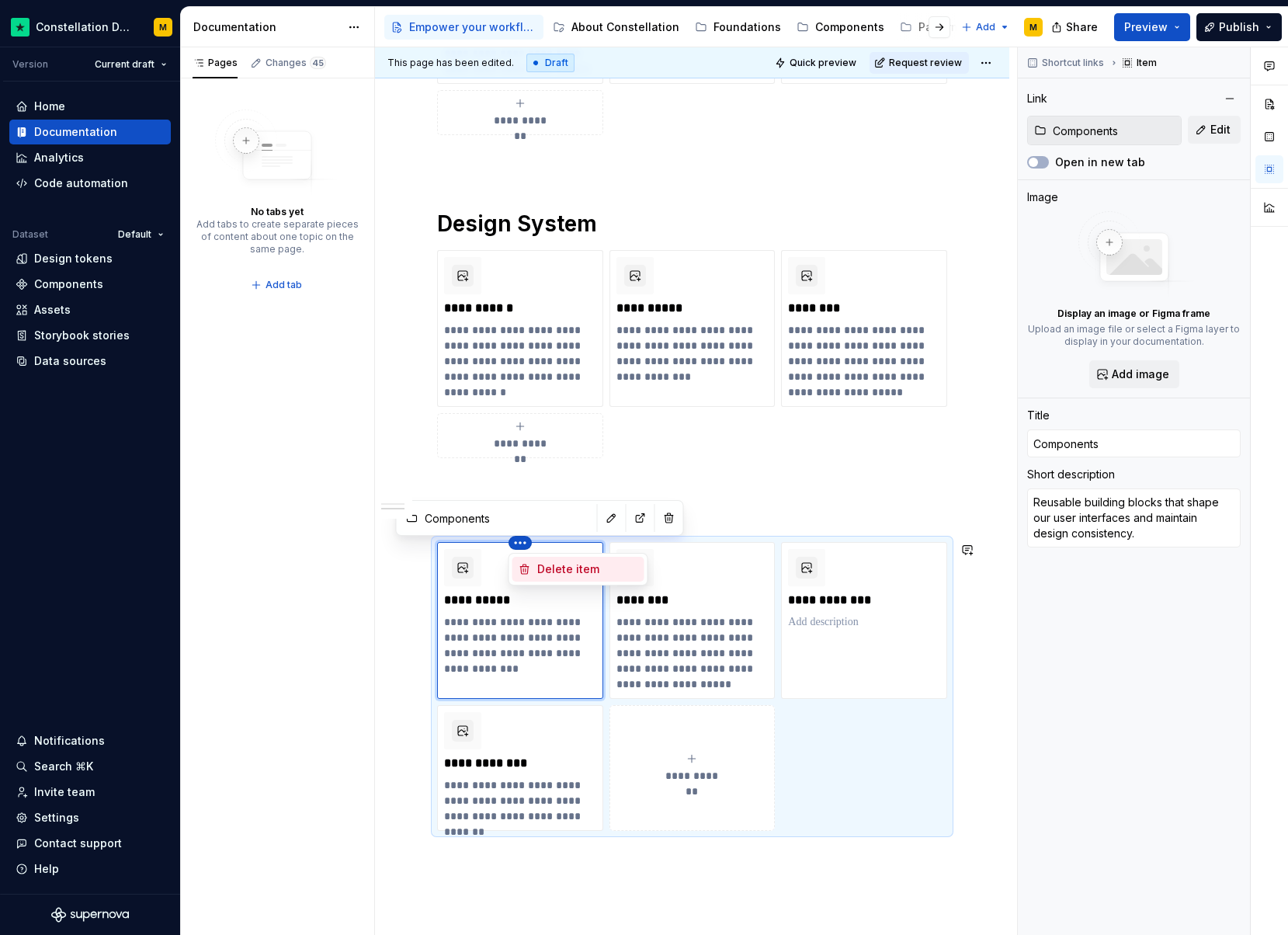
click at [528, 567] on icon at bounding box center [524, 568] width 12 height 12
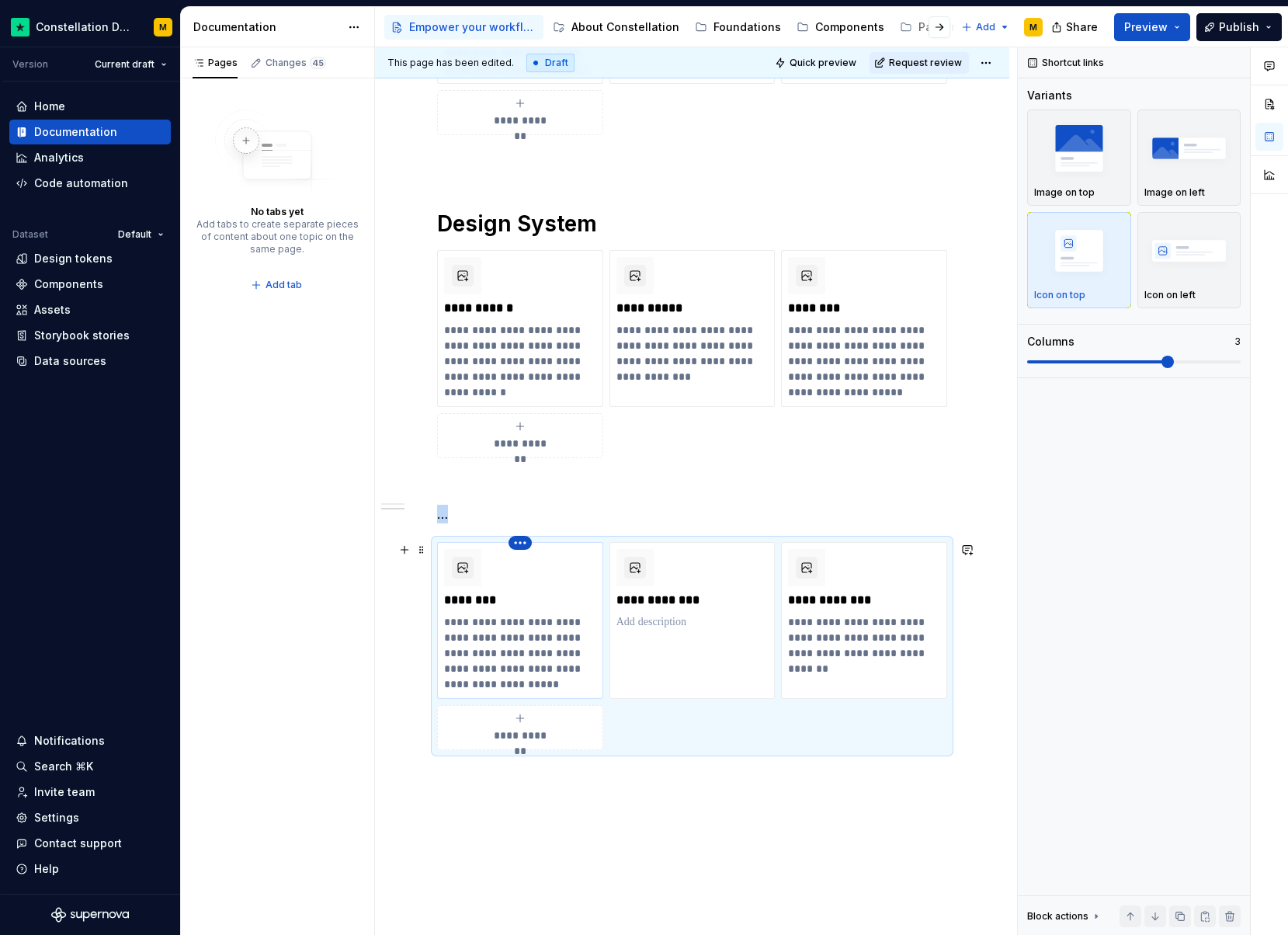
click at [515, 544] on html "Constellation Design System M Version Current draft Home Documentation Analytic…" at bounding box center [644, 468] width 1288 height 935
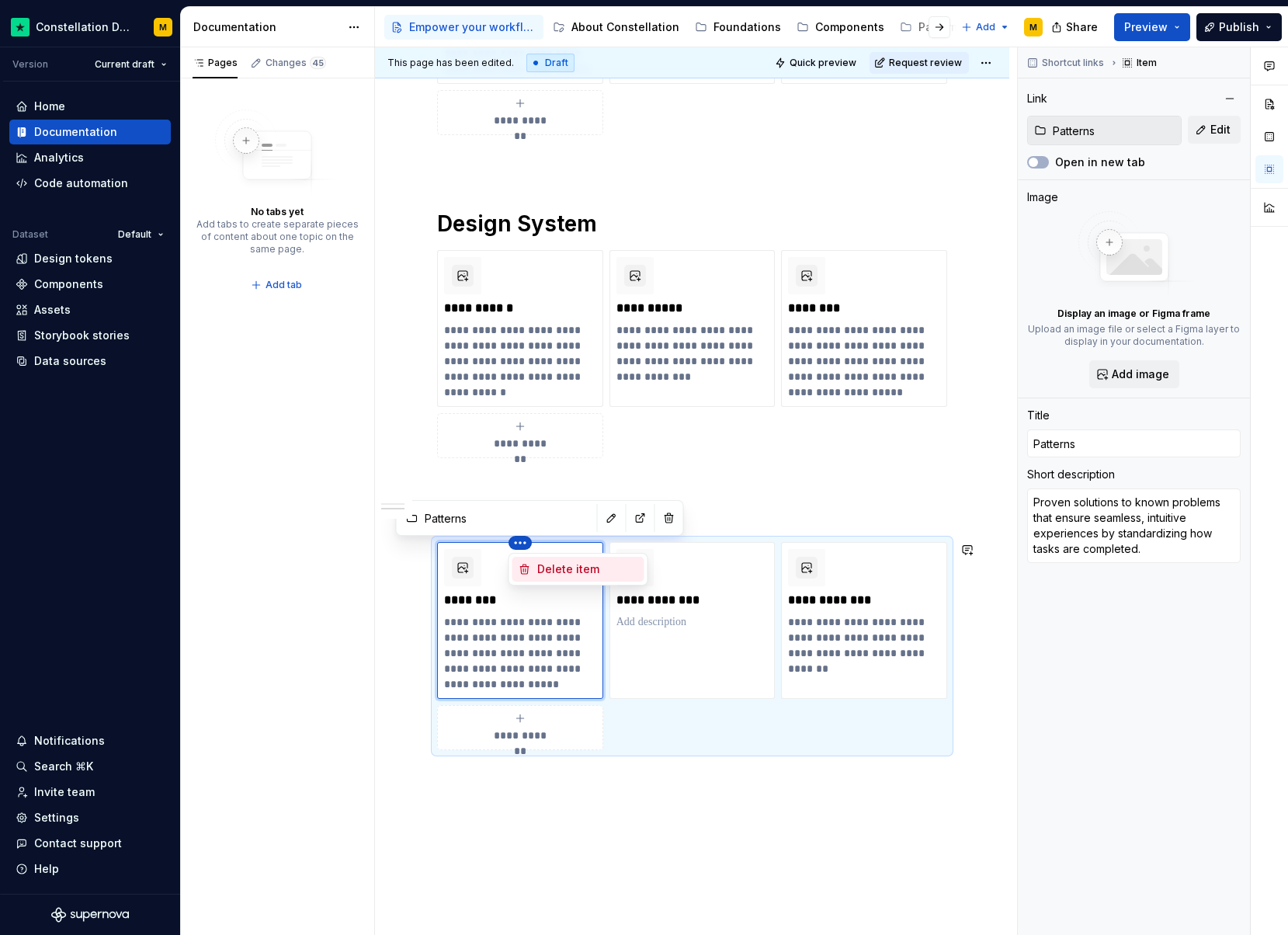
click at [525, 564] on icon at bounding box center [524, 568] width 12 height 12
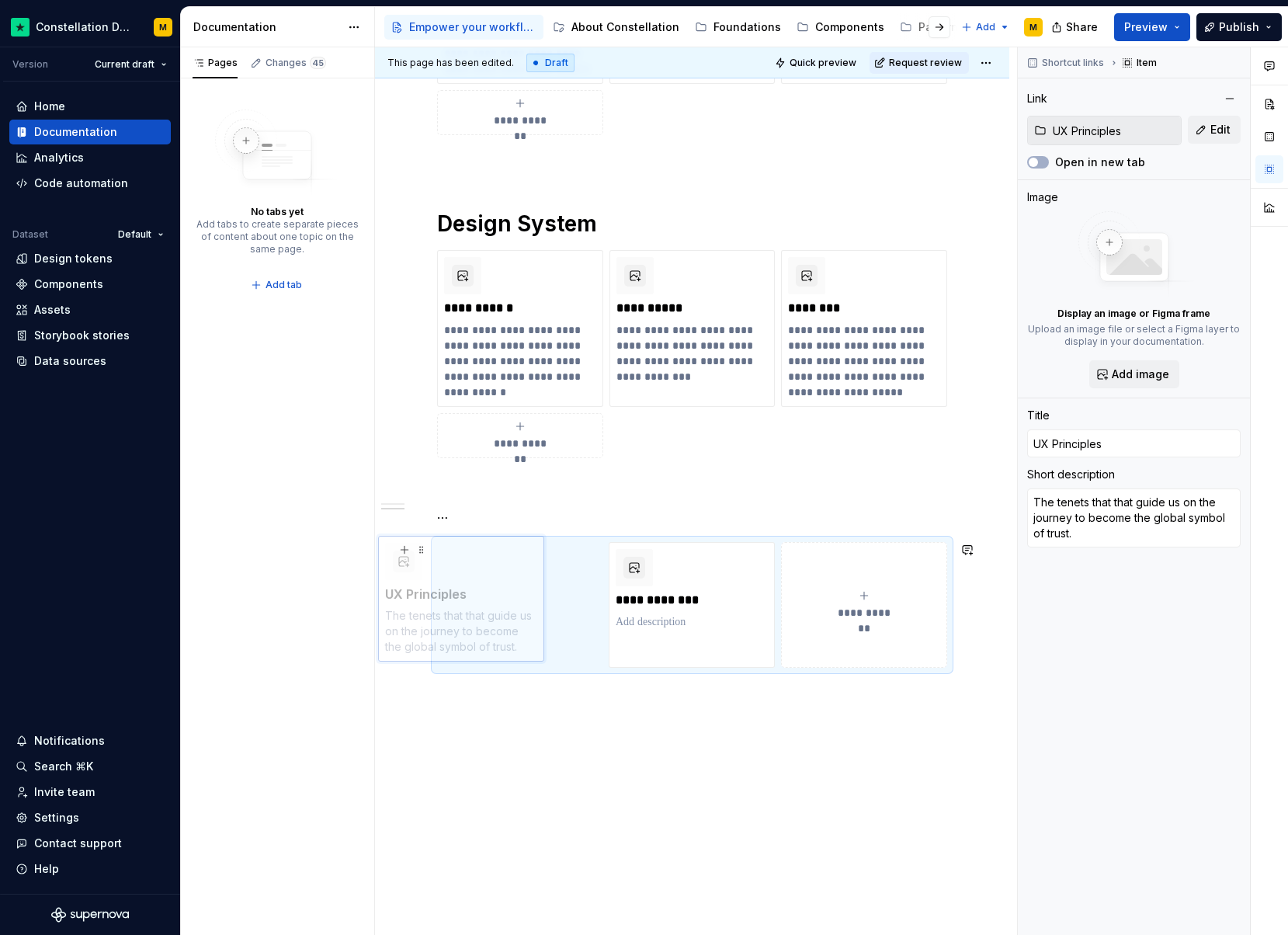
drag, startPoint x: 728, startPoint y: 556, endPoint x: 543, endPoint y: 557, distance: 185.0
click at [542, 556] on body "Constellation Design System M Version Current draft Home Documentation Analytic…" at bounding box center [644, 468] width 1288 height 935
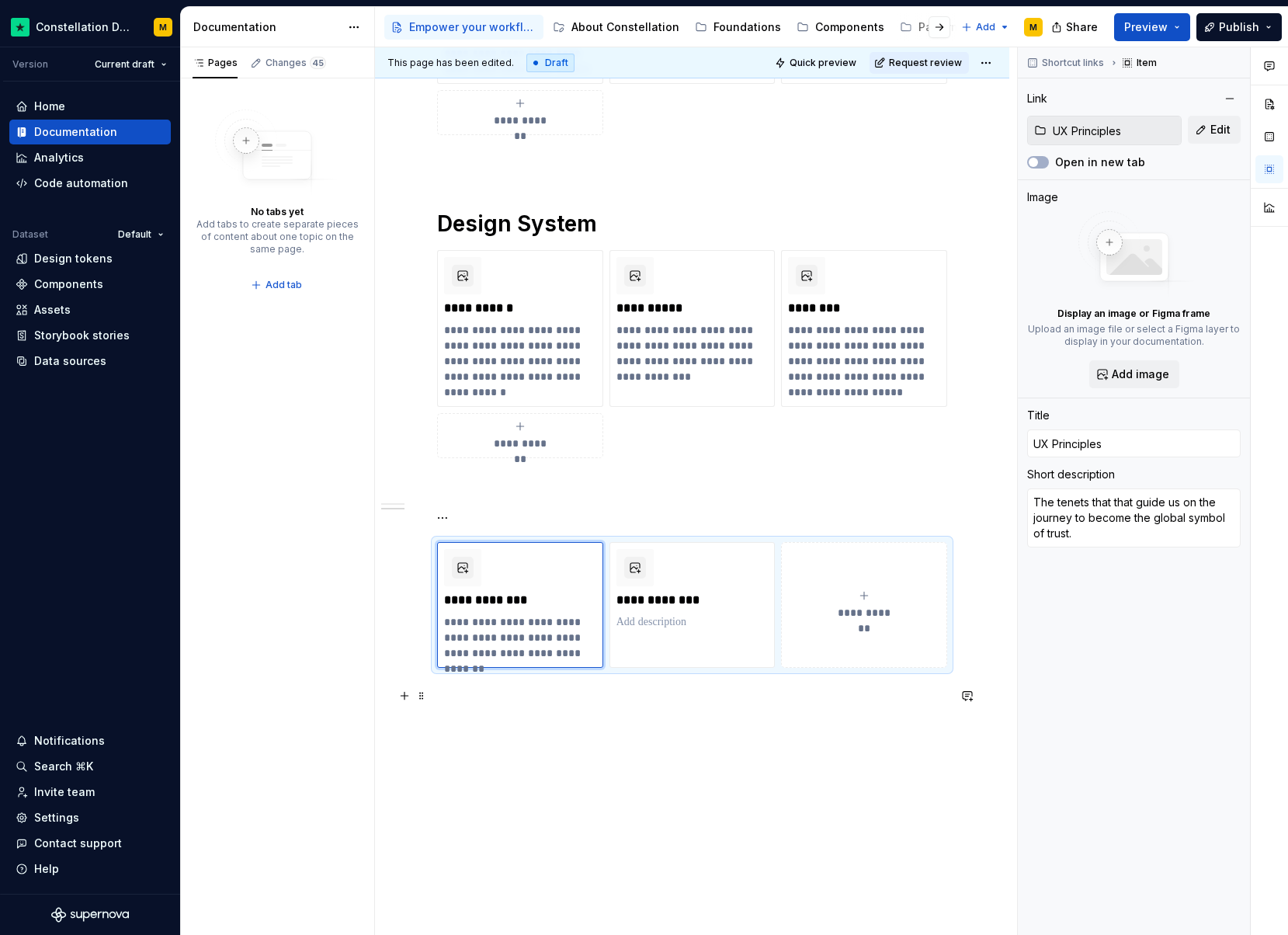
click at [471, 693] on p at bounding box center [692, 696] width 510 height 19
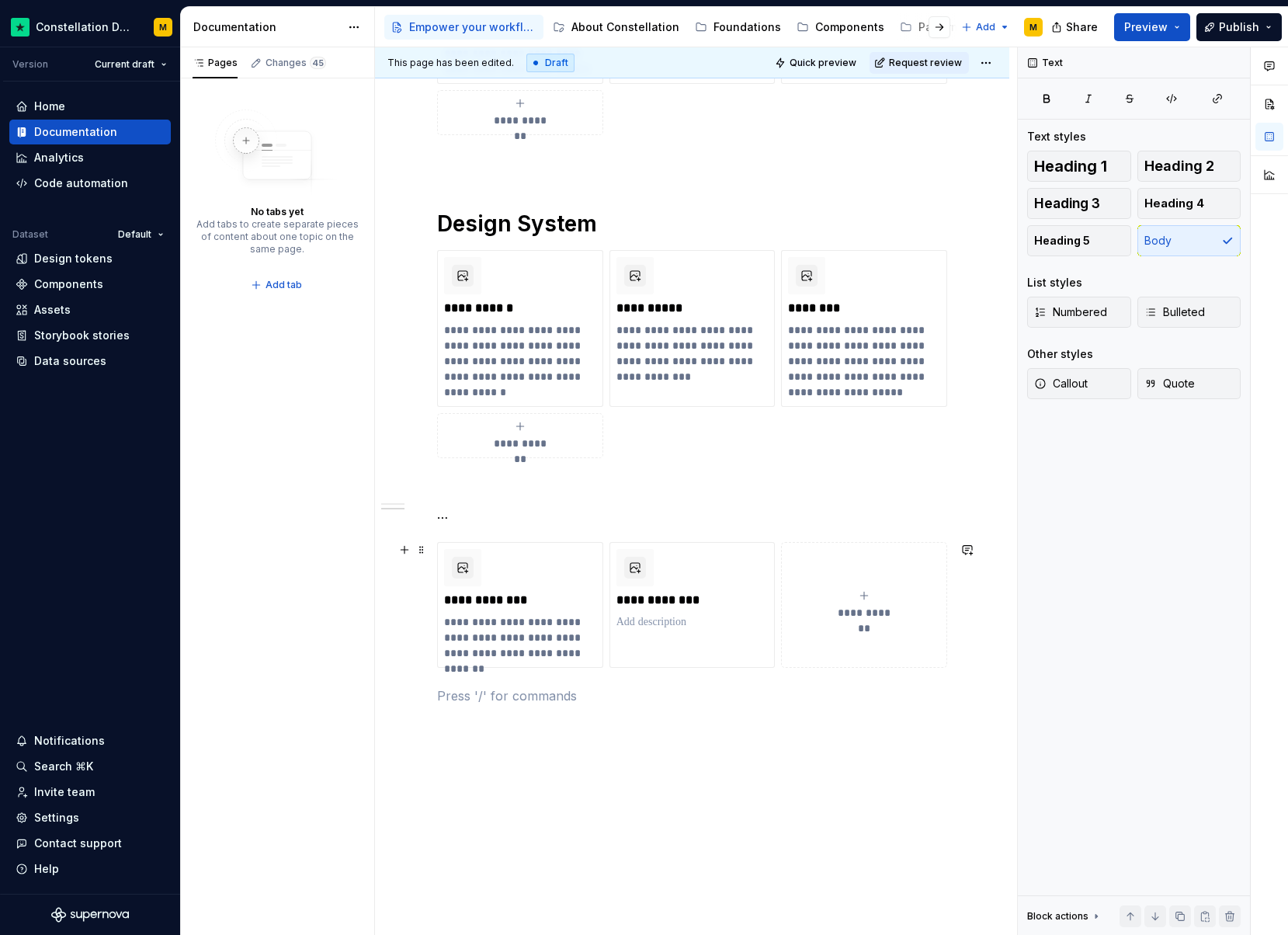
click at [416, 571] on div "**********" at bounding box center [692, 419] width 634 height 1224
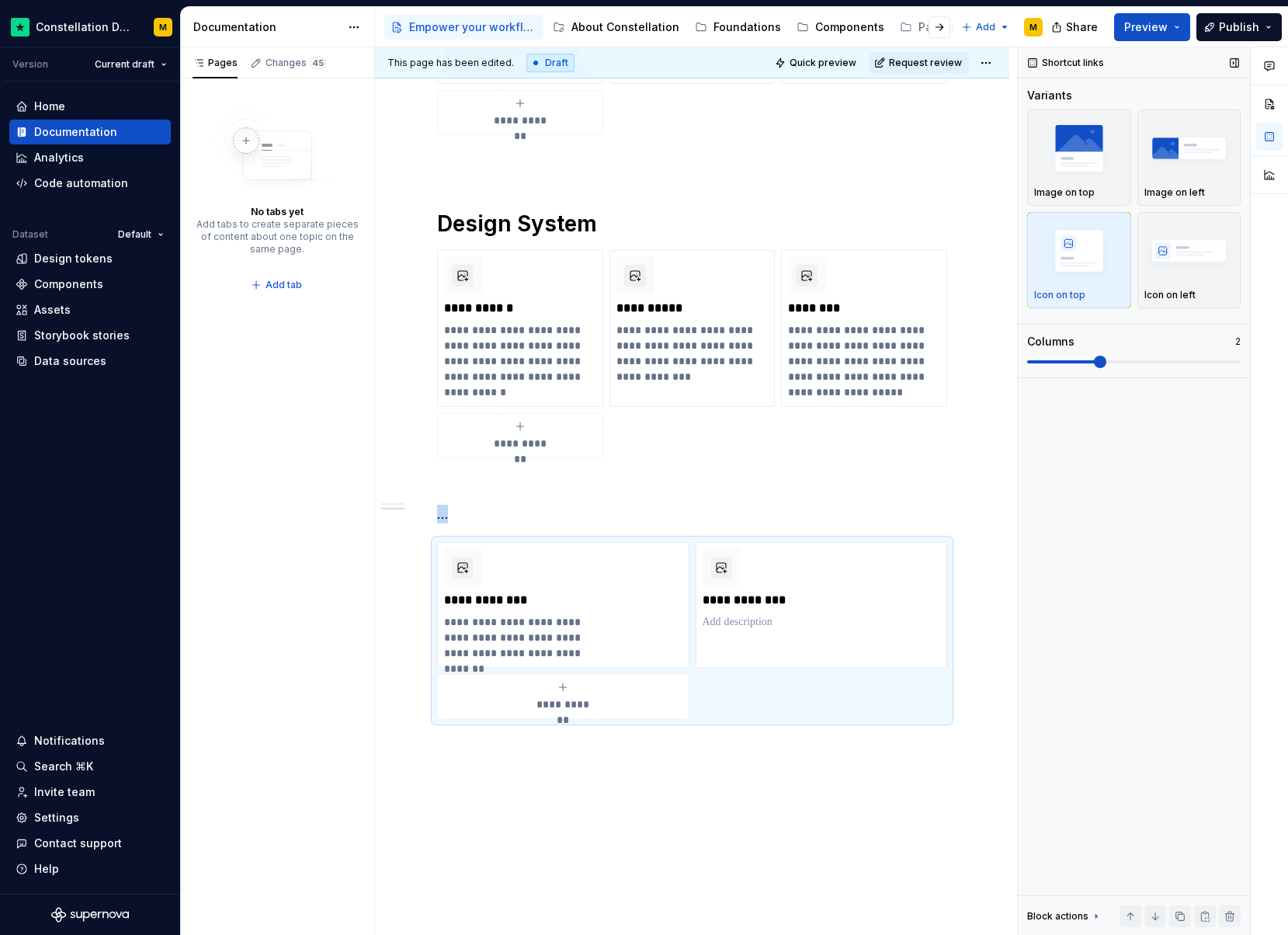
click at [1096, 362] on span at bounding box center [1063, 361] width 72 height 3
click at [815, 769] on div "**********" at bounding box center [692, 316] width 510 height 943
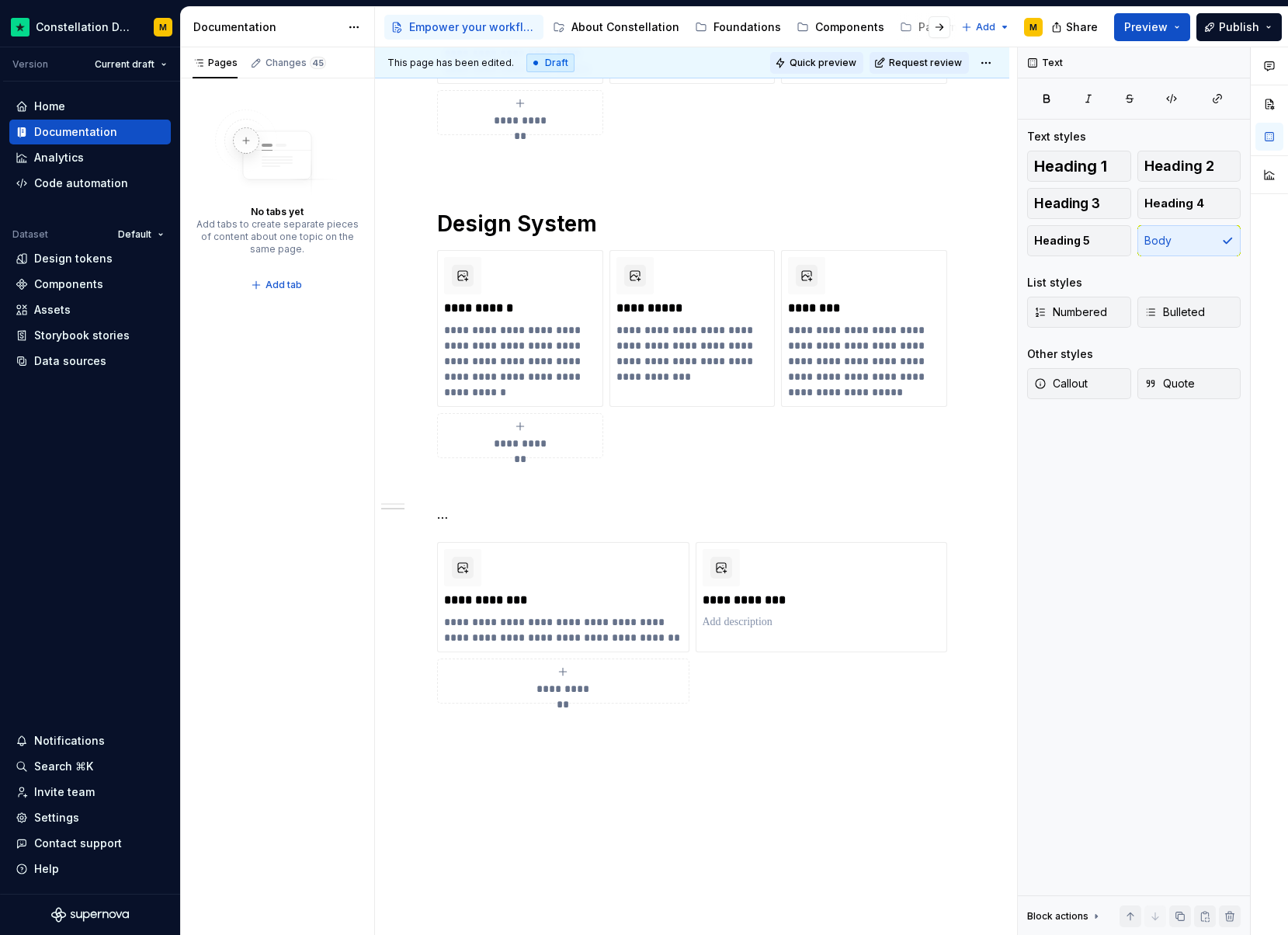
click at [819, 59] on span "Quick preview" at bounding box center [823, 62] width 67 height 12
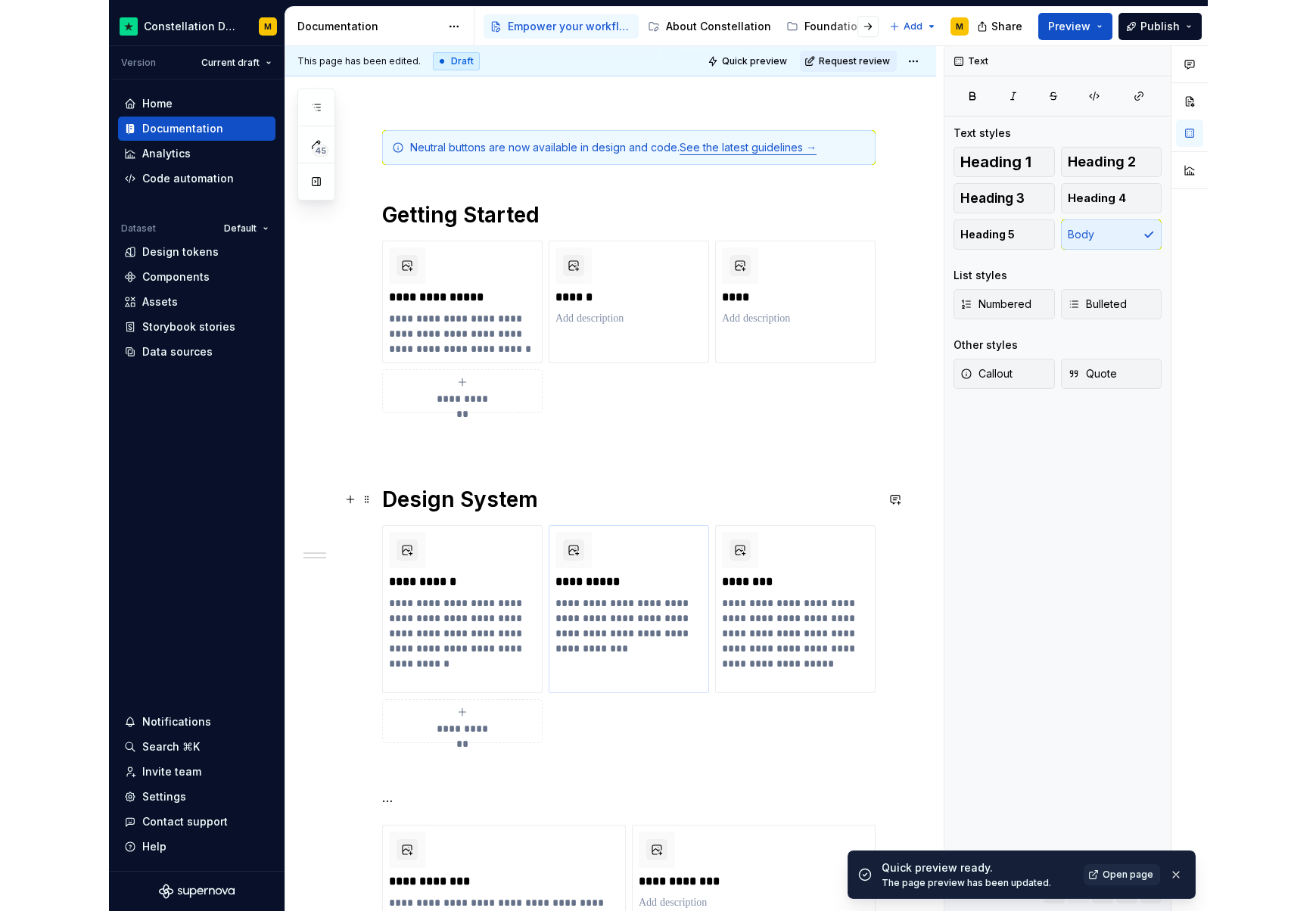
scroll to position [0, 0]
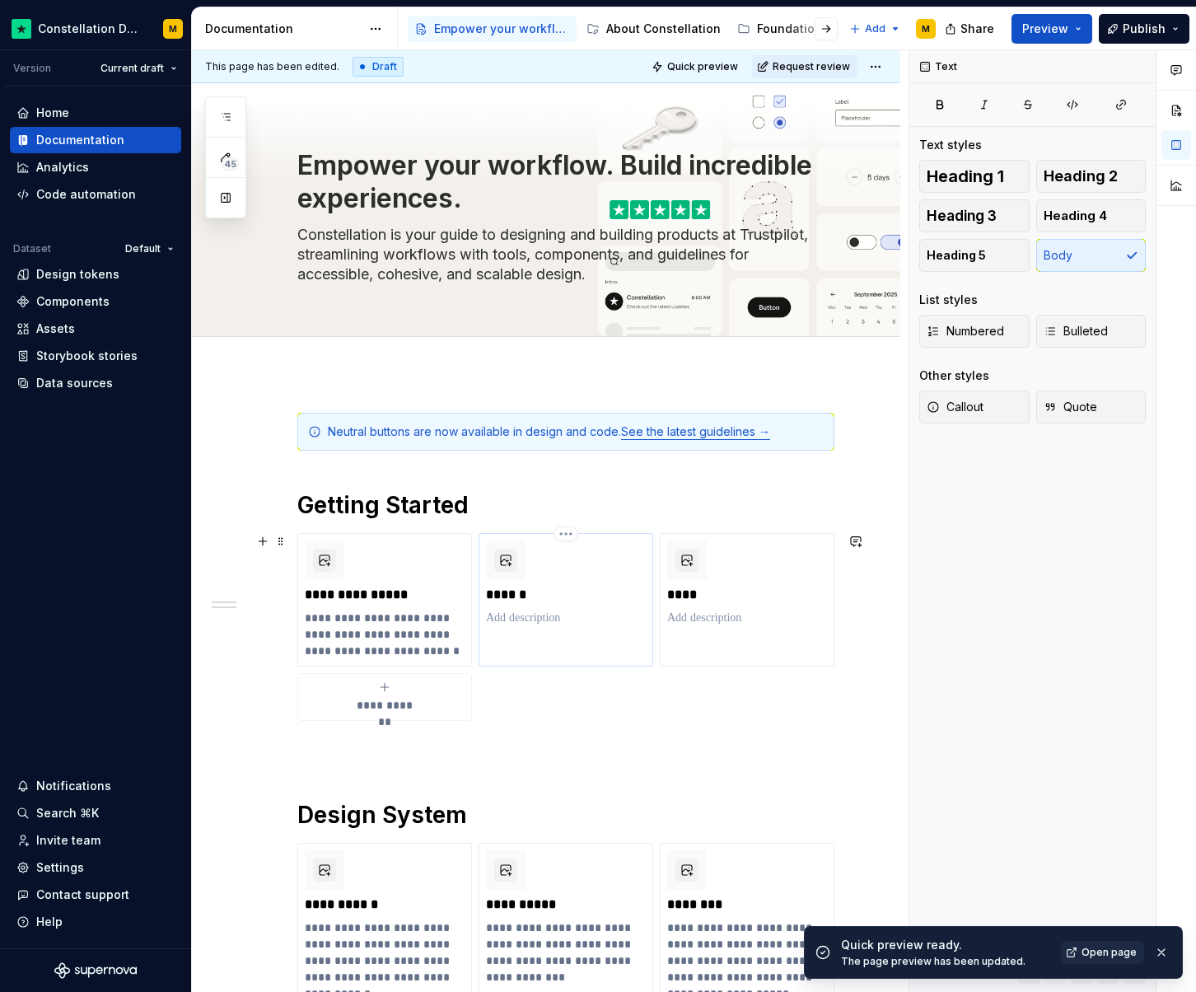
click at [586, 578] on div "******" at bounding box center [566, 584] width 160 height 86
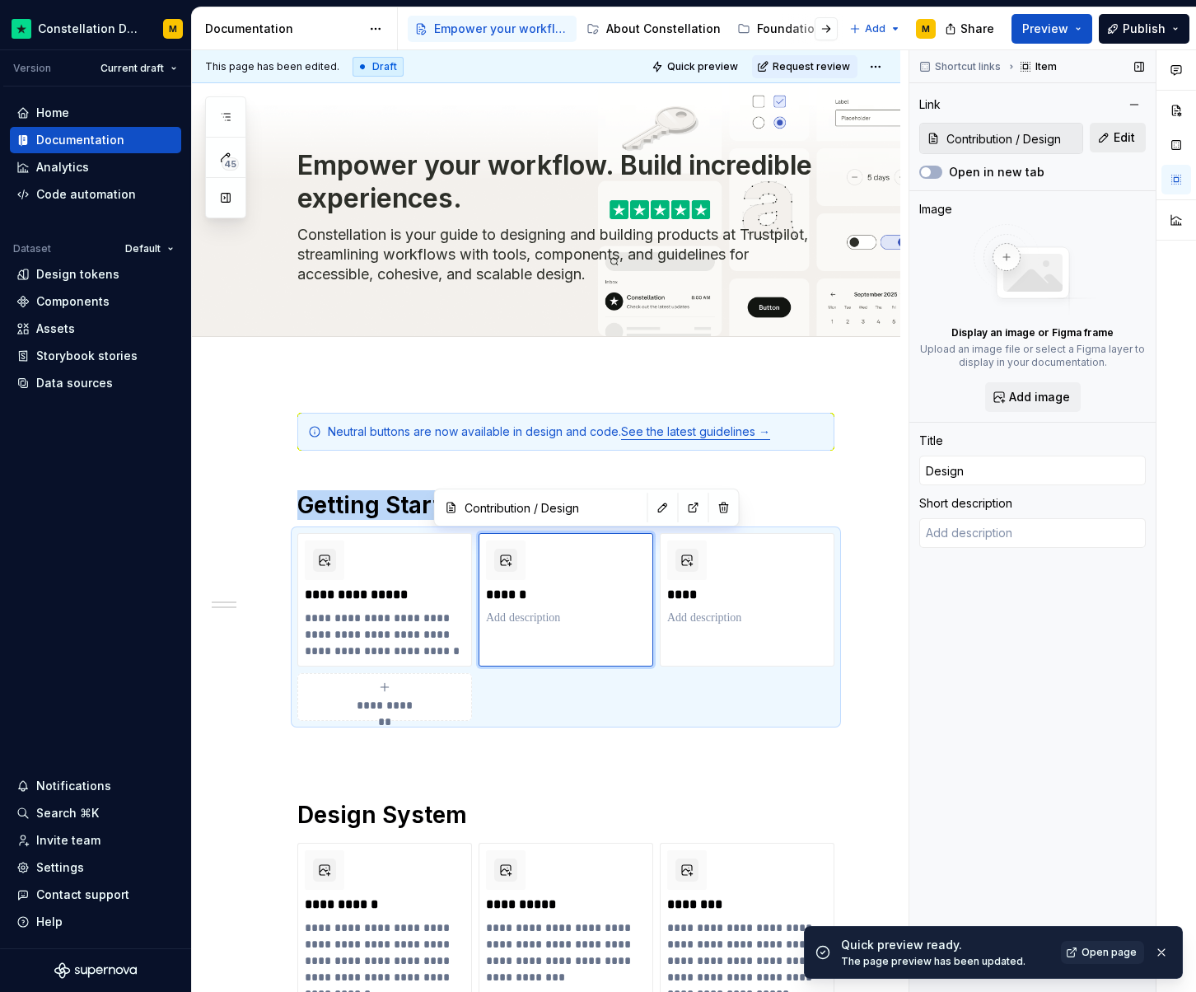
click at [1122, 142] on span "Edit" at bounding box center [1124, 137] width 21 height 16
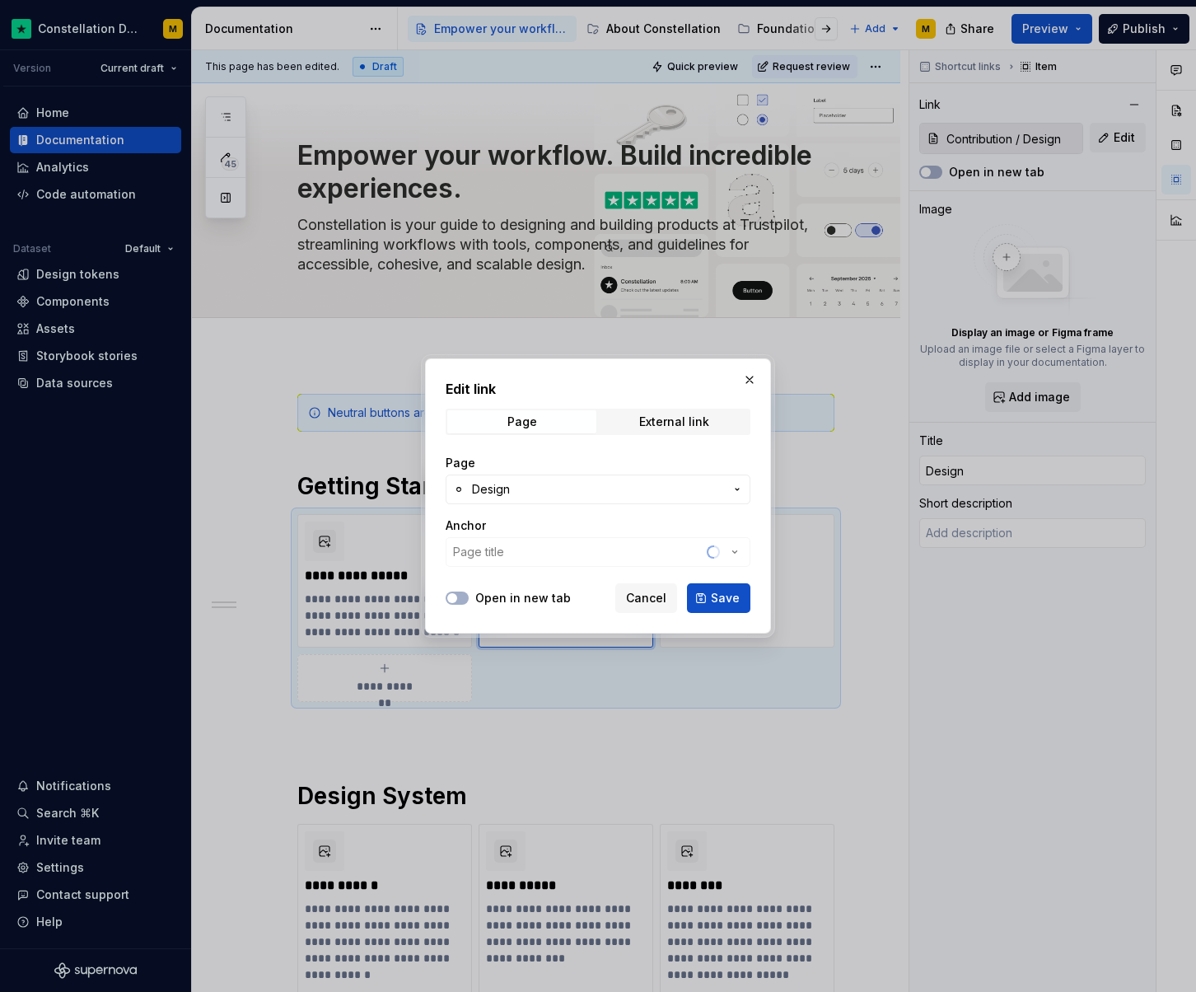
click at [590, 464] on div "Page" at bounding box center [598, 463] width 305 height 16
click at [563, 484] on span "Design" at bounding box center [598, 489] width 252 height 16
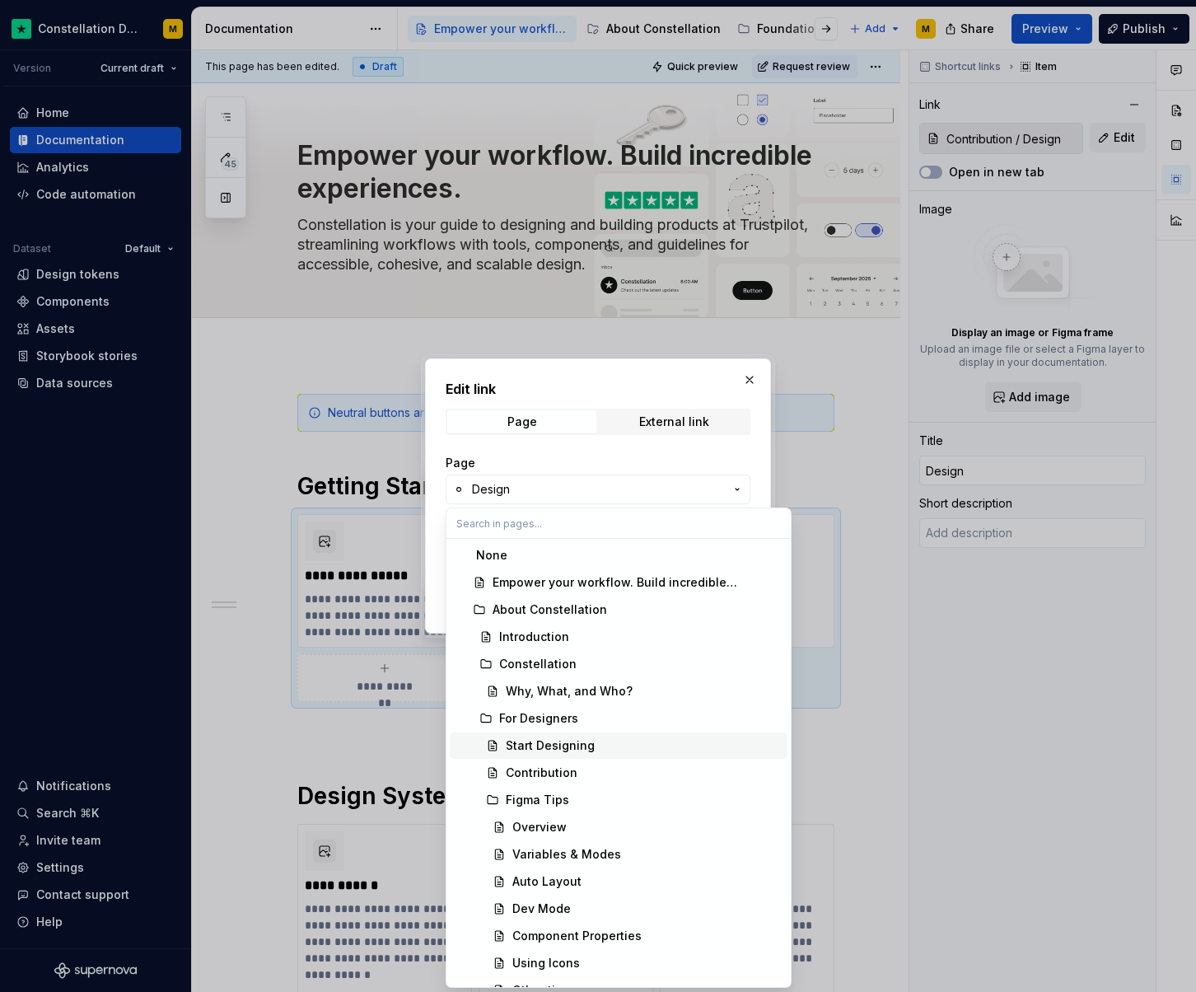
click at [628, 744] on div "Start Designing" at bounding box center [643, 746] width 275 height 16
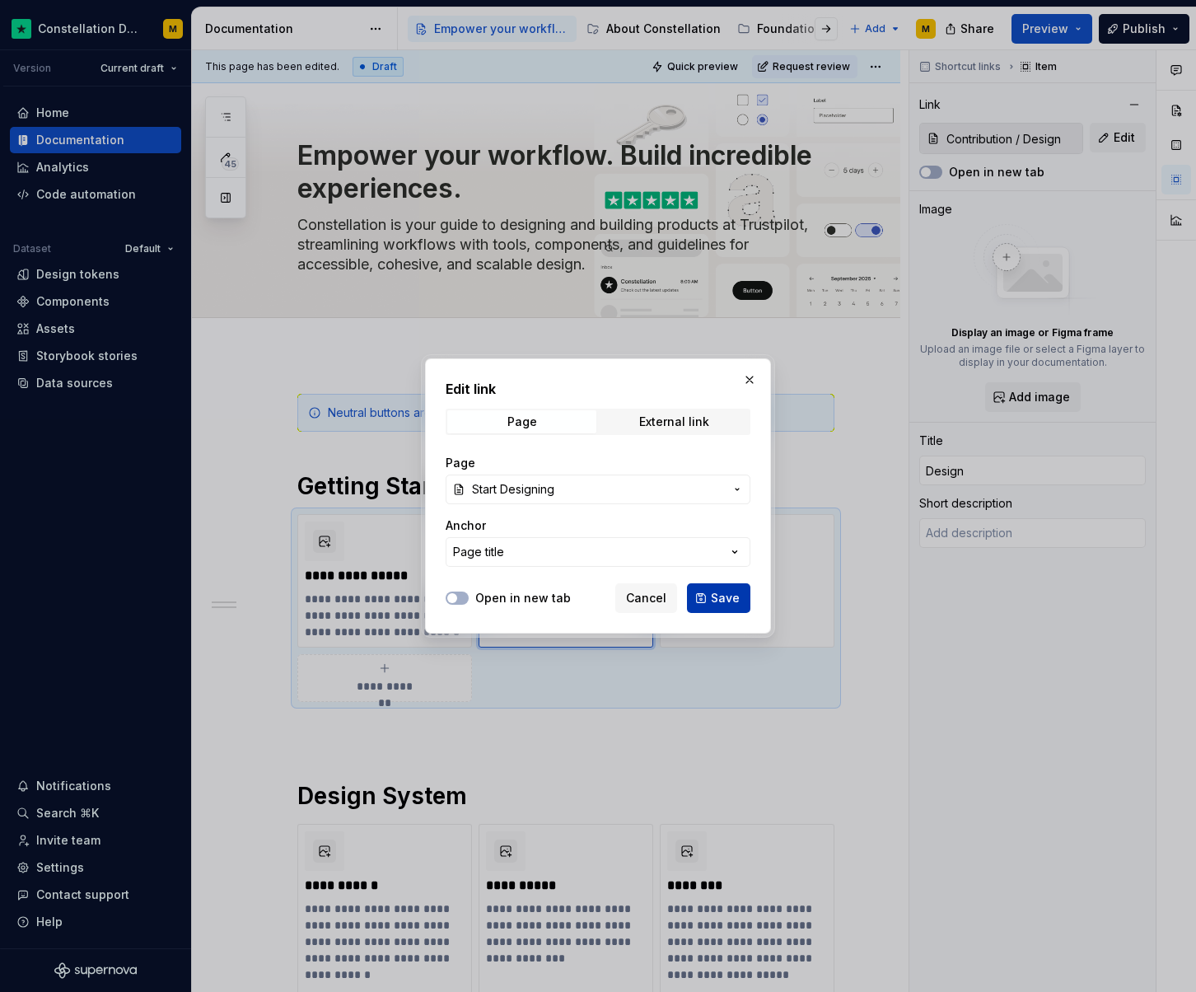
click at [723, 604] on span "Save" at bounding box center [725, 598] width 29 height 16
type textarea "*"
type input "For Designers / Start Designing"
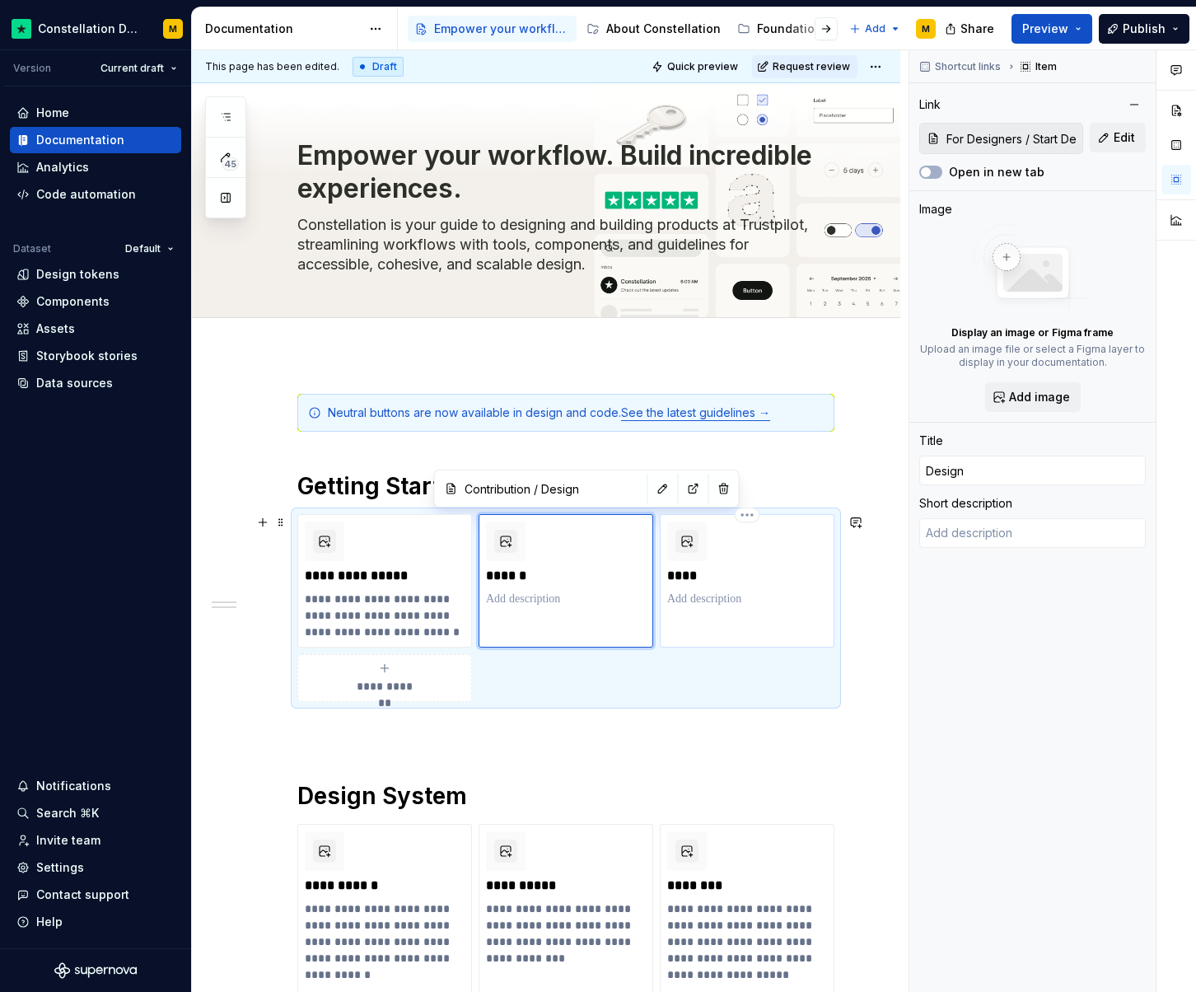
click at [726, 596] on p at bounding box center [747, 599] width 160 height 16
type textarea "*"
type input "For Developers / Start Developing"
type input "Code"
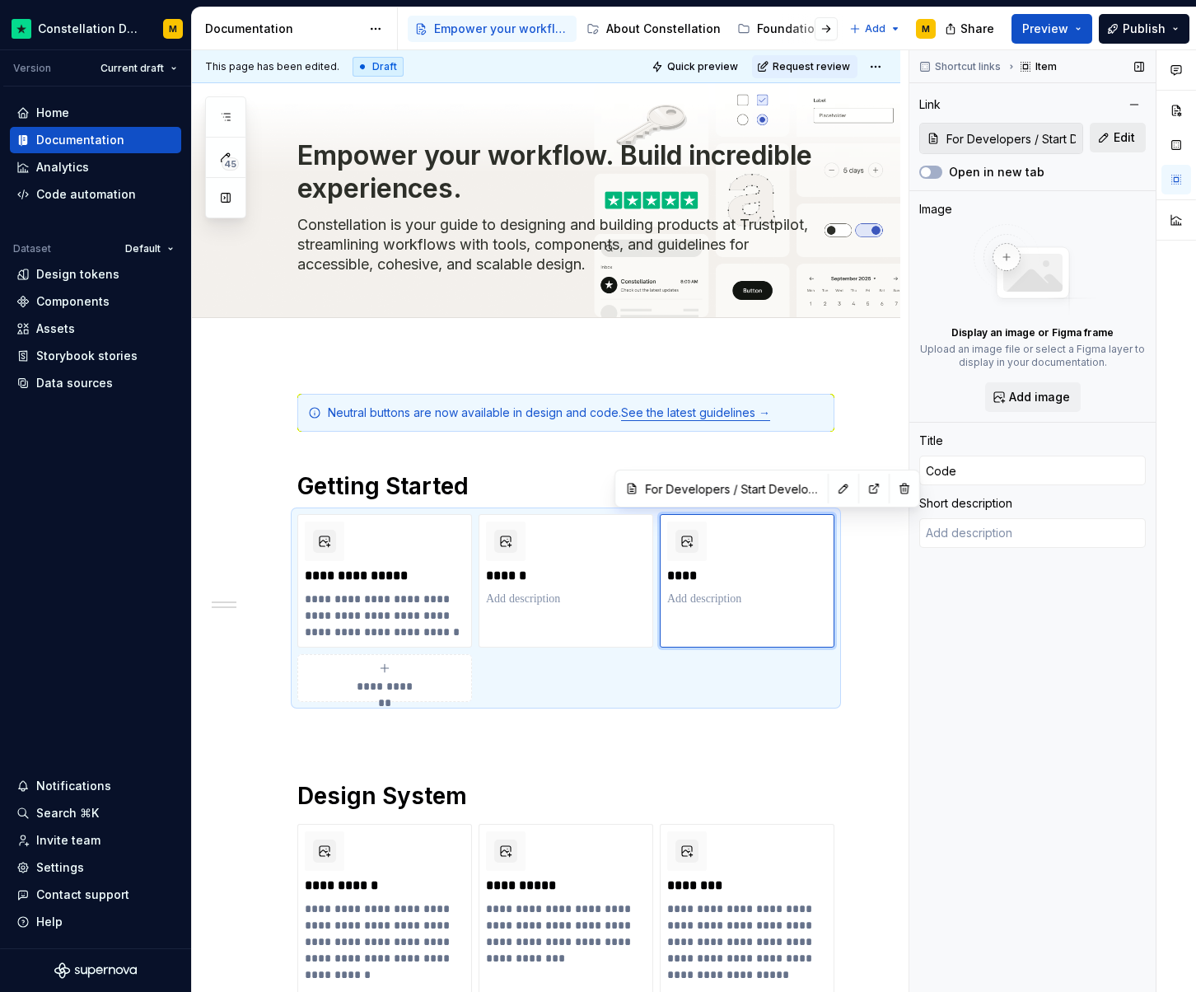
click at [1126, 134] on span "Edit" at bounding box center [1124, 137] width 21 height 16
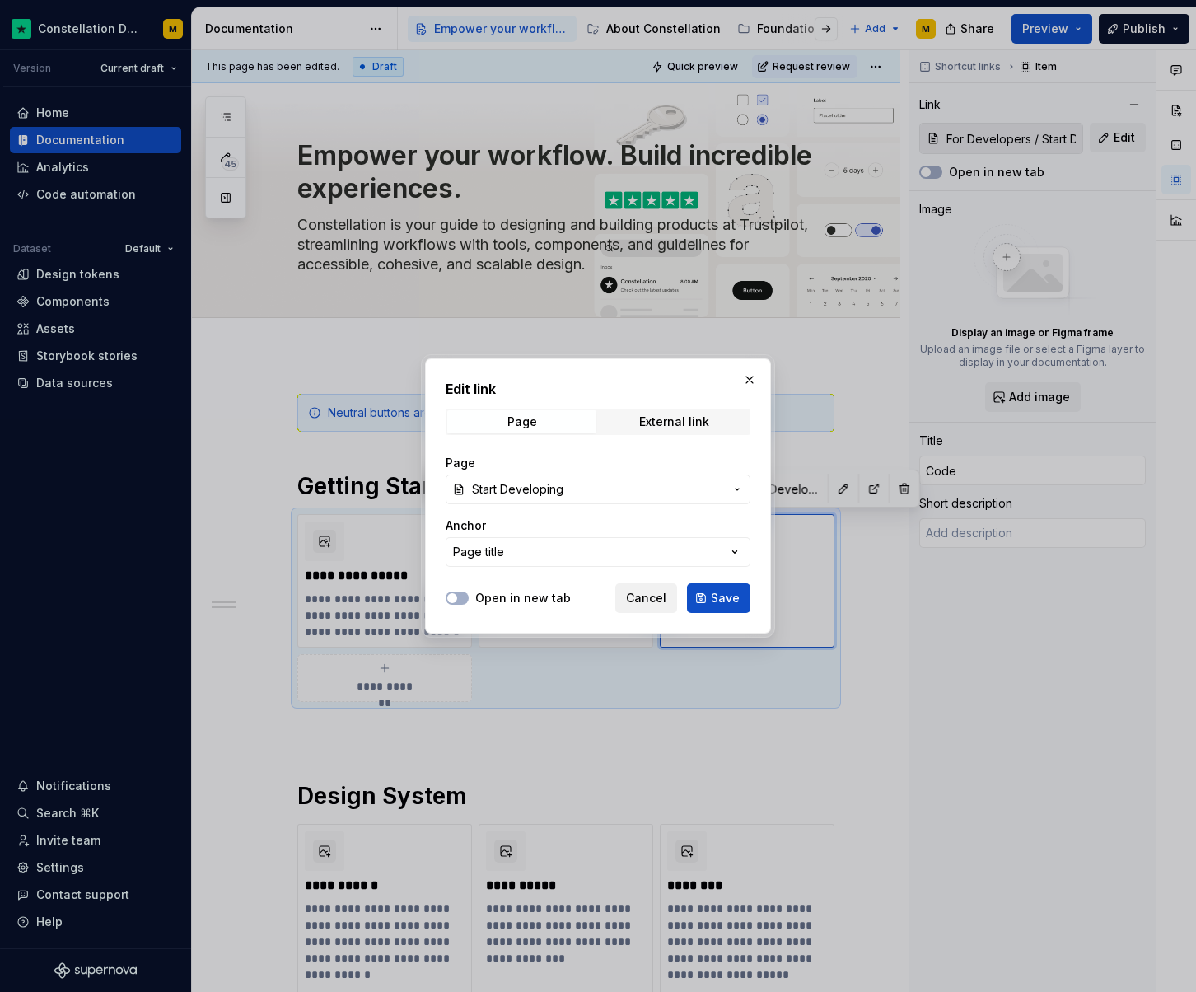
click at [640, 604] on span "Cancel" at bounding box center [646, 598] width 40 height 16
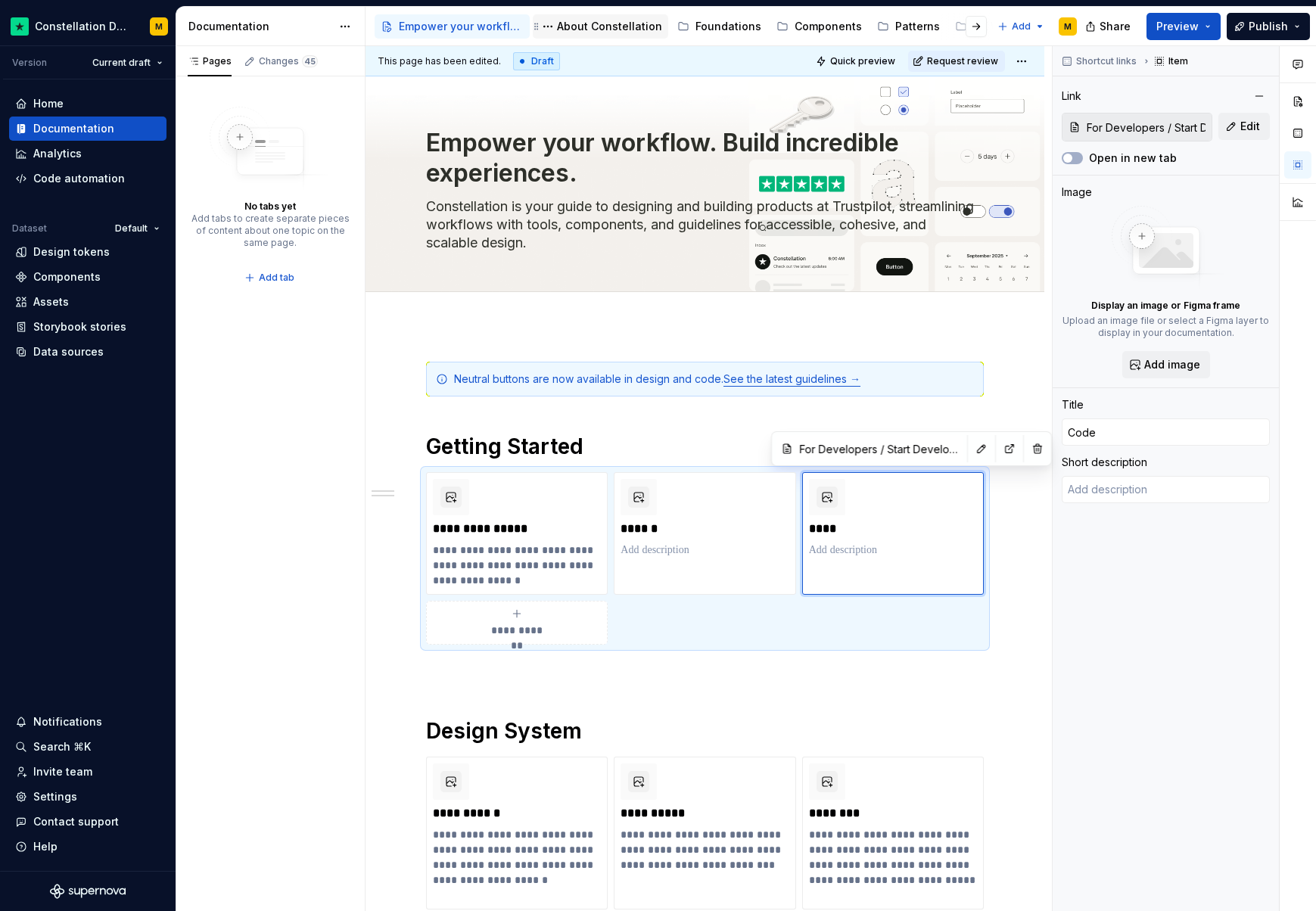
click at [584, 37] on div "About Constellation" at bounding box center [601, 27] width 136 height 24
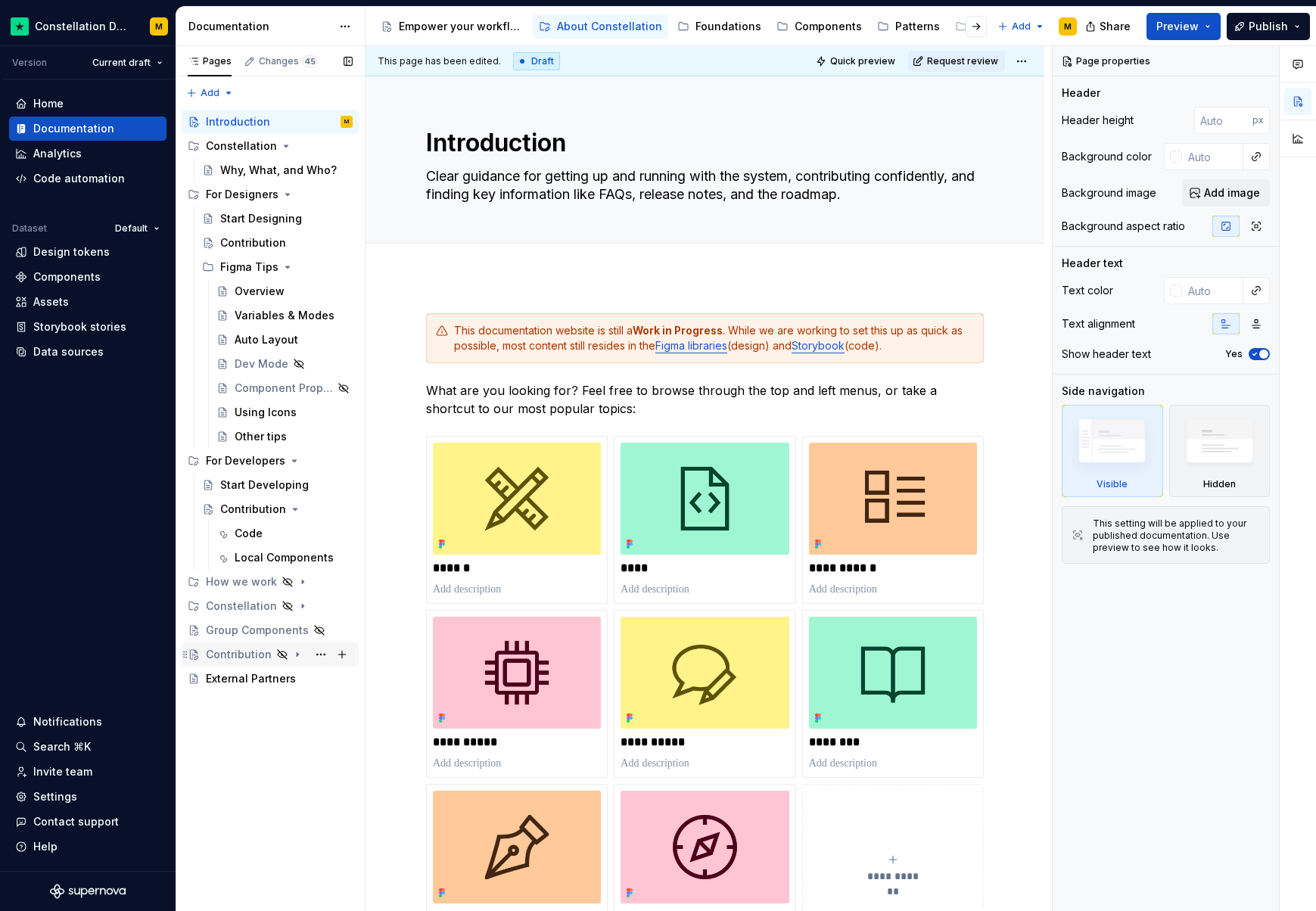
click at [232, 650] on div "Contribution" at bounding box center [239, 655] width 66 height 15
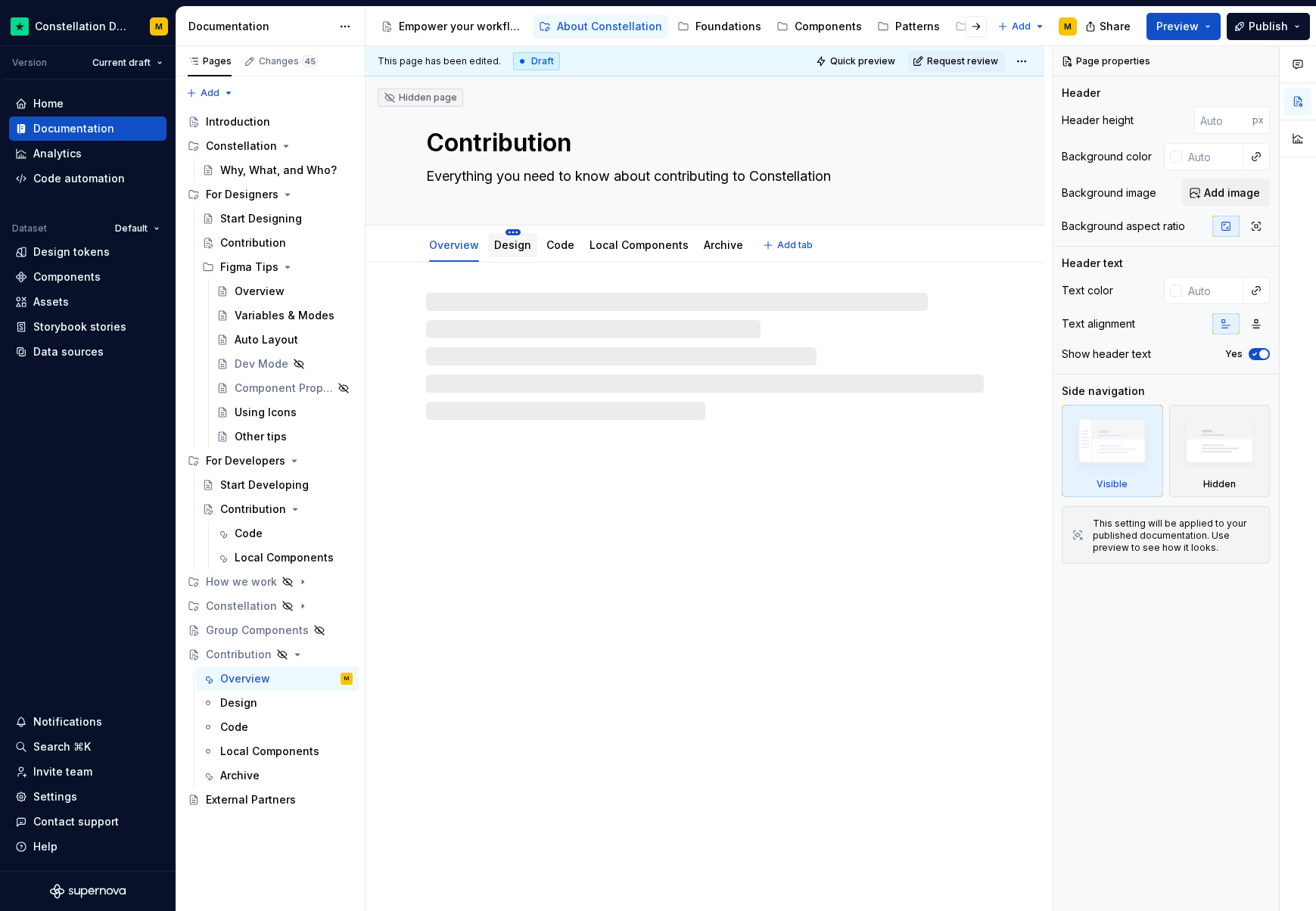
click at [507, 231] on html "Constellation Design System M Version Current draft Home Documentation Analytic…" at bounding box center [658, 456] width 1316 height 911
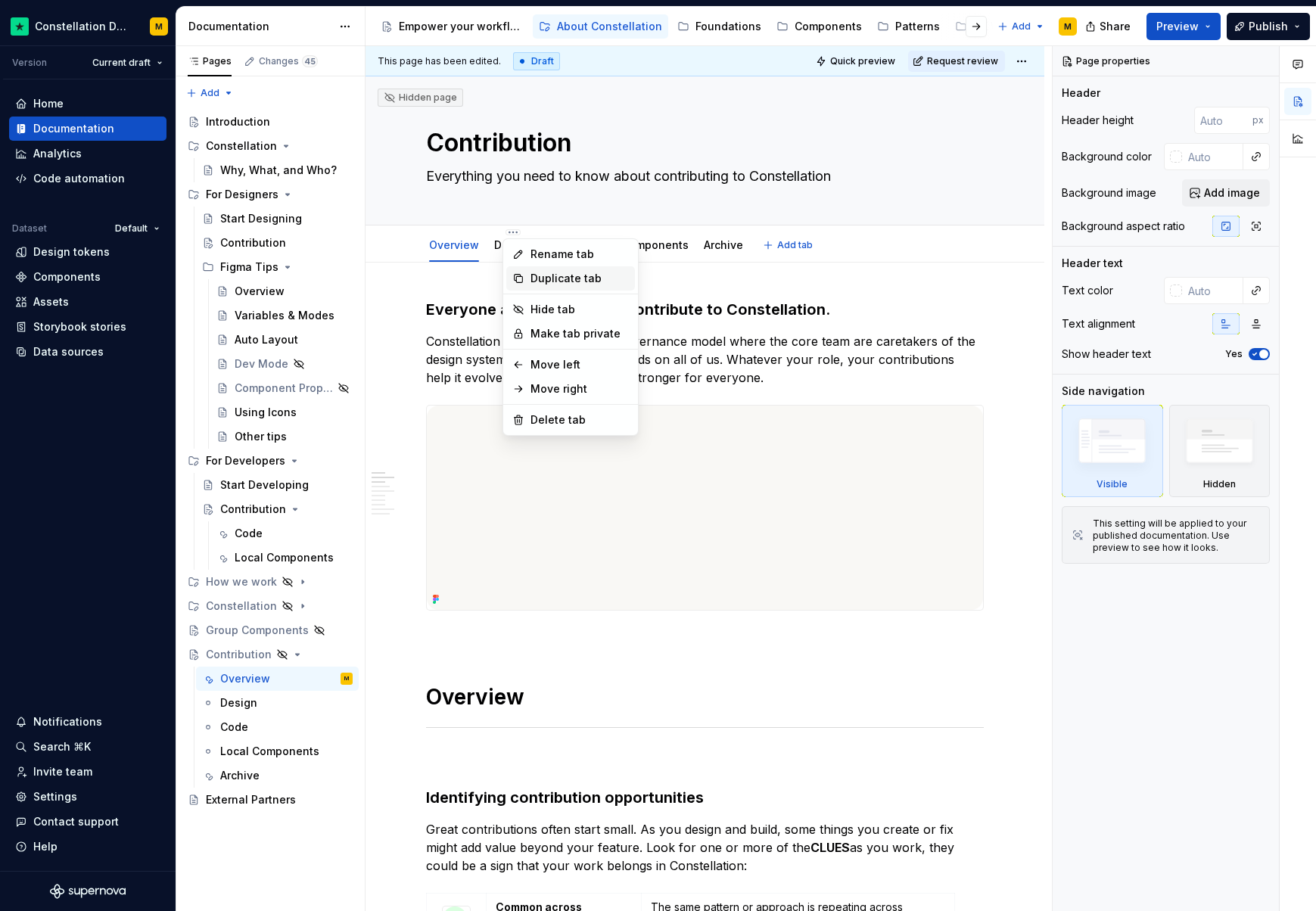
click at [527, 270] on div "Duplicate tab" at bounding box center [570, 278] width 129 height 24
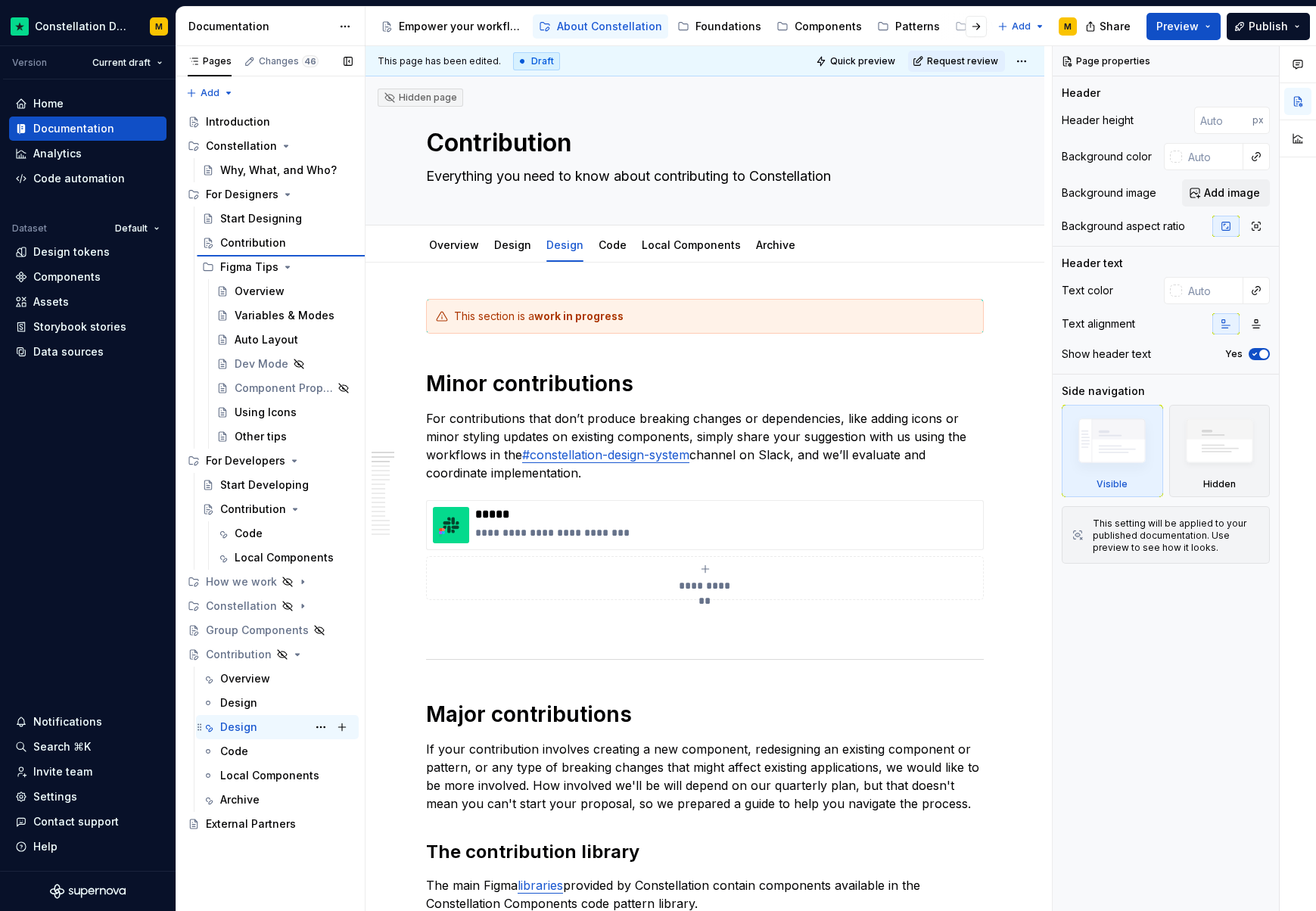
type textarea "*"
type textarea "Design"
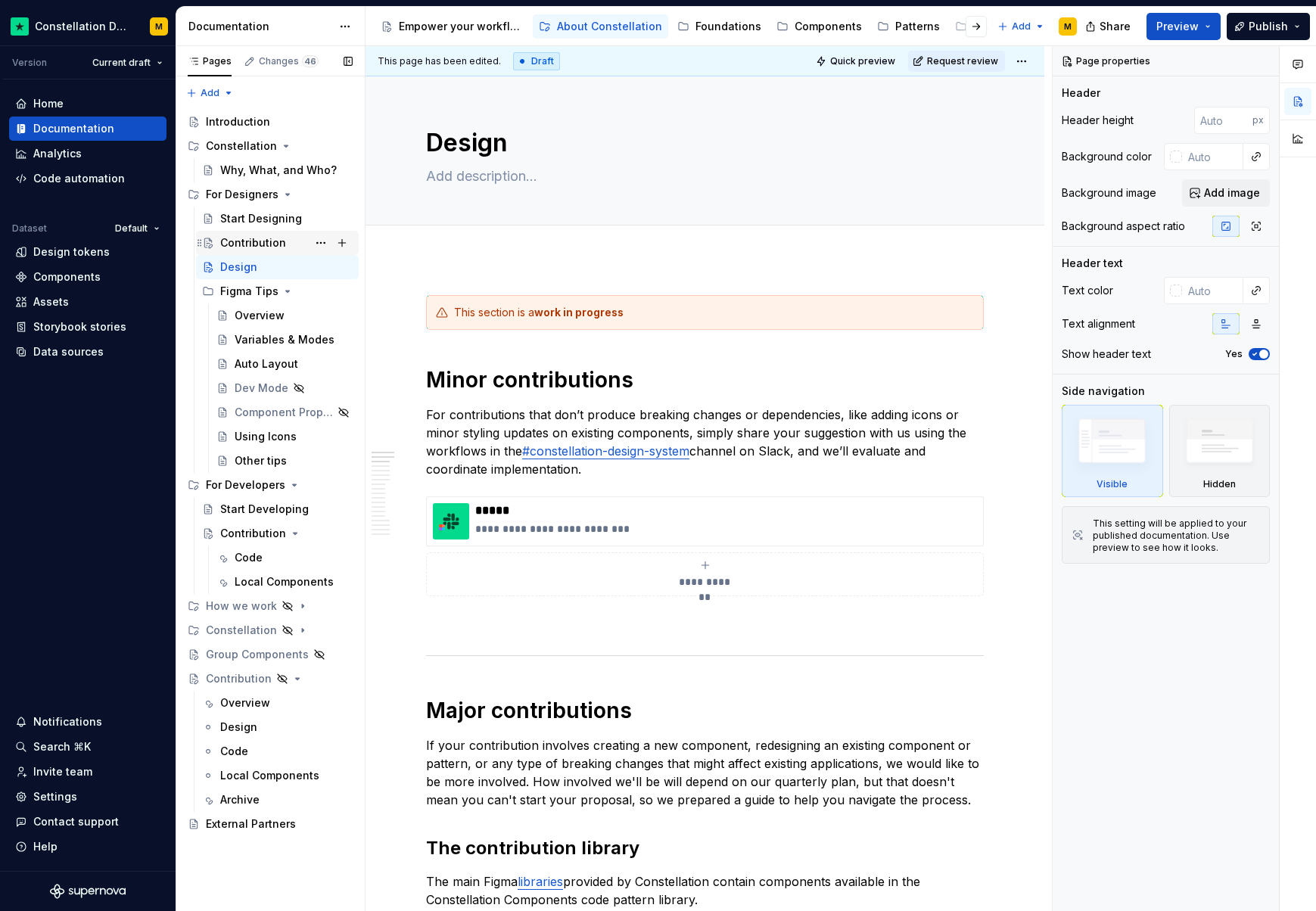
click at [257, 245] on div "Contribution" at bounding box center [253, 242] width 66 height 15
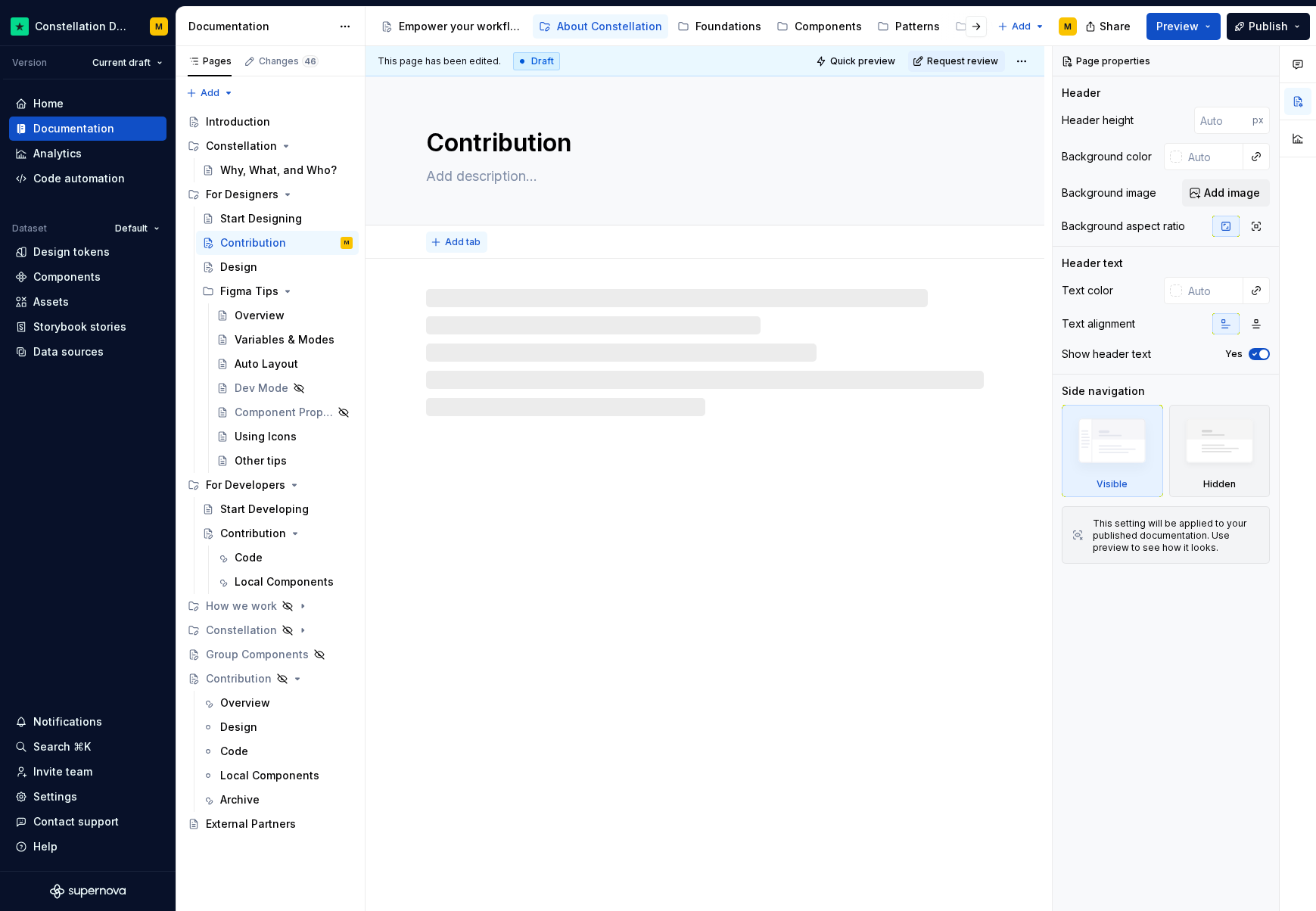
type textarea "*"
click at [456, 243] on span "Add tab" at bounding box center [463, 242] width 36 height 12
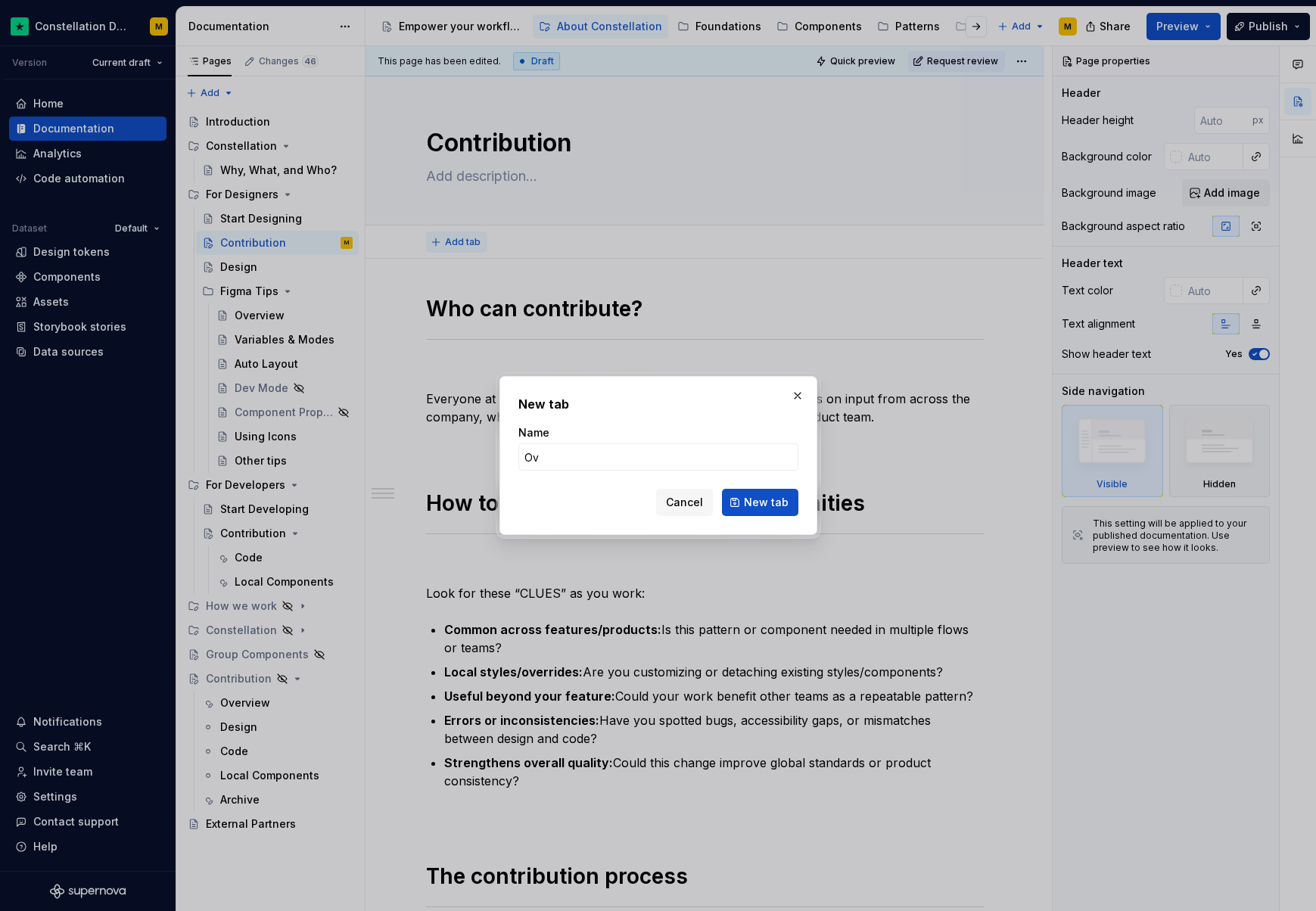
type input "Ove"
type textarea "*"
type input "Overview"
click at [780, 499] on span "New tab" at bounding box center [766, 502] width 45 height 15
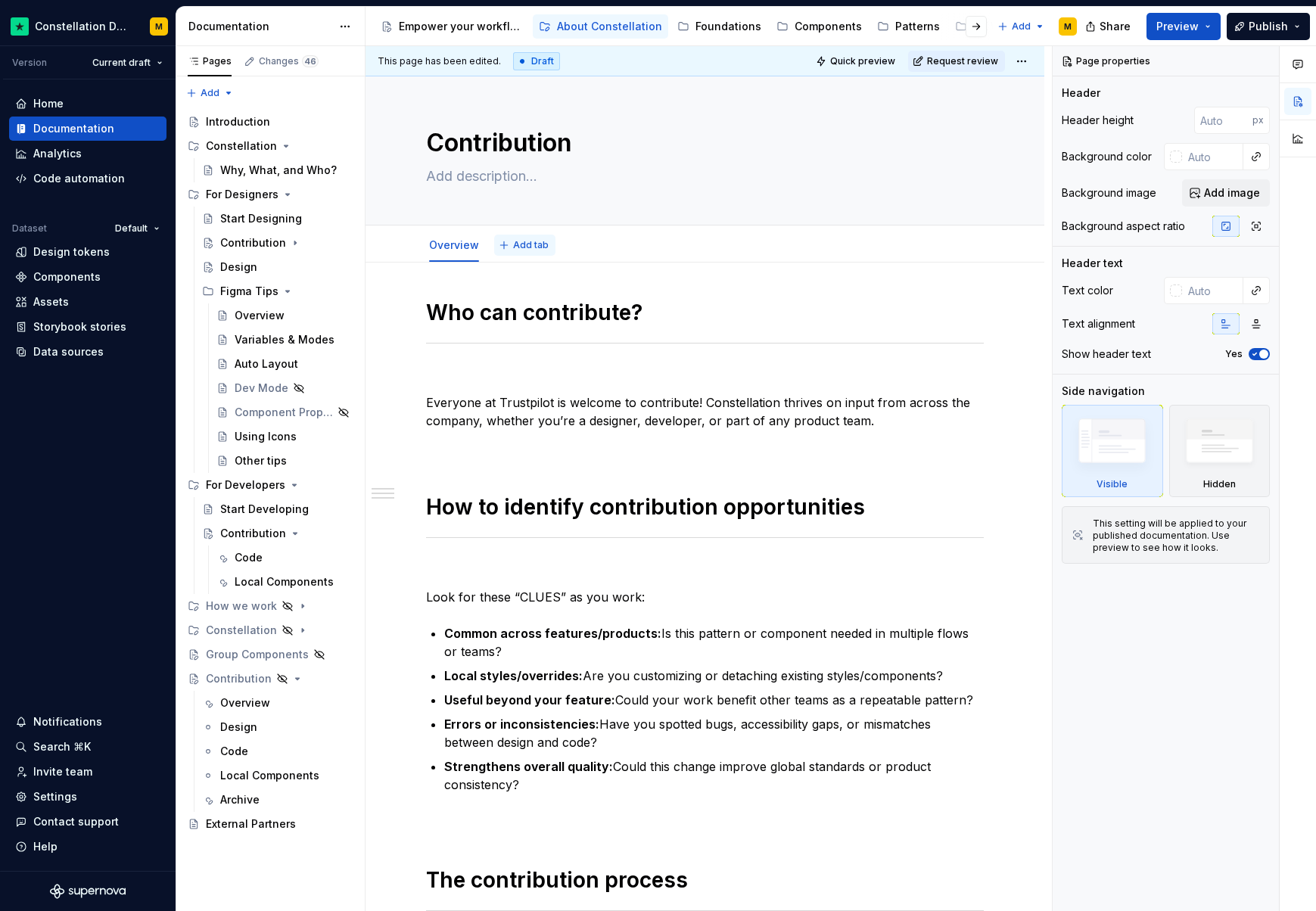
click at [519, 247] on span "Add tab" at bounding box center [531, 244] width 36 height 12
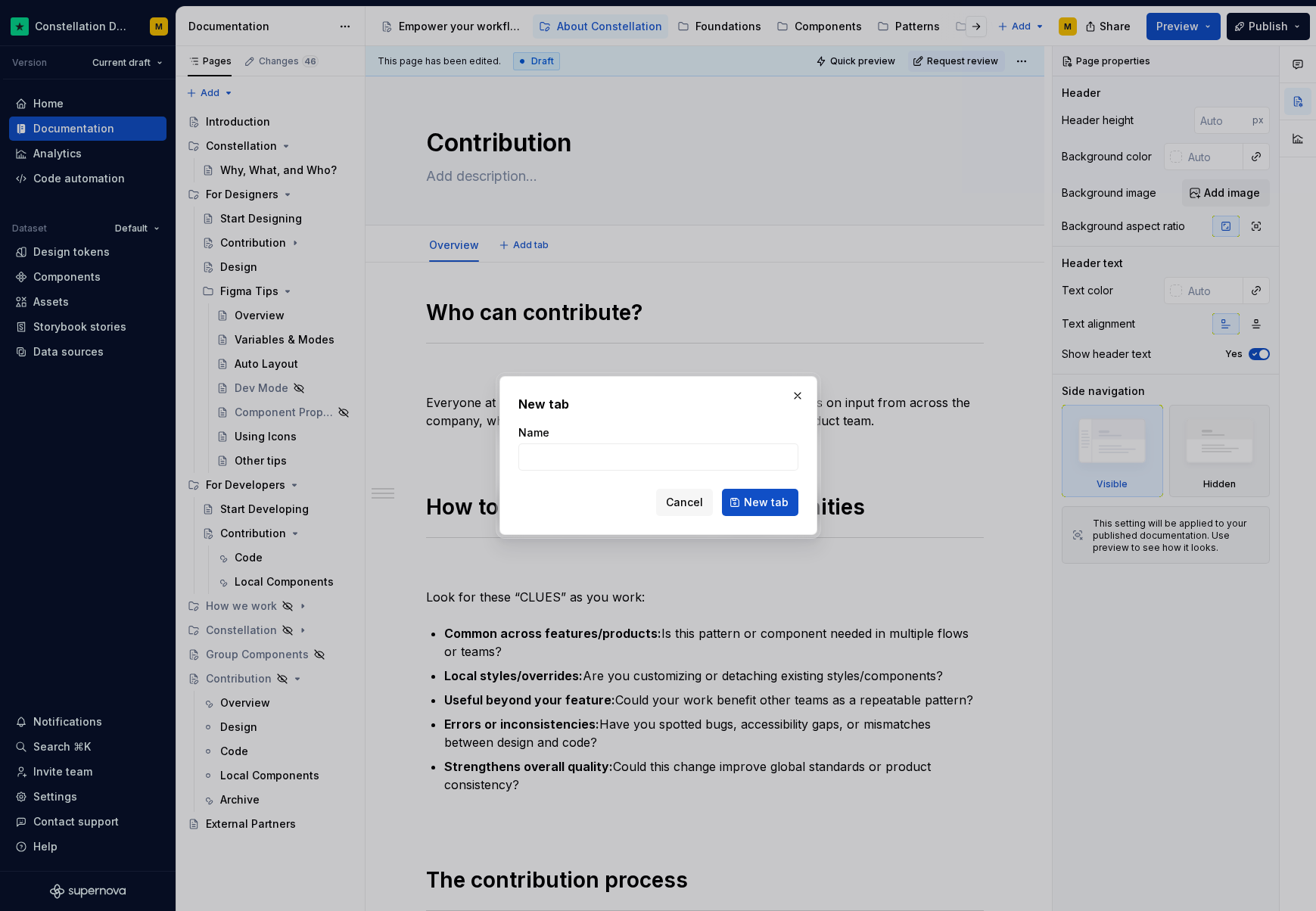
type textarea "*"
type input "Design"
click button "New tab" at bounding box center [759, 502] width 76 height 28
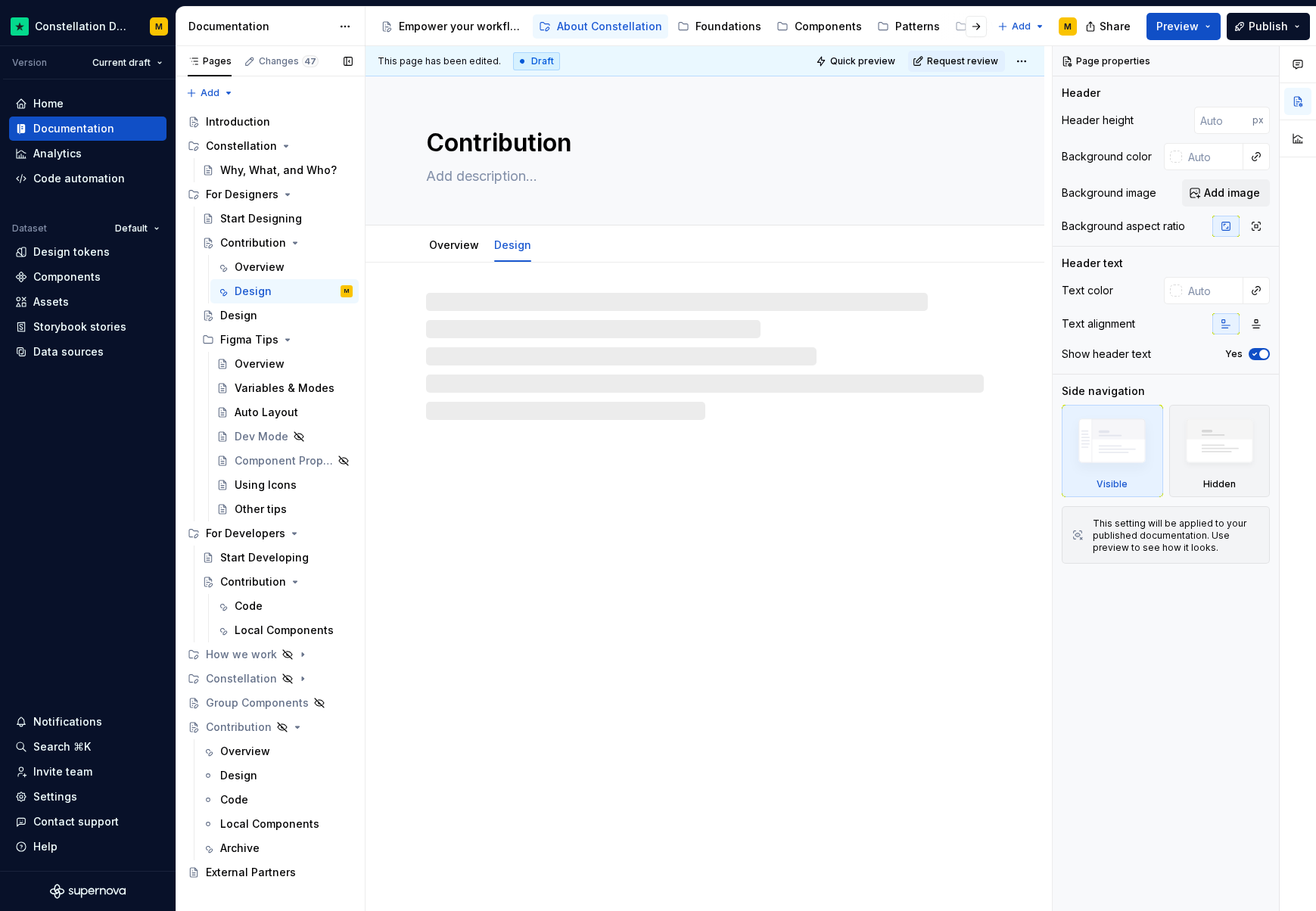
click at [0, 0] on button "Page tree" at bounding box center [0, 0] width 0 height 0
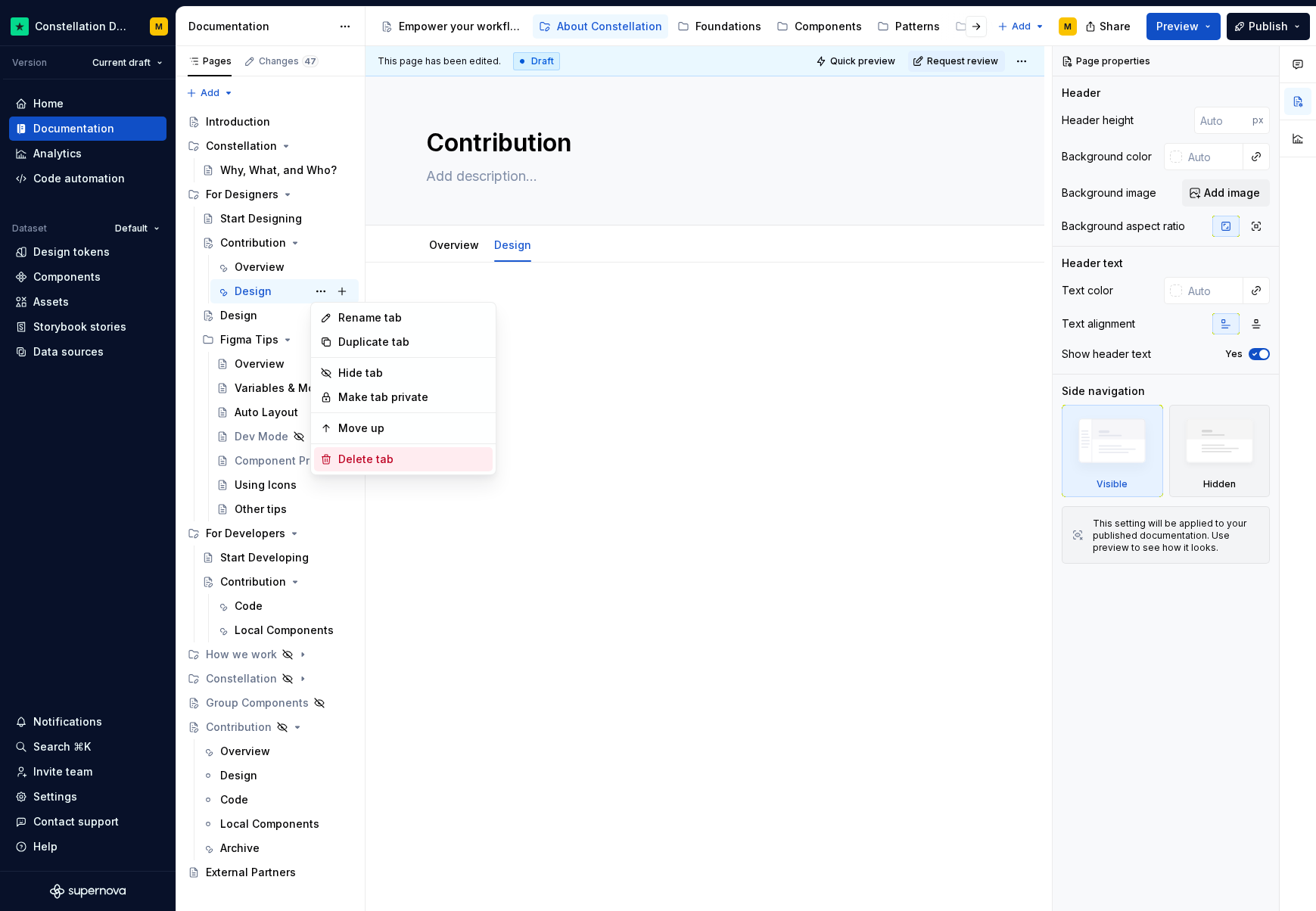
click at [366, 463] on div "Delete tab" at bounding box center [412, 459] width 149 height 15
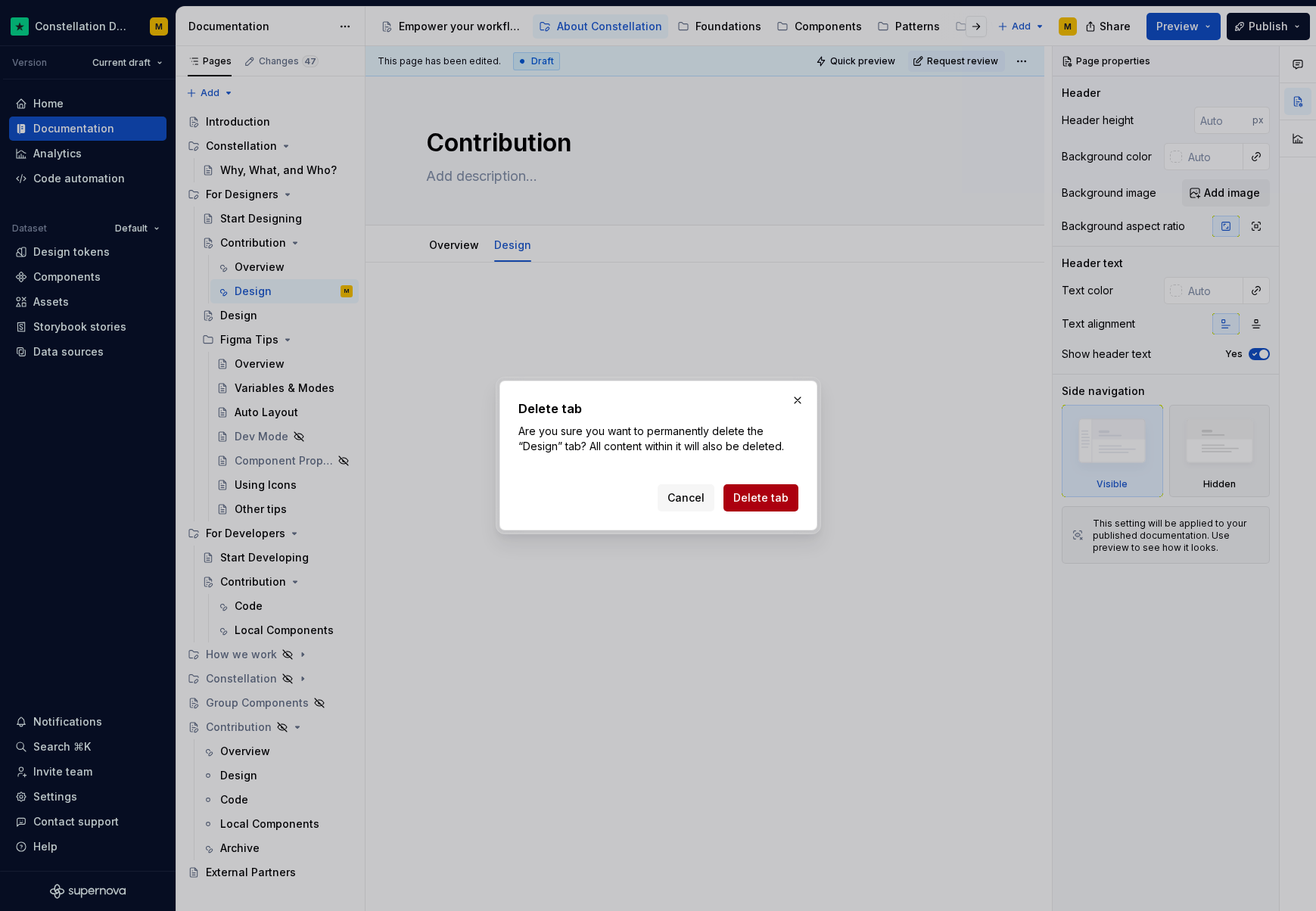
click at [776, 493] on span "Delete tab" at bounding box center [760, 498] width 55 height 15
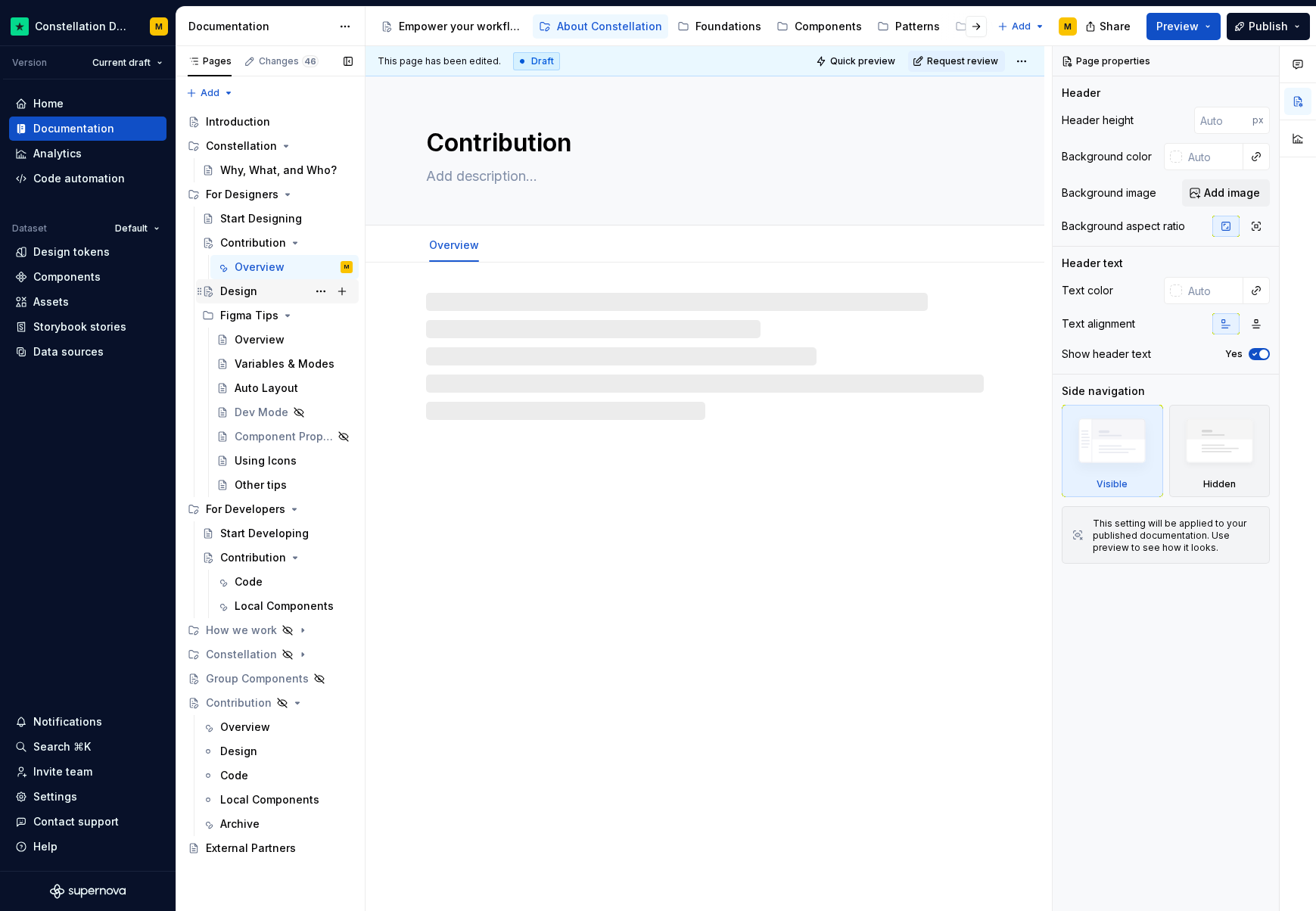
click at [247, 291] on div "Design" at bounding box center [239, 291] width 37 height 15
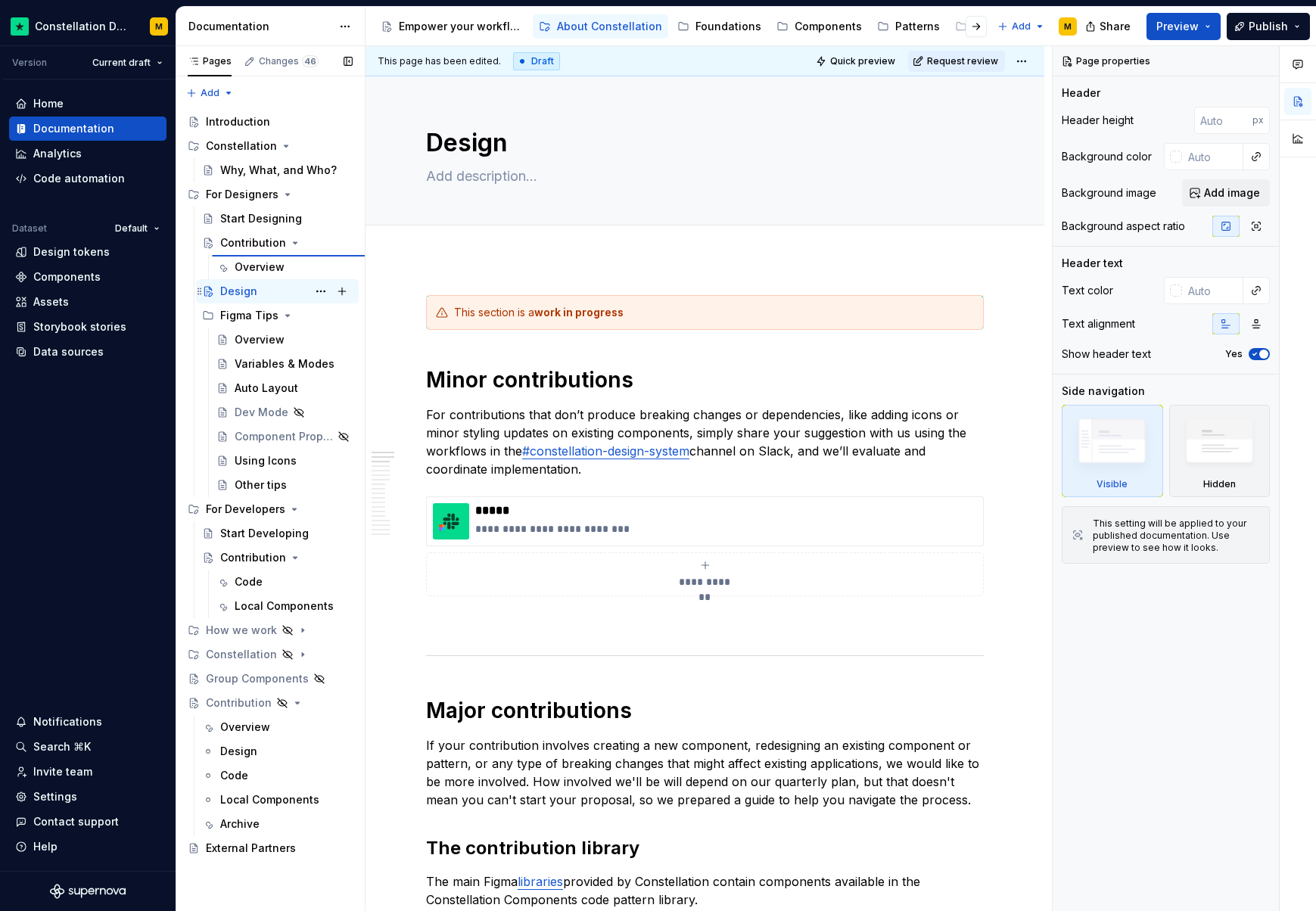
type textarea "*"
type textarea "Contribution"
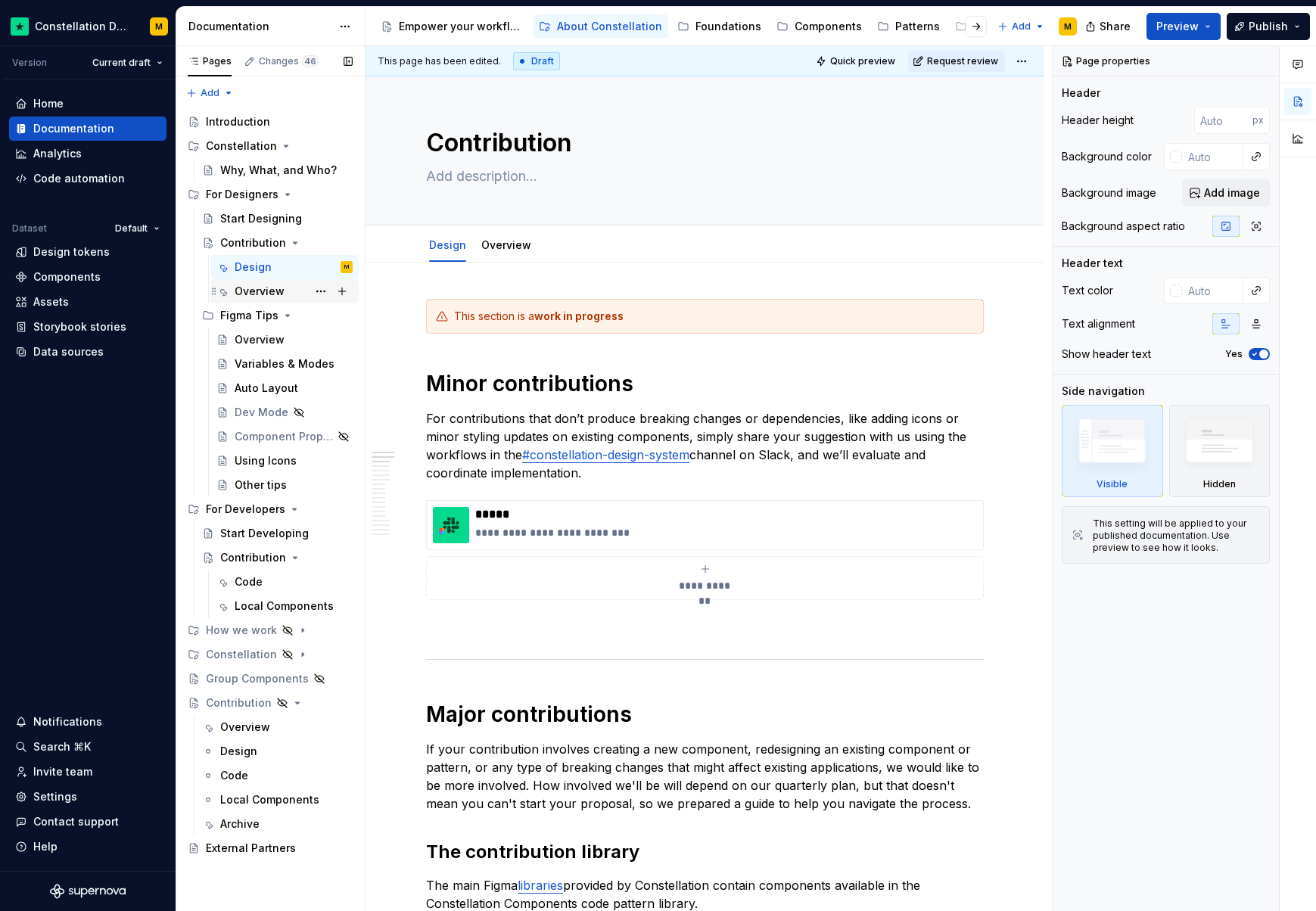
click at [272, 287] on div "Overview" at bounding box center [259, 291] width 50 height 15
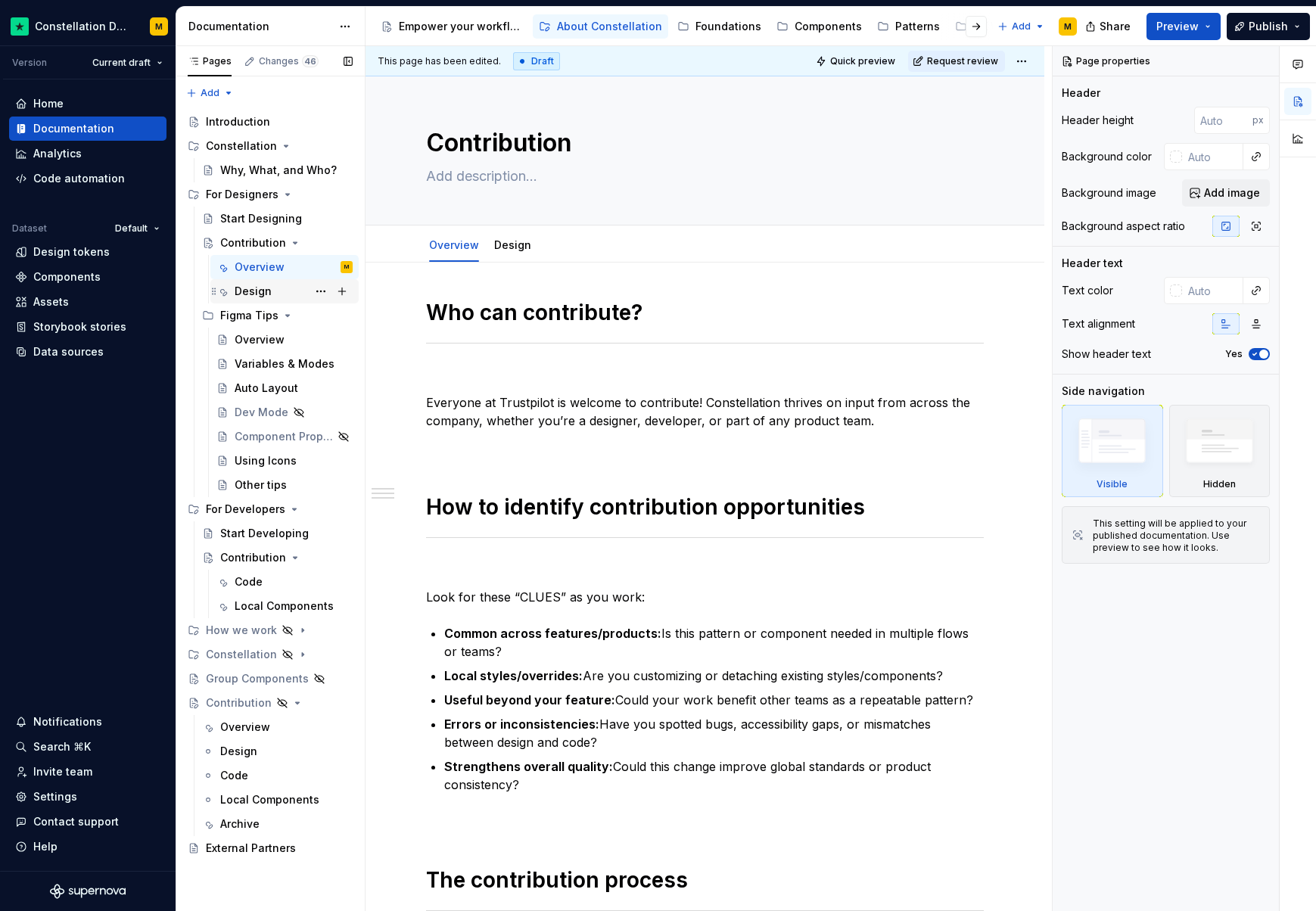
click at [280, 287] on div "Design" at bounding box center [293, 291] width 118 height 21
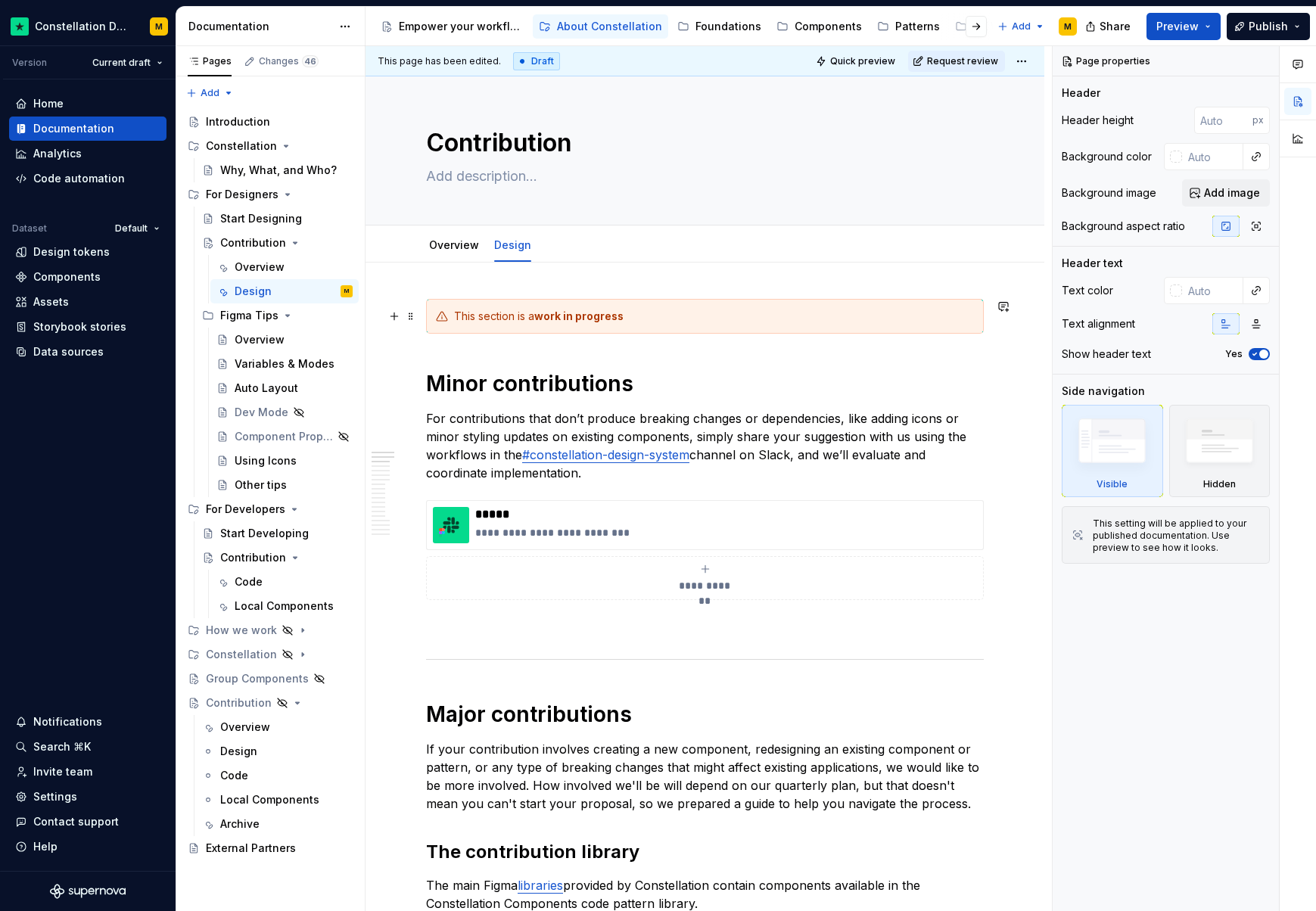
click at [454, 321] on div "This section is a work in progress" at bounding box center [704, 316] width 557 height 35
click at [411, 320] on span at bounding box center [411, 316] width 12 height 21
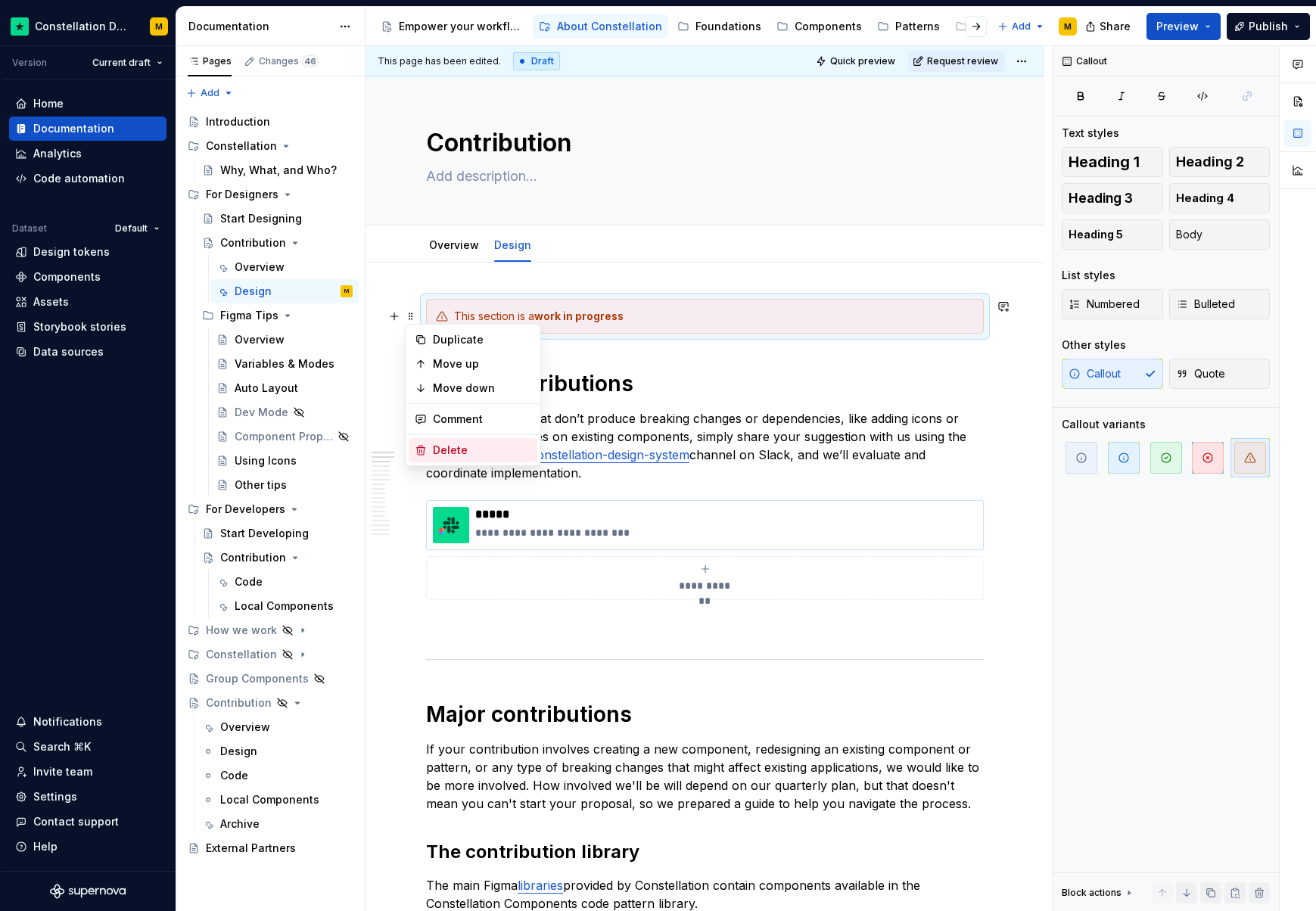
click at [454, 446] on div "Delete" at bounding box center [481, 450] width 98 height 15
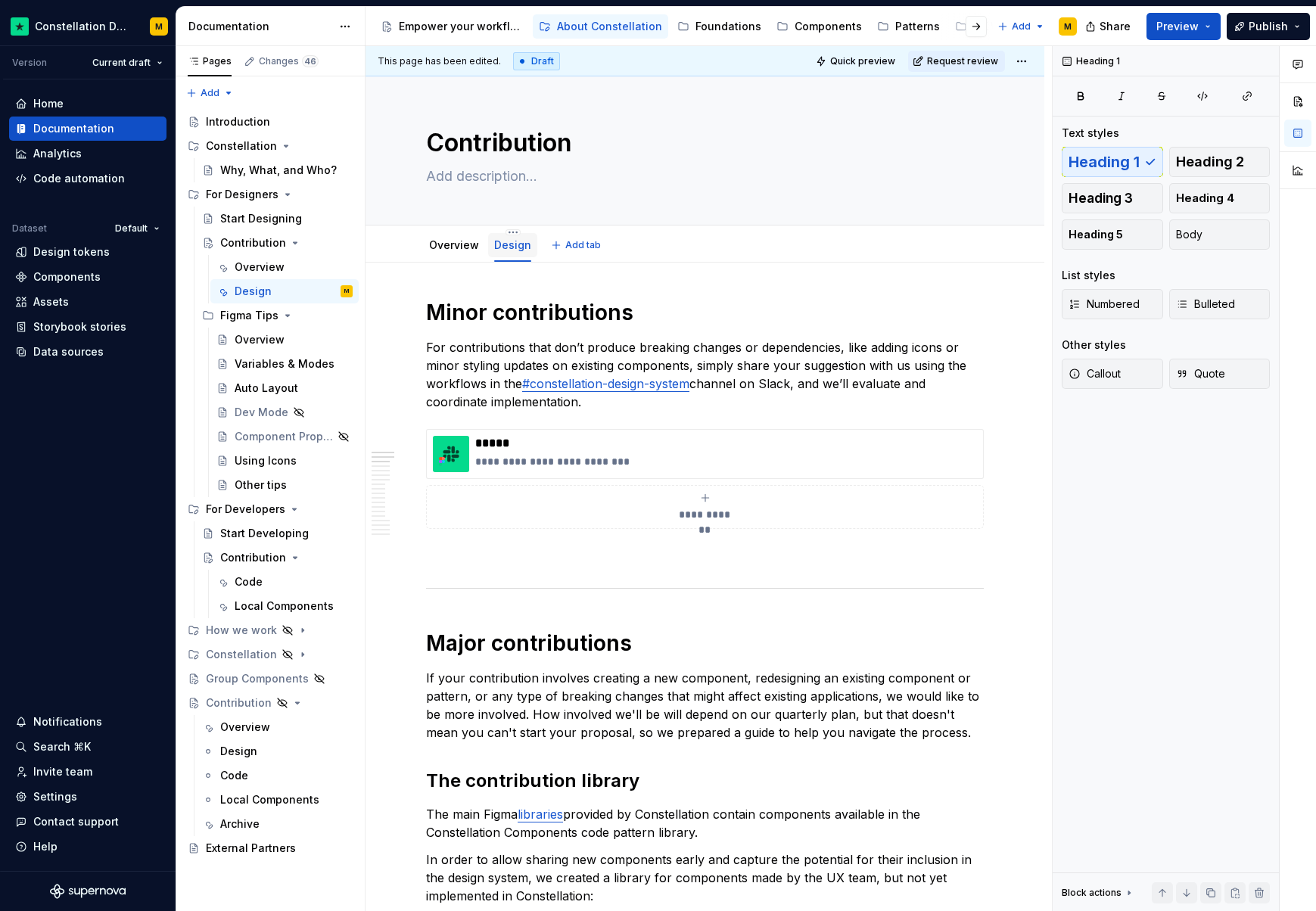
click at [514, 235] on div "Design" at bounding box center [512, 245] width 50 height 24
click at [511, 225] on div "Contribution Edit header" at bounding box center [704, 151] width 679 height 149
click at [510, 234] on html "Constellation Design System M Version Current draft Home Documentation Analytic…" at bounding box center [658, 456] width 1316 height 911
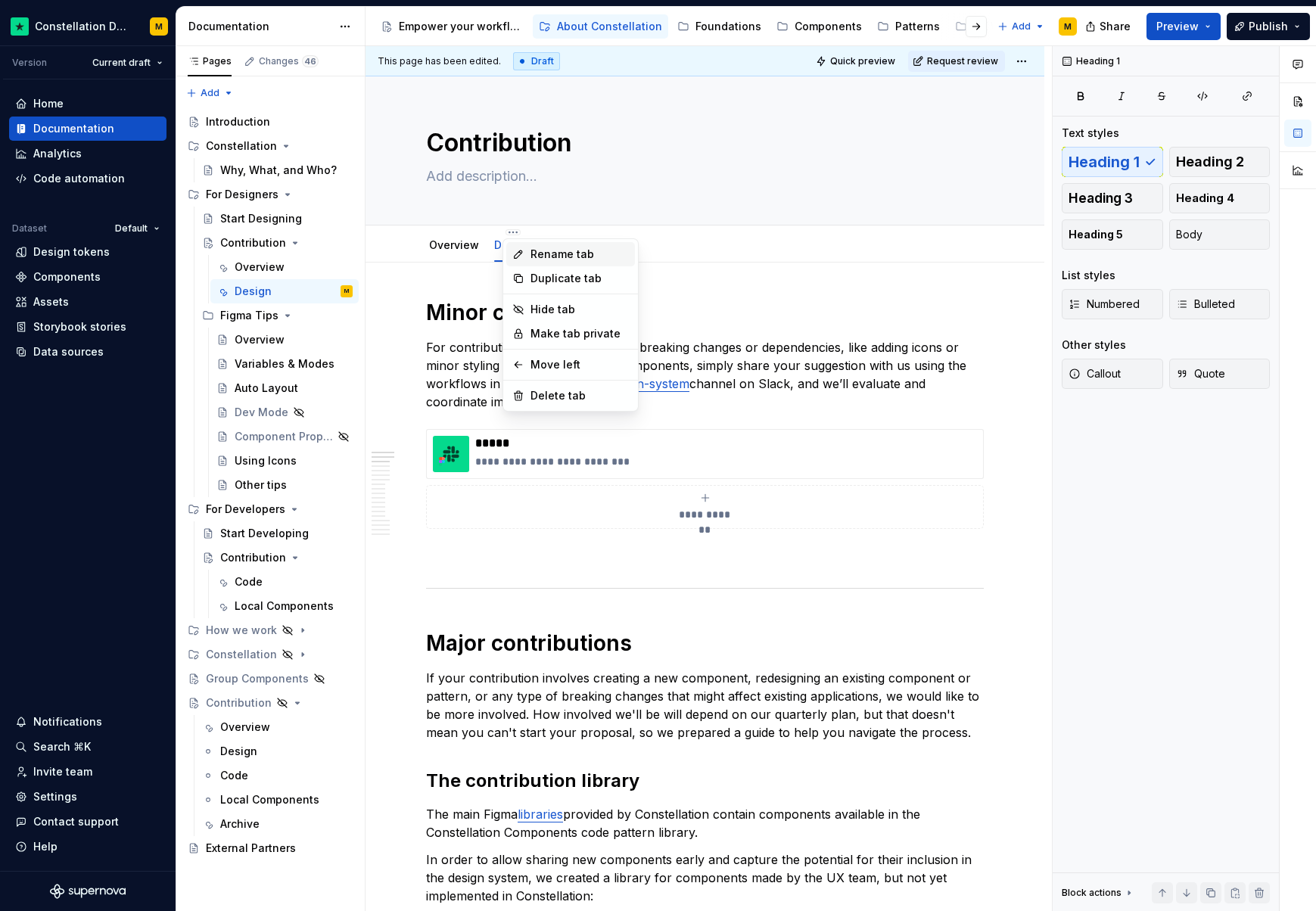
click at [532, 253] on div "Rename tab" at bounding box center [579, 254] width 98 height 15
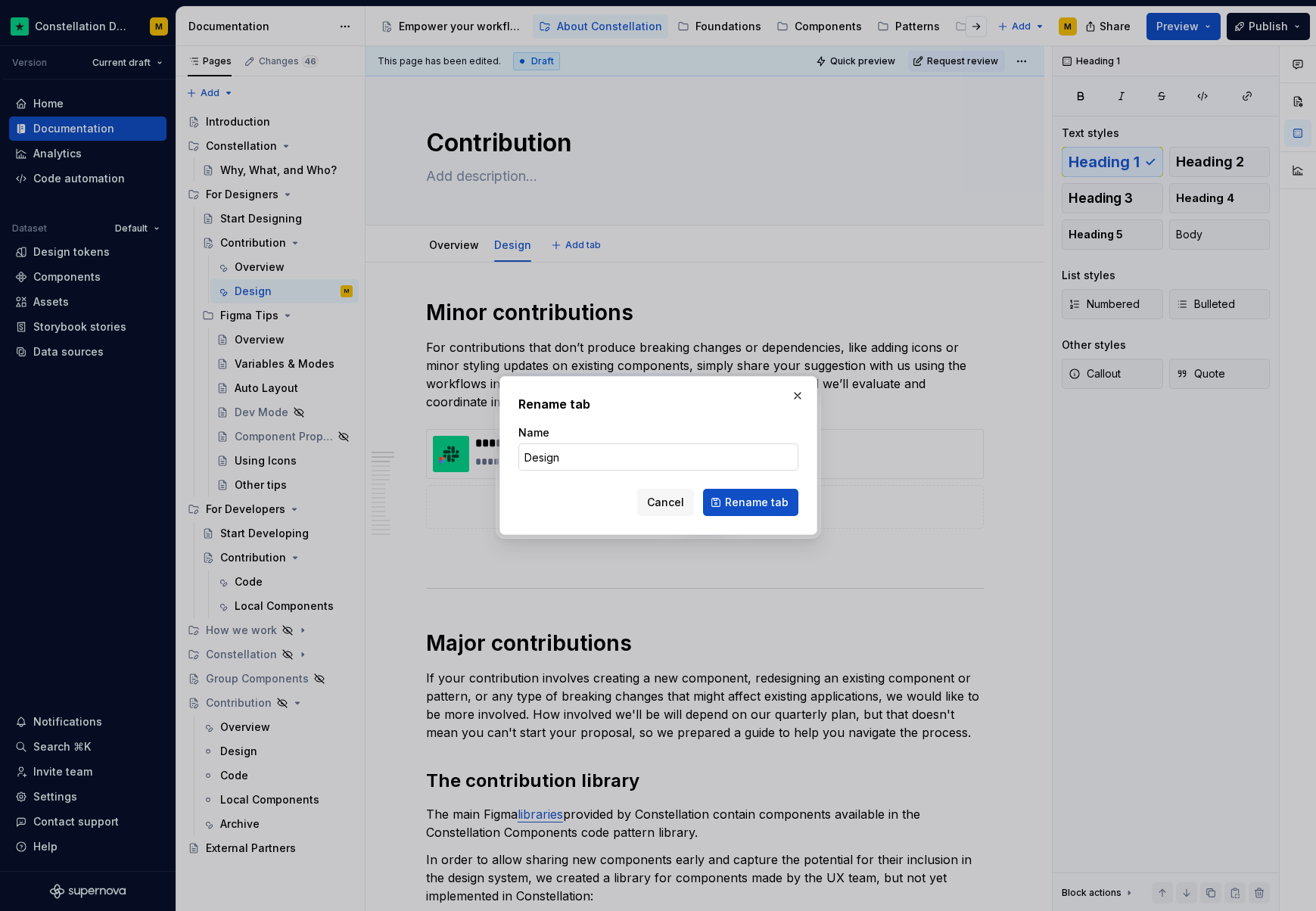
click at [586, 457] on input "Design" at bounding box center [658, 457] width 280 height 28
type textarea "*"
type input "Design Tips"
click button "Rename tab" at bounding box center [751, 502] width 96 height 28
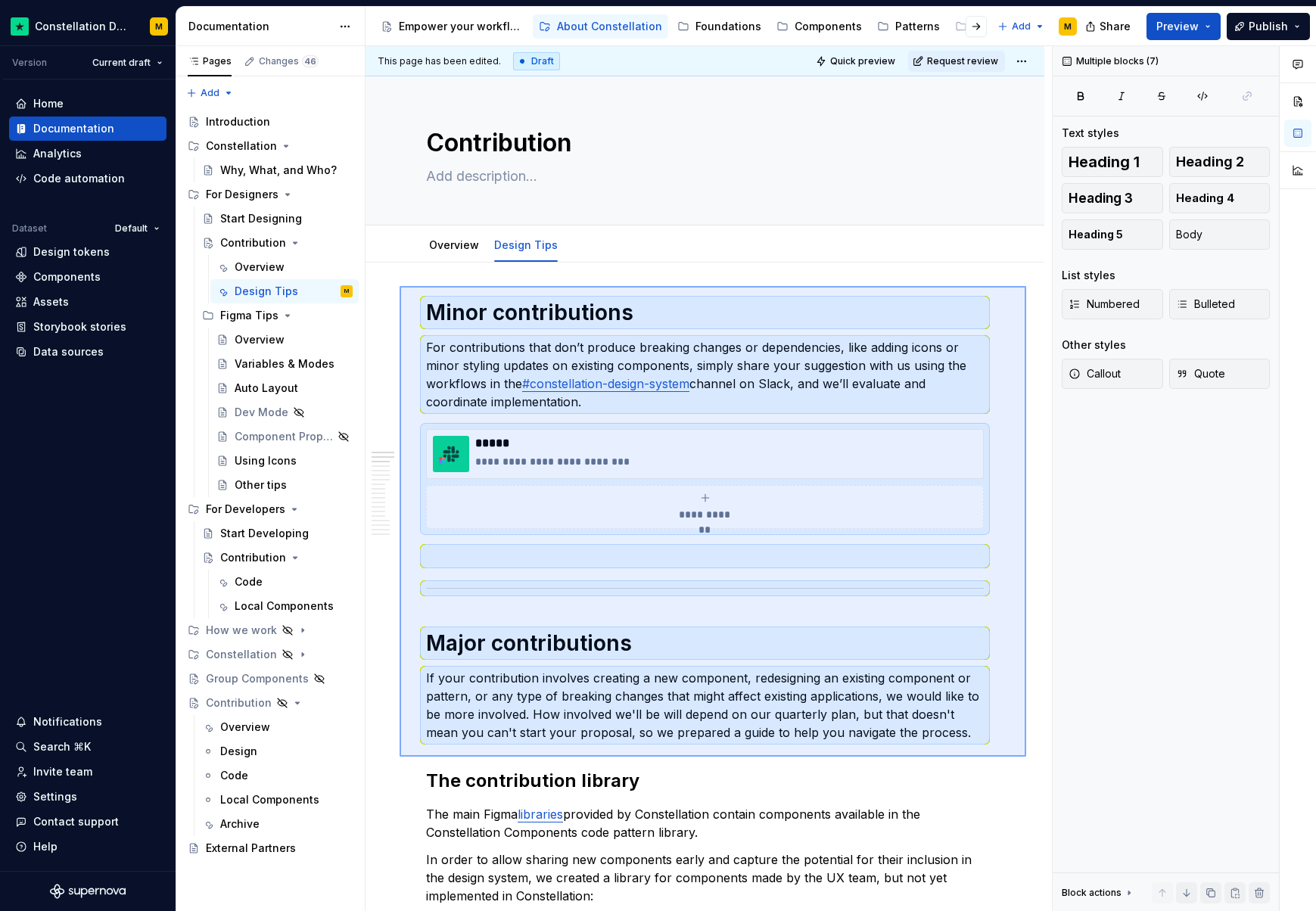
drag, startPoint x: 399, startPoint y: 286, endPoint x: 1026, endPoint y: 757, distance: 784.2
click at [1026, 757] on div "**********" at bounding box center [708, 478] width 686 height 866
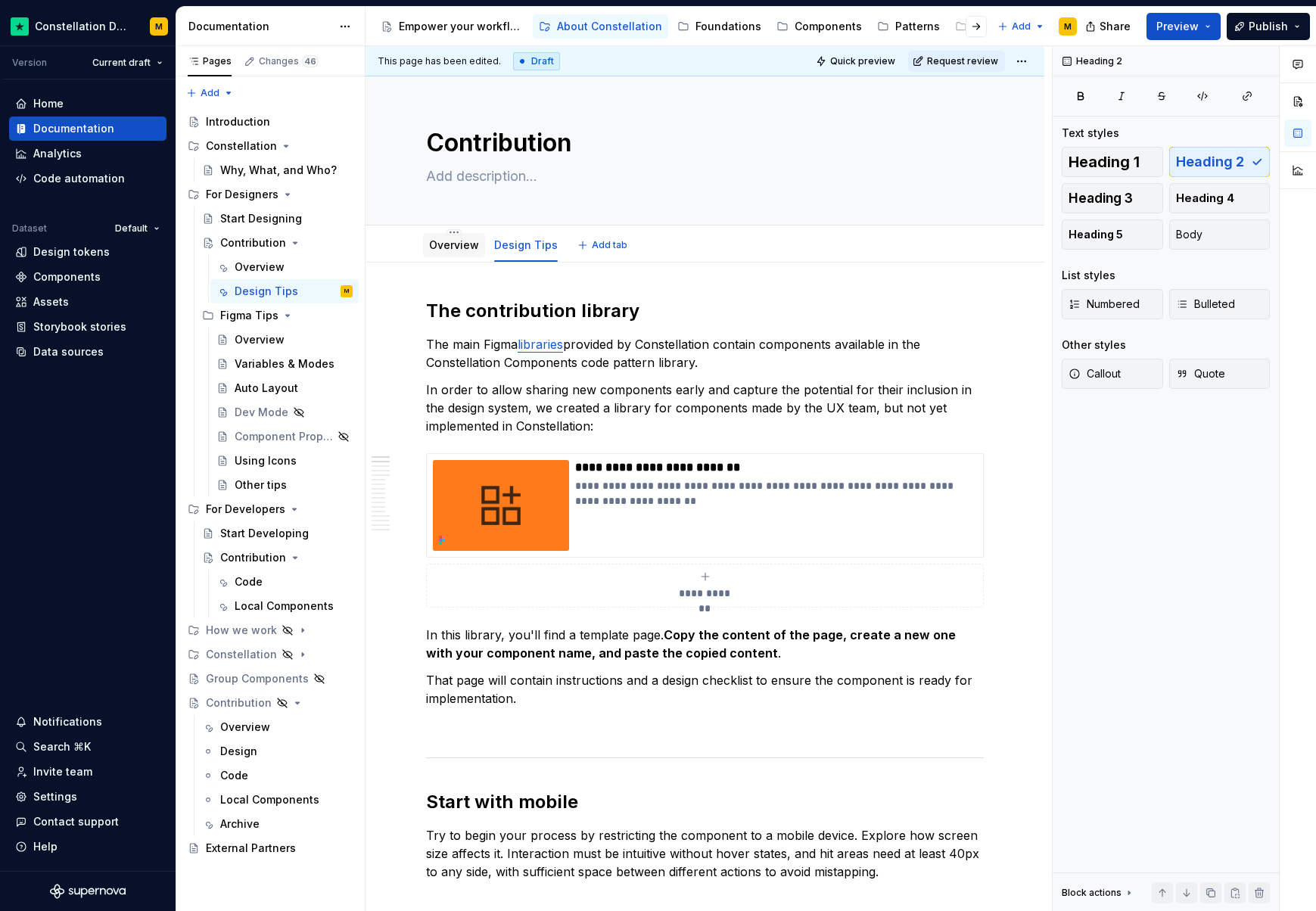
click at [445, 249] on link "Overview" at bounding box center [454, 245] width 50 height 13
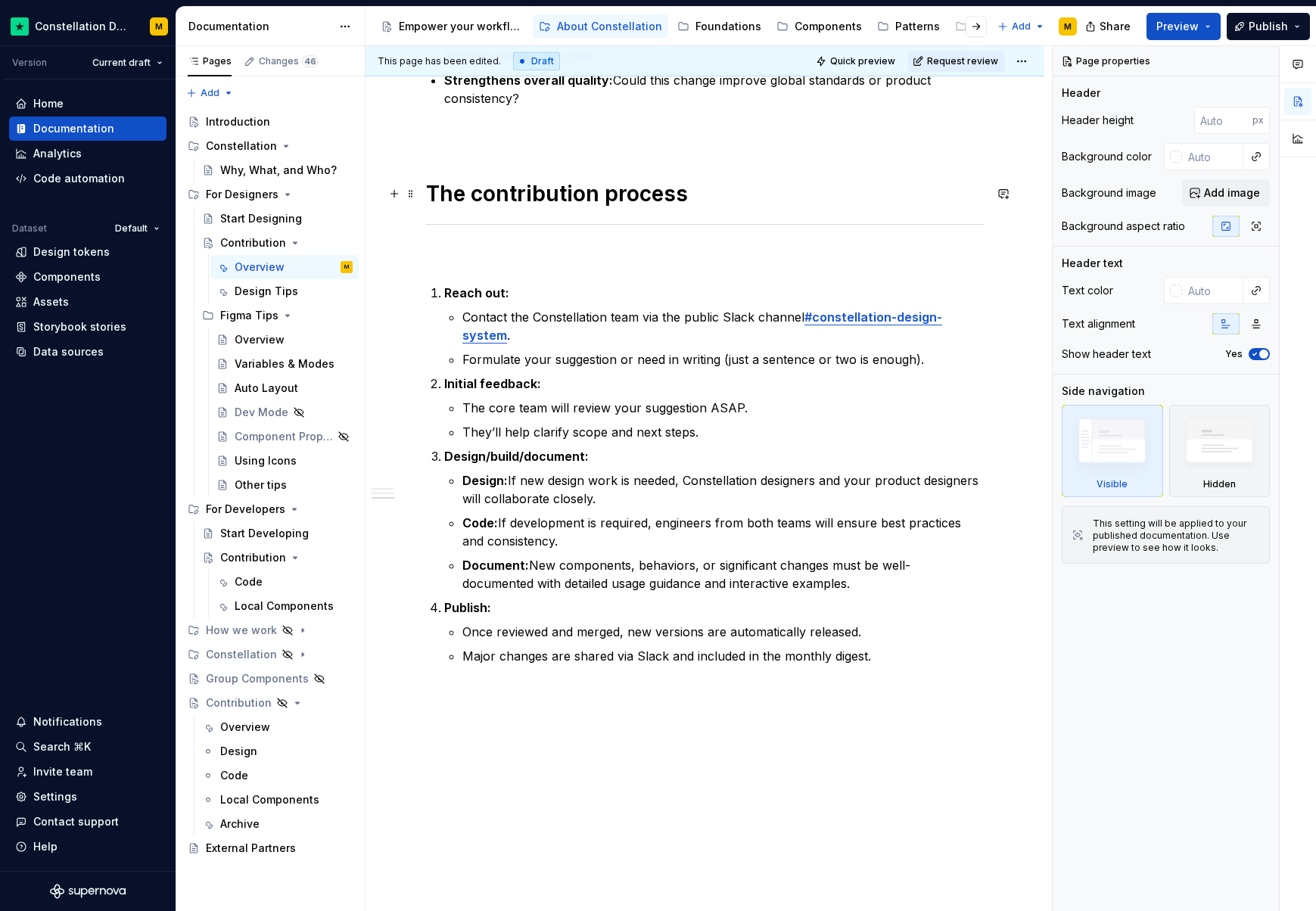
scroll to position [731, 0]
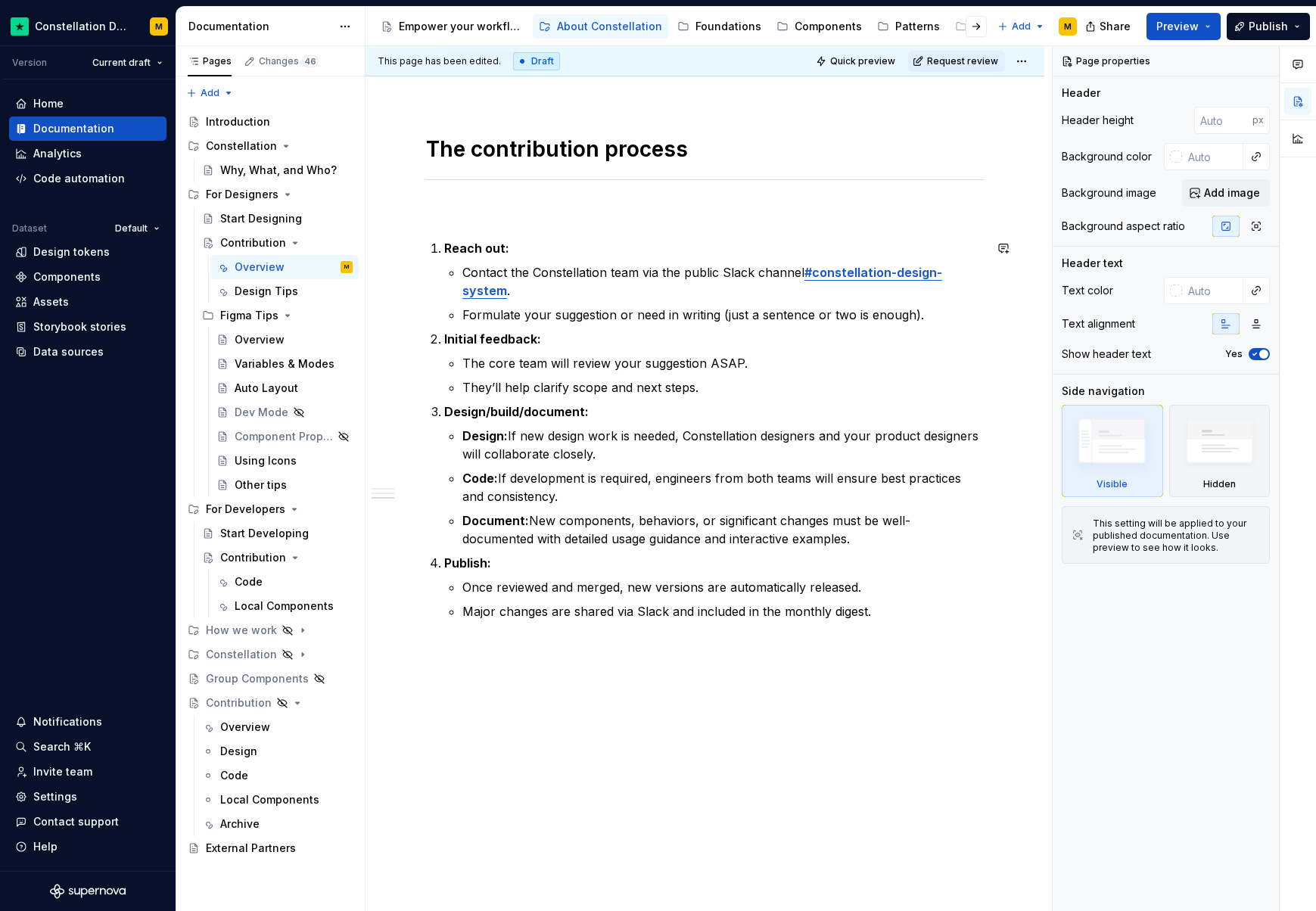
click at [532, 698] on div "Who can contribute? Everyone at Trustpilot is welcome to contribute! Constellat…" at bounding box center [704, 221] width 679 height 1380
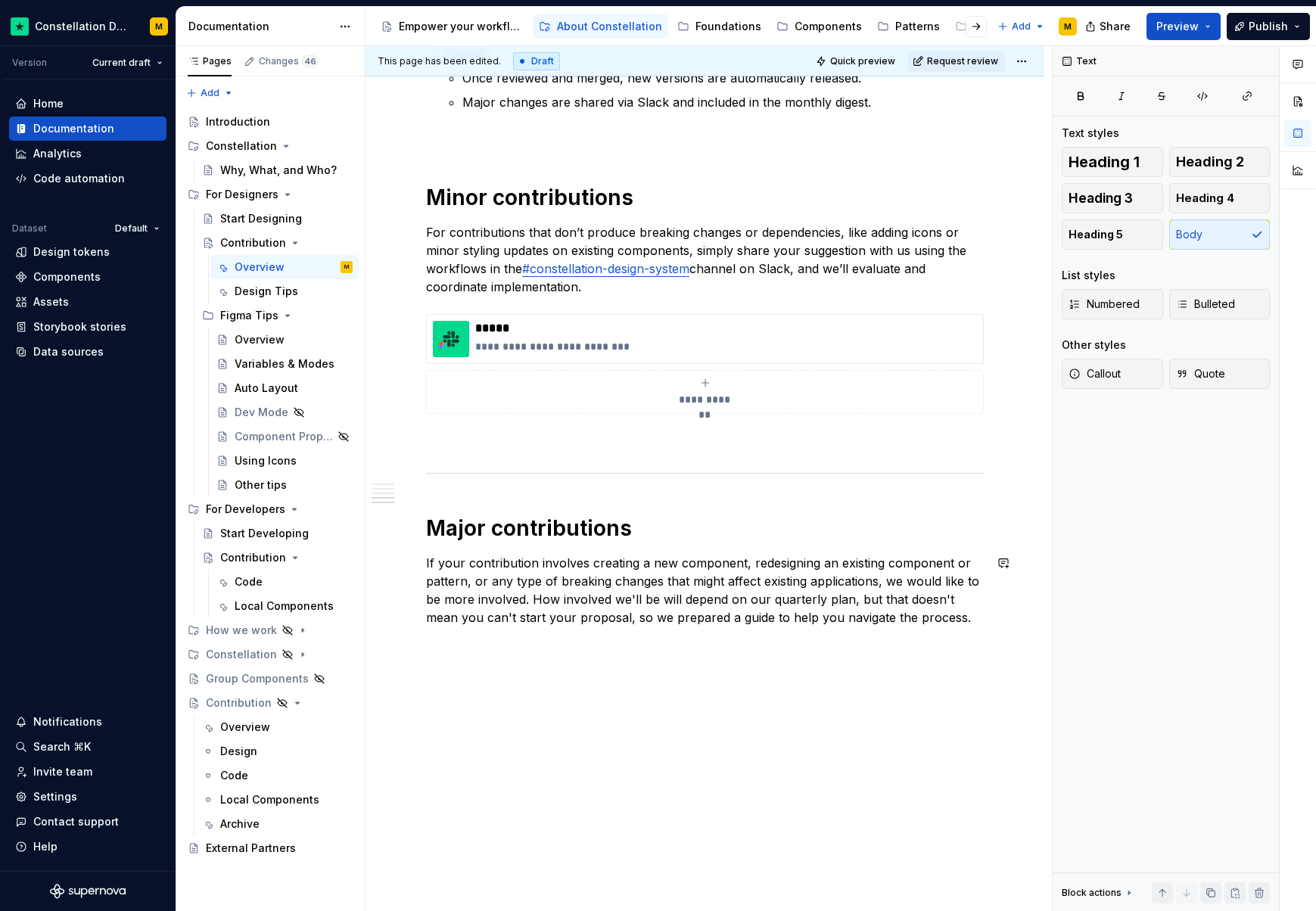
scroll to position [1107, 0]
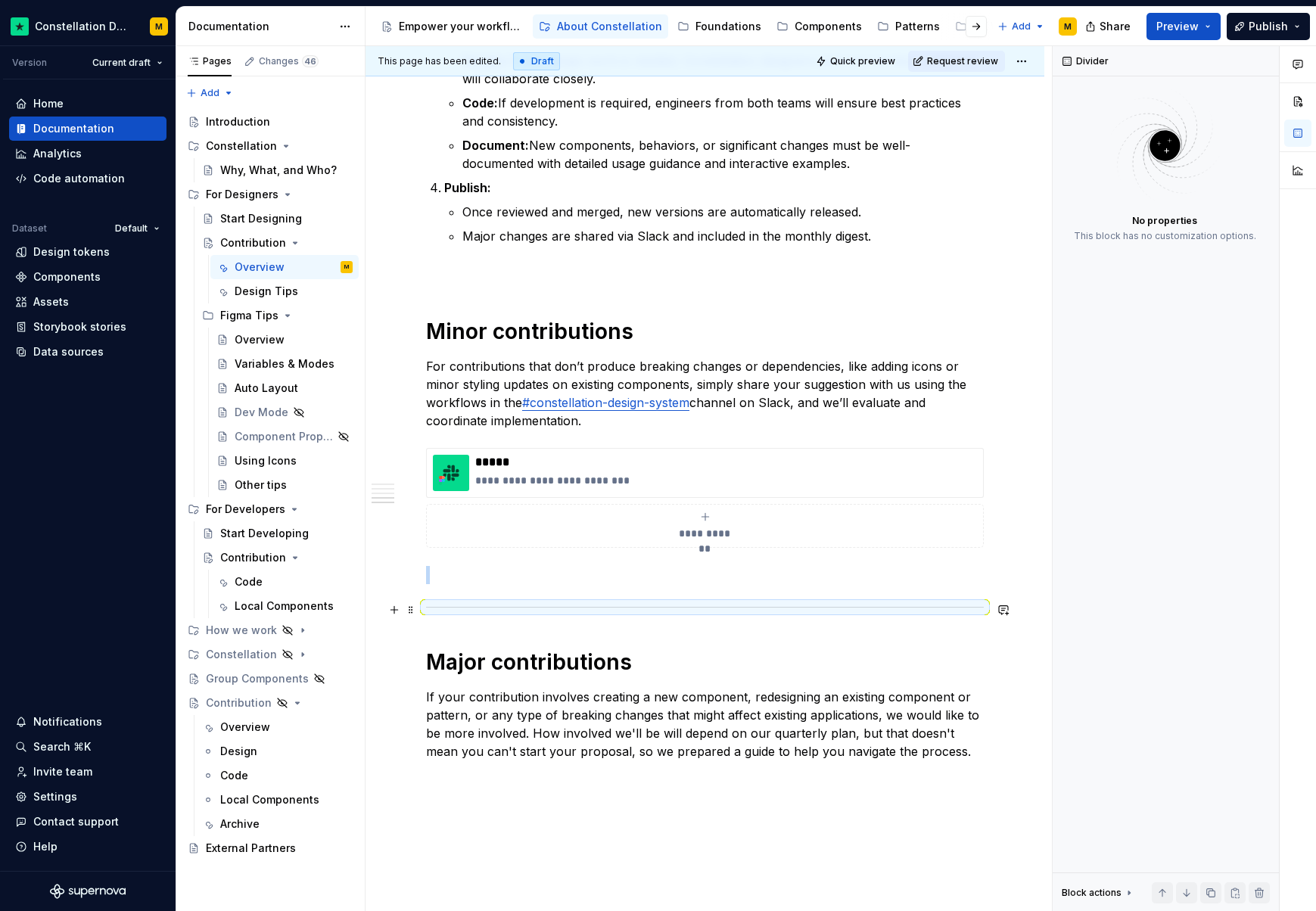
click at [525, 605] on div at bounding box center [704, 607] width 557 height 10
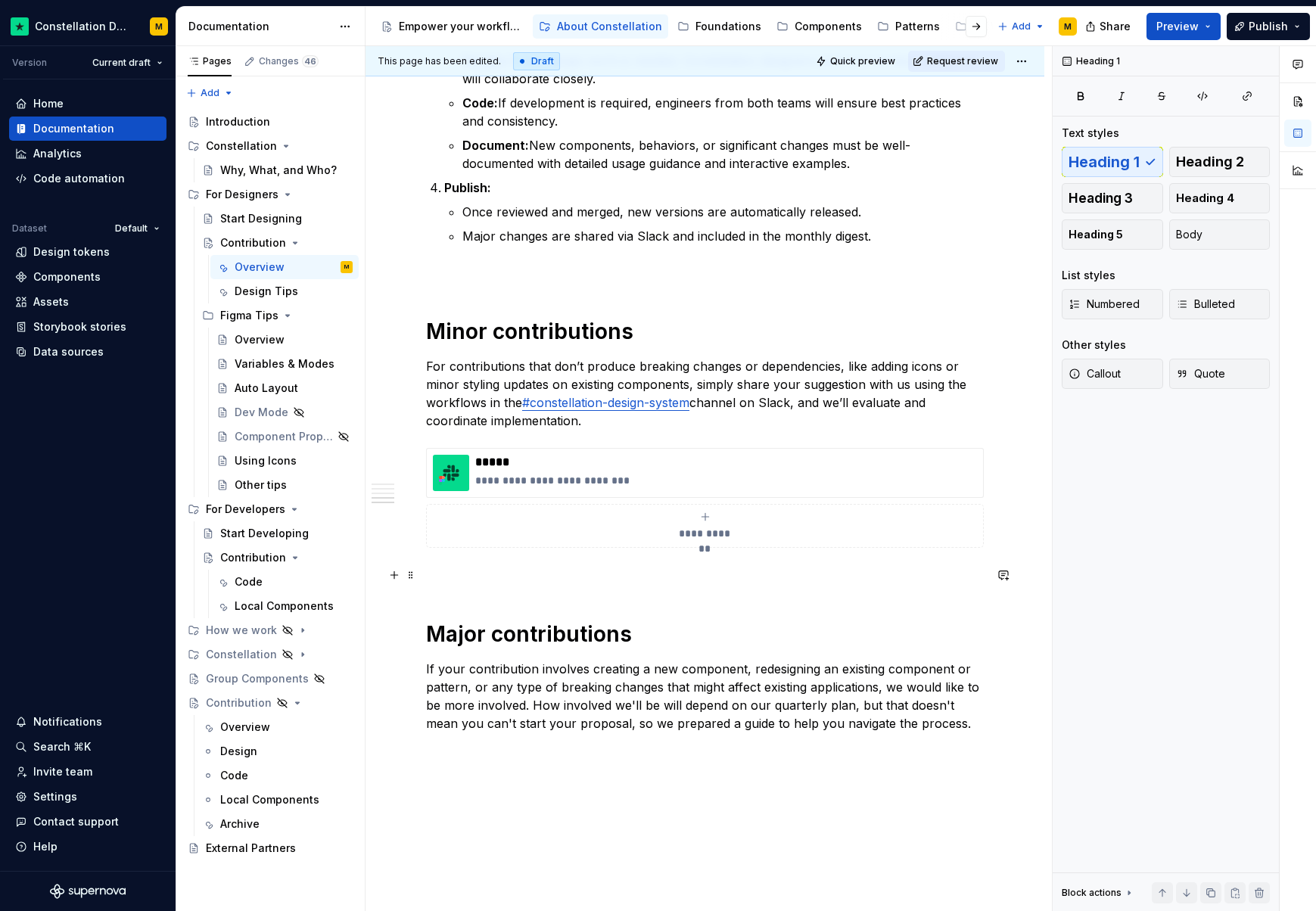
click at [476, 576] on p at bounding box center [704, 575] width 557 height 18
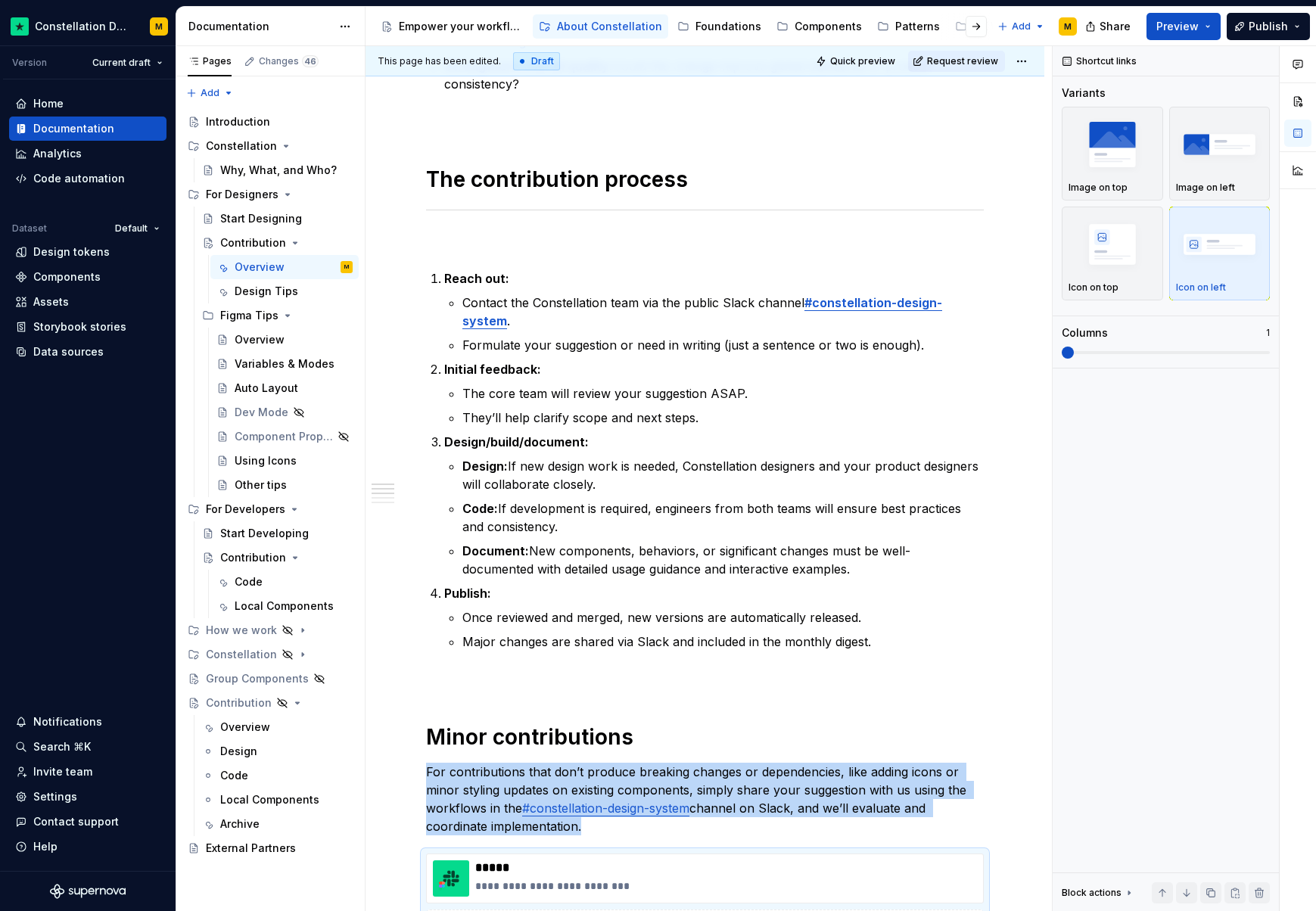
scroll to position [0, 0]
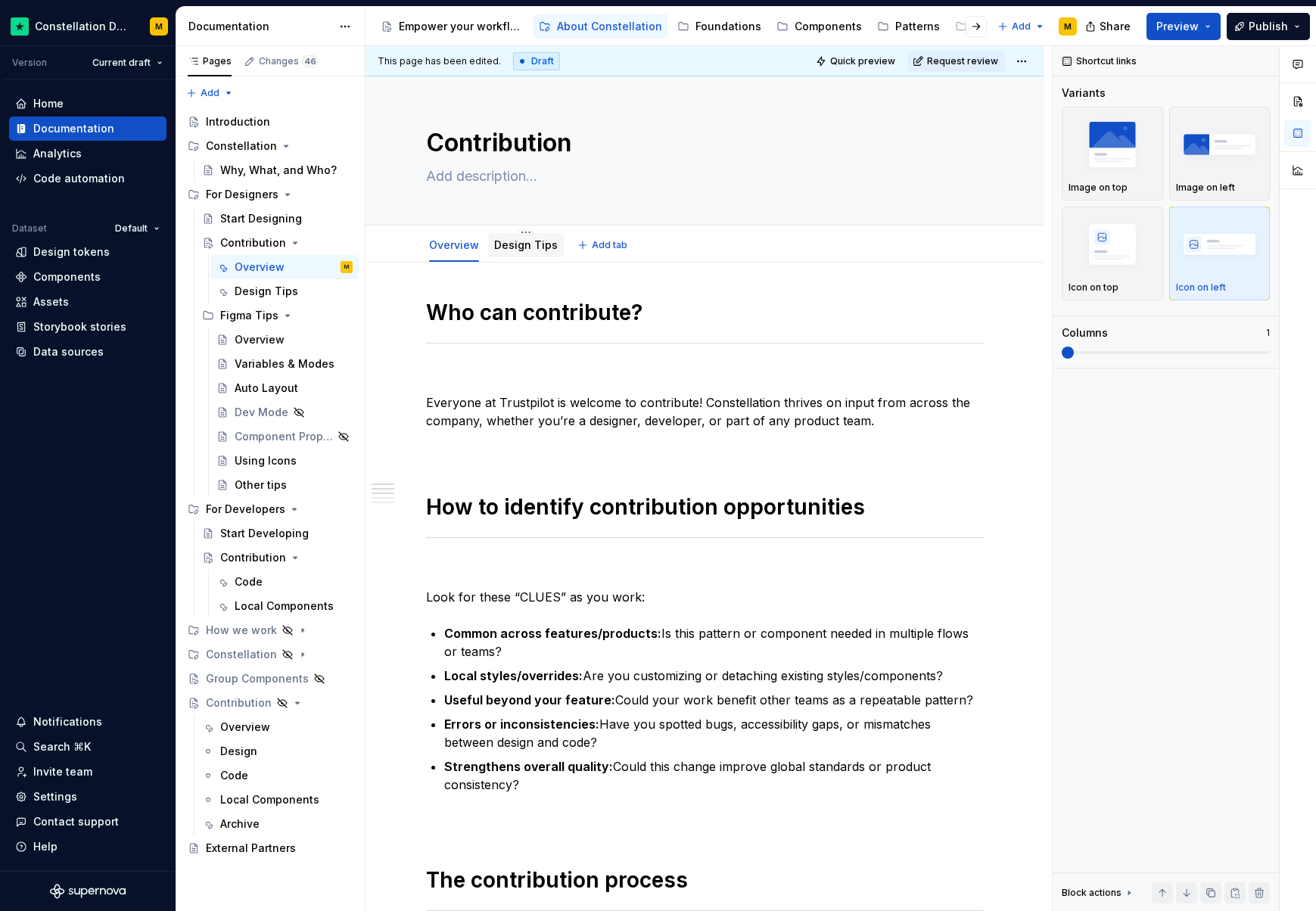
click at [520, 259] on div at bounding box center [525, 260] width 75 height 2
click at [520, 249] on link "Design Tips" at bounding box center [525, 245] width 63 height 13
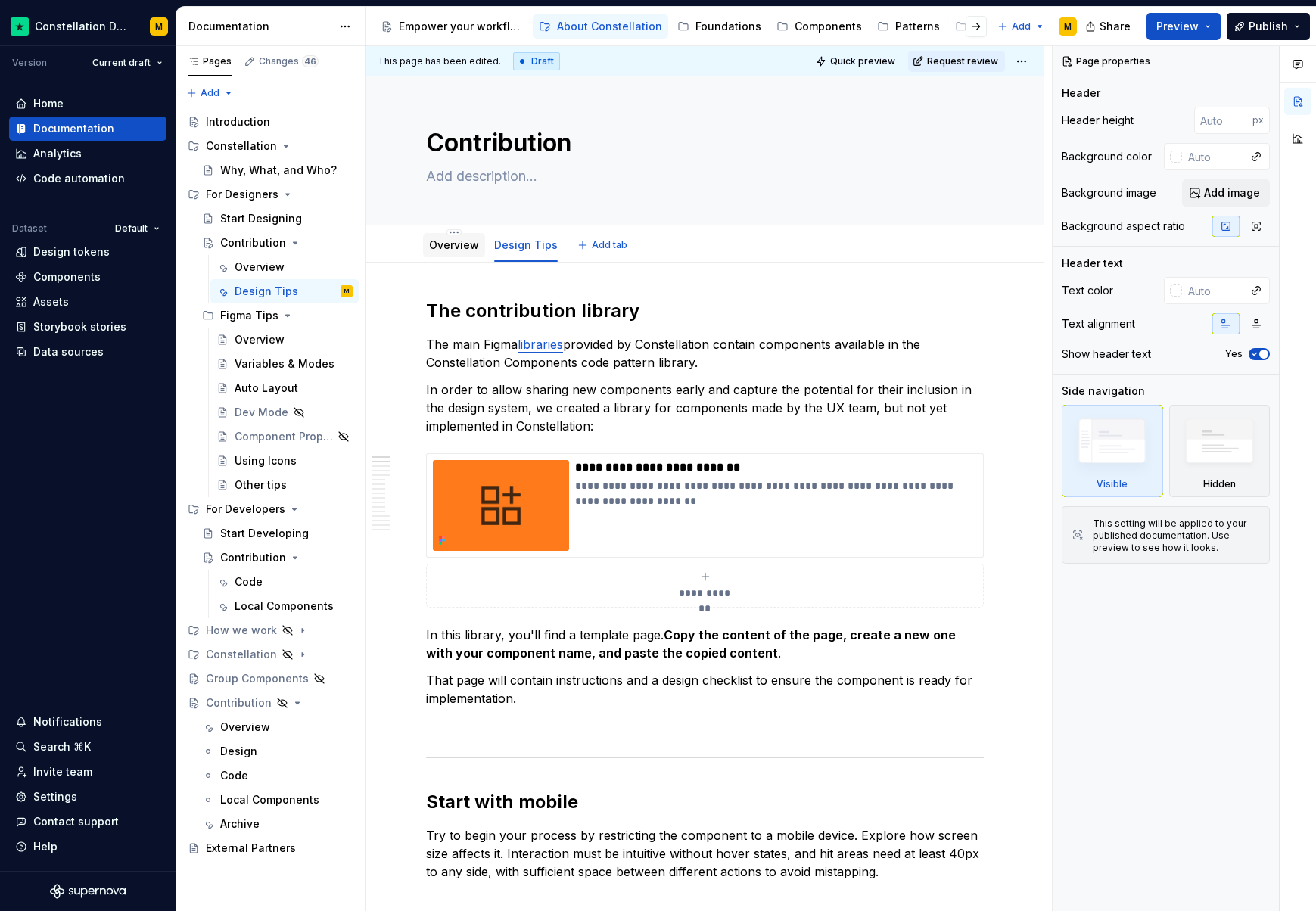
click at [438, 246] on link "Overview" at bounding box center [454, 245] width 50 height 13
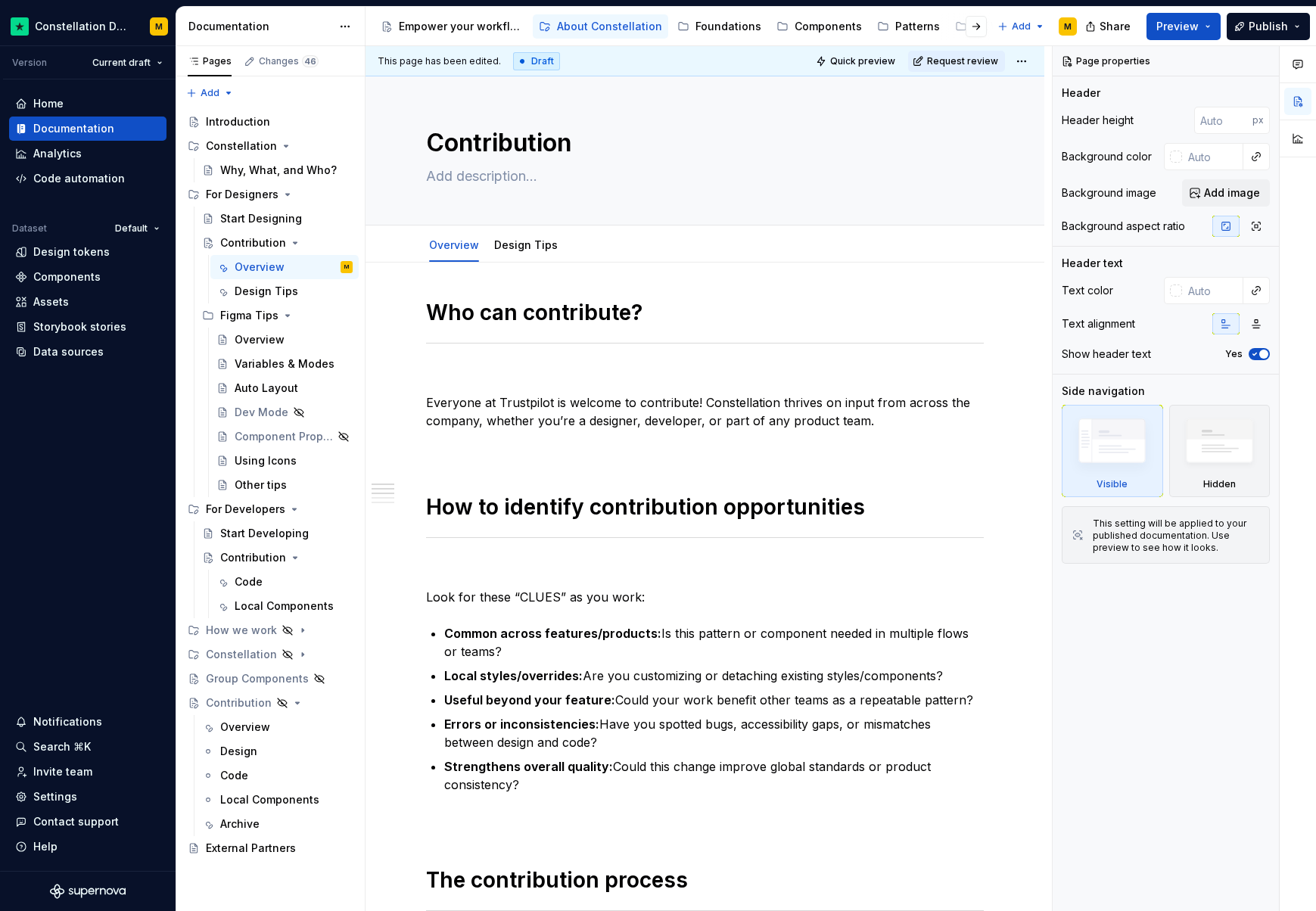
type textarea "*"
click at [62, 802] on div "Settings" at bounding box center [55, 796] width 44 height 15
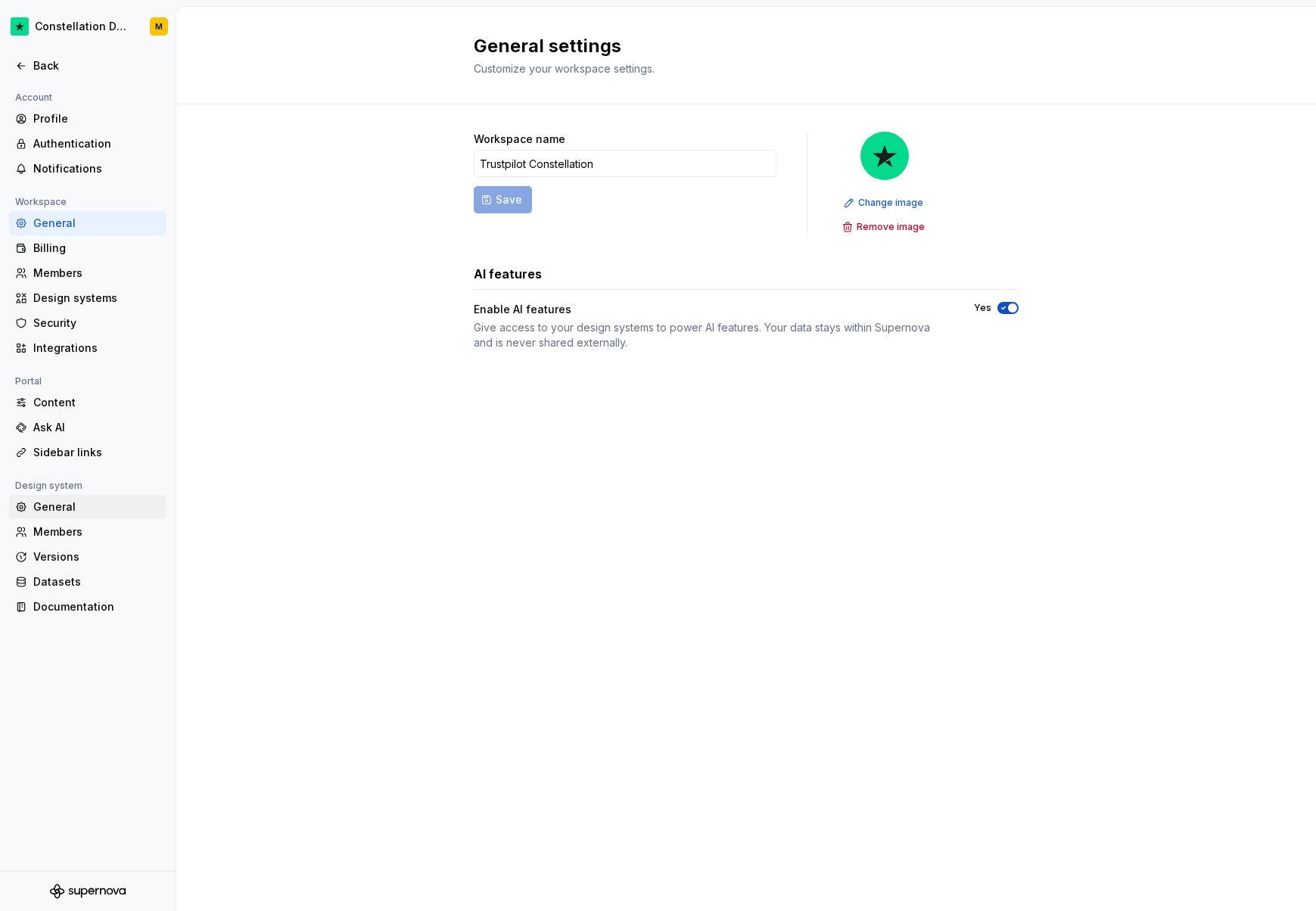
click at [62, 505] on div "General" at bounding box center [96, 507] width 127 height 15
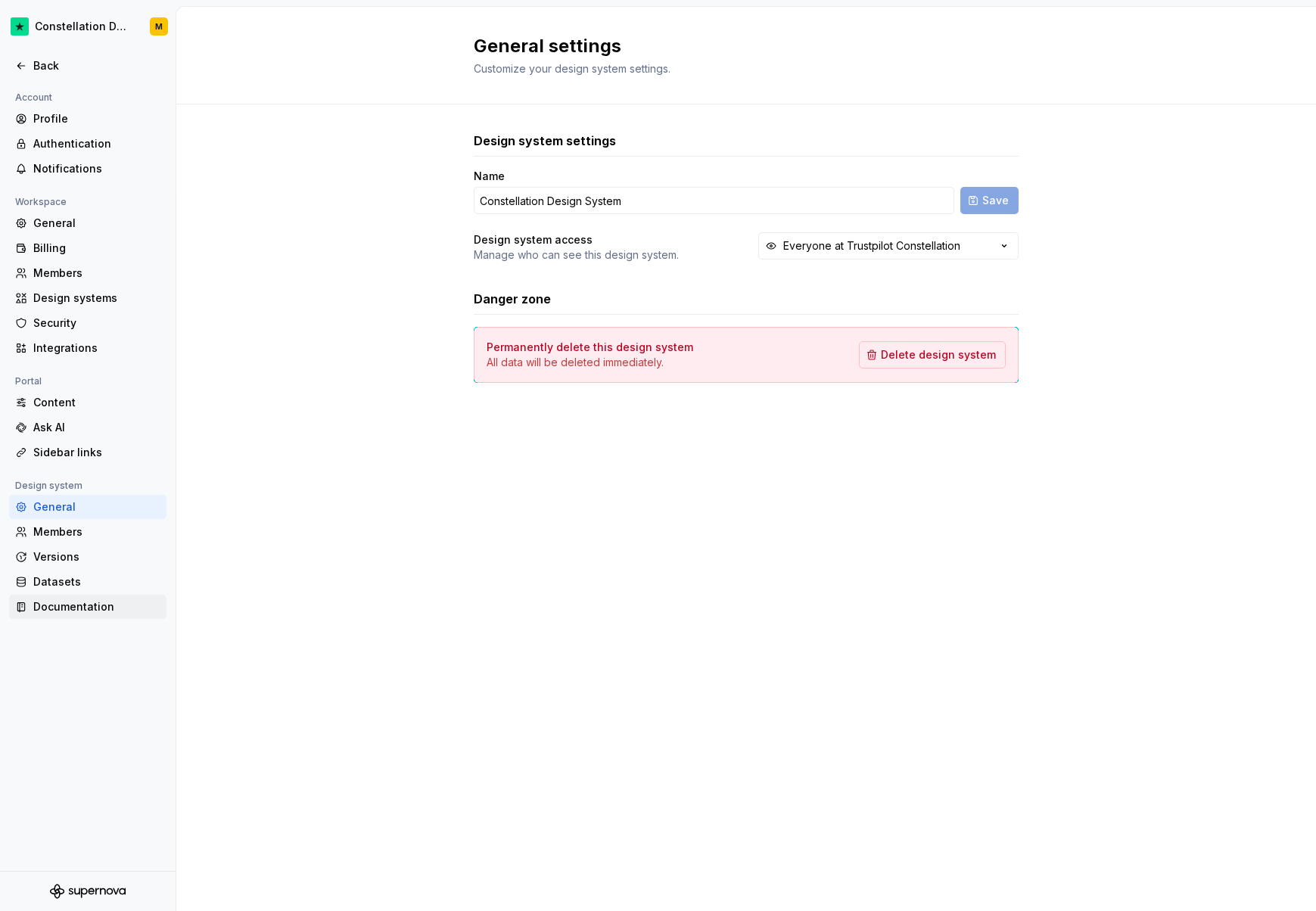
click at [66, 600] on div "Documentation" at bounding box center [96, 607] width 127 height 15
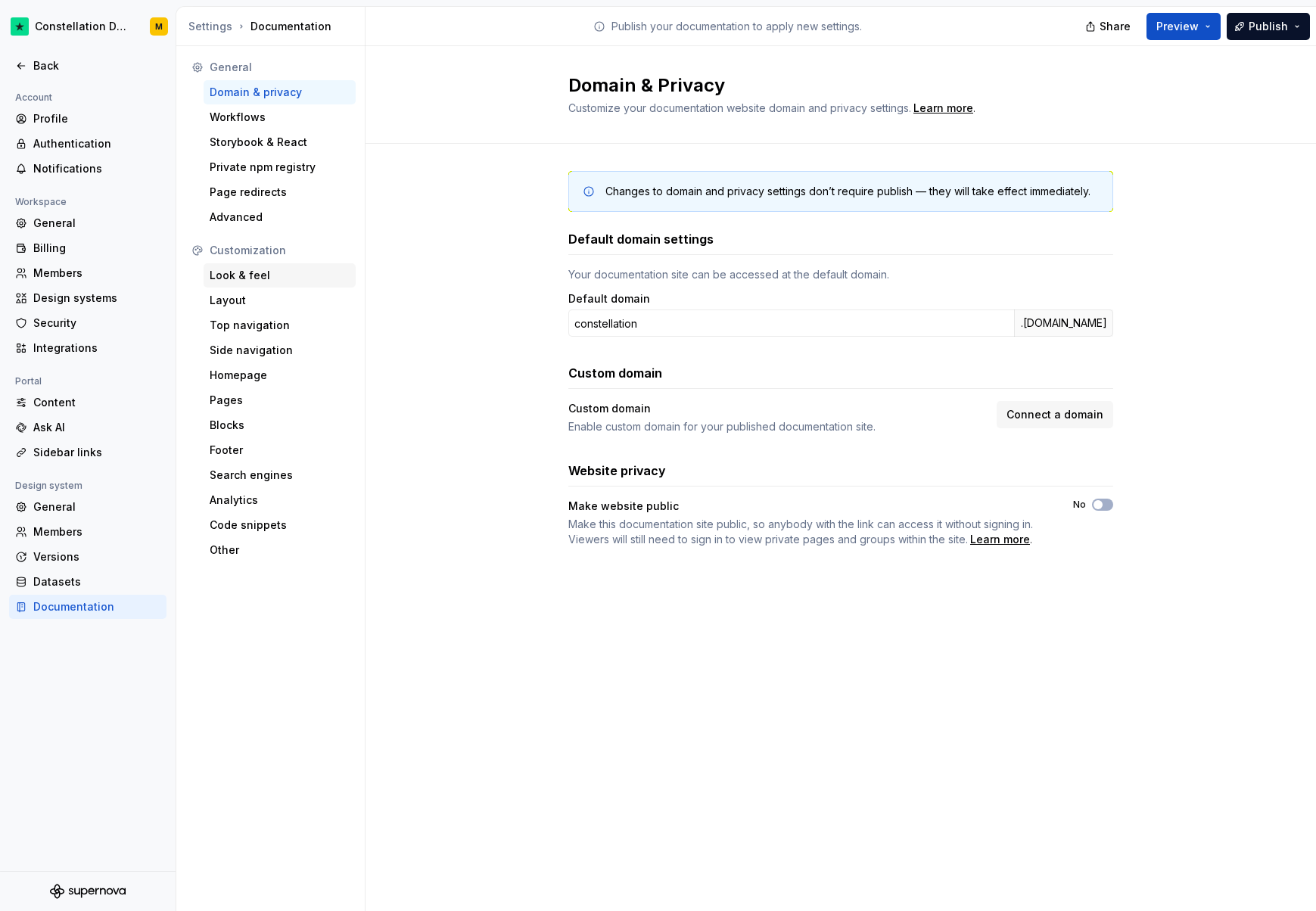
click at [253, 277] on div "Look & feel" at bounding box center [279, 276] width 140 height 15
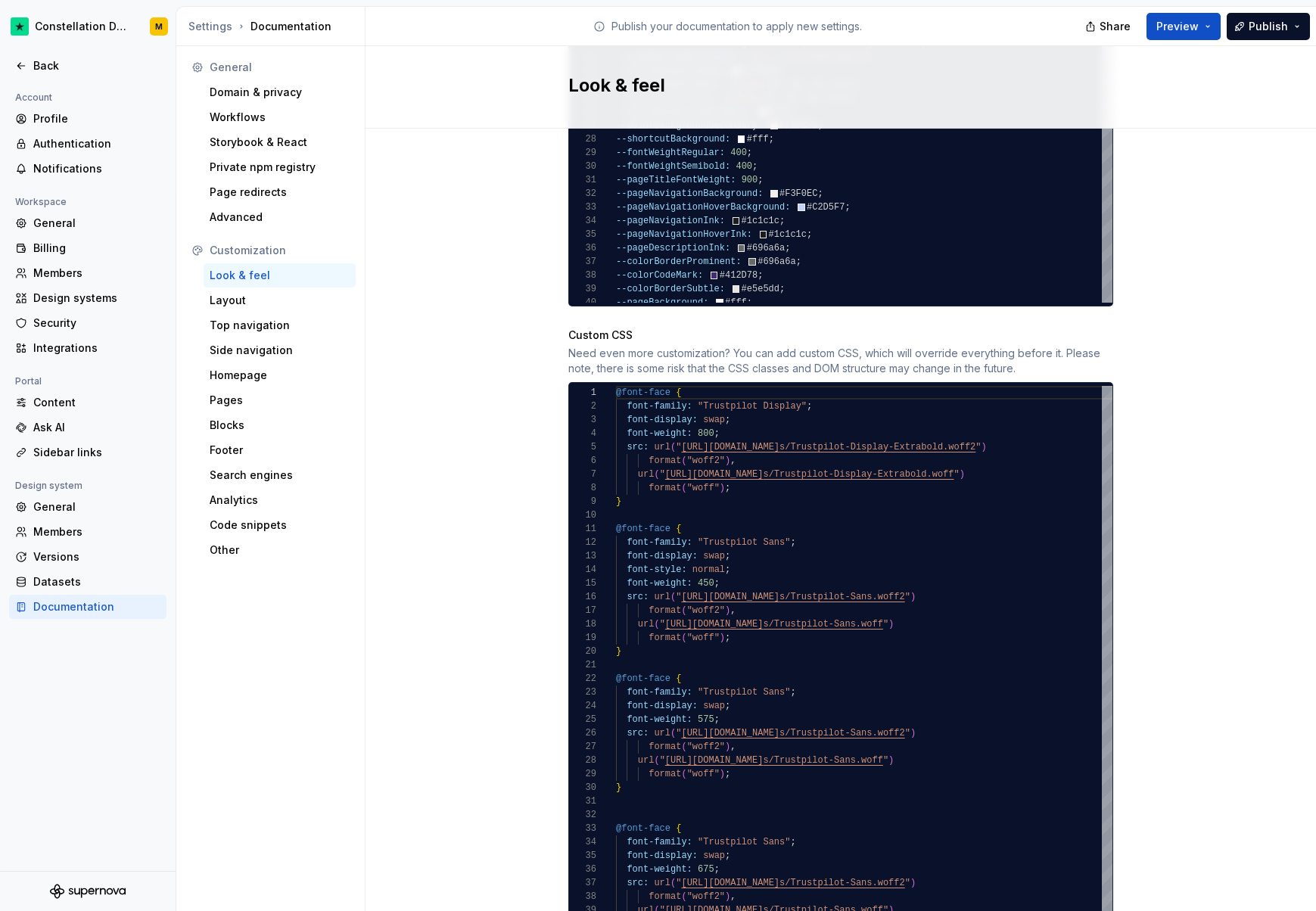
scroll to position [1278, 0]
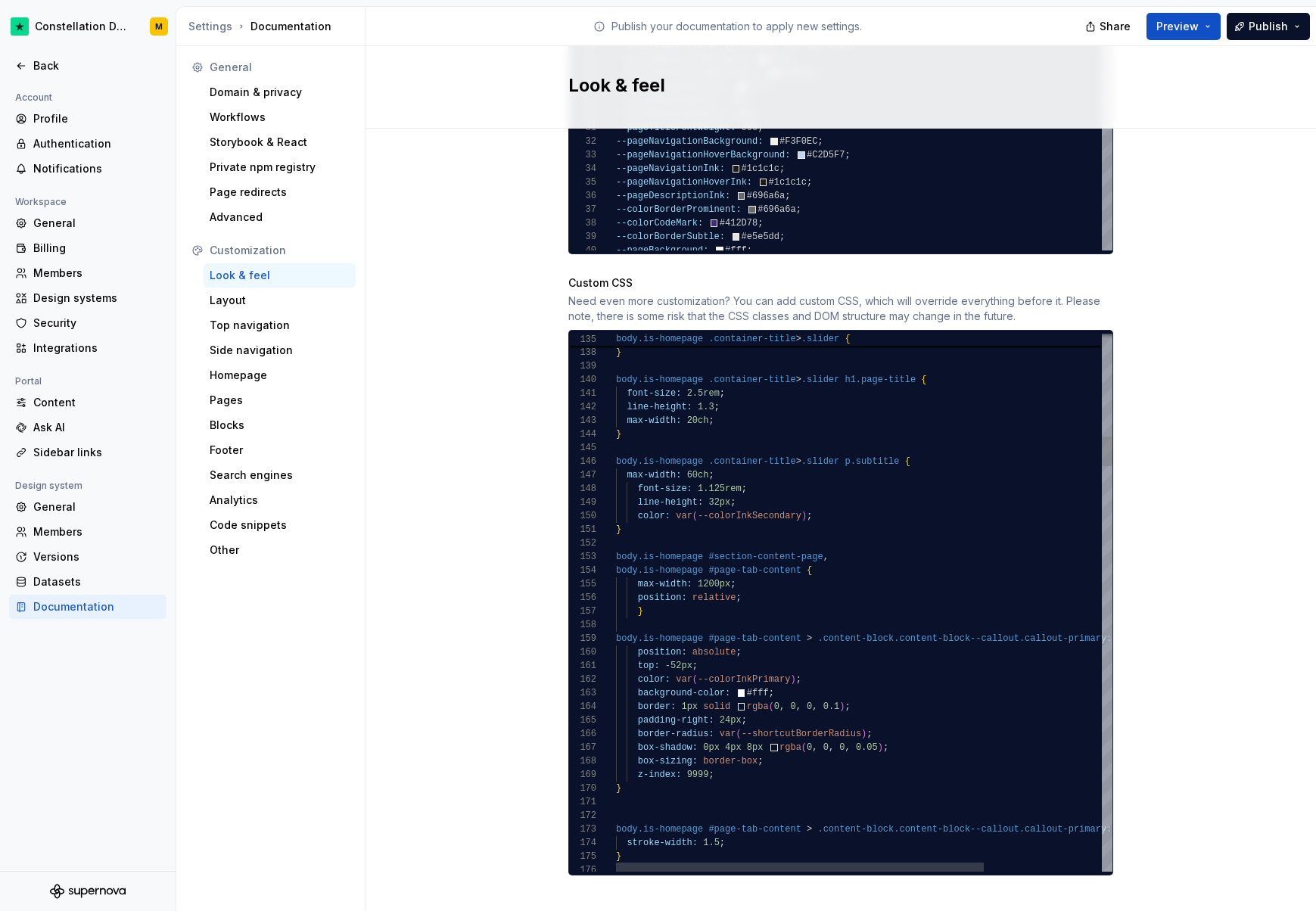
type textarea "**********"
